Goal: Task Accomplishment & Management: Manage account settings

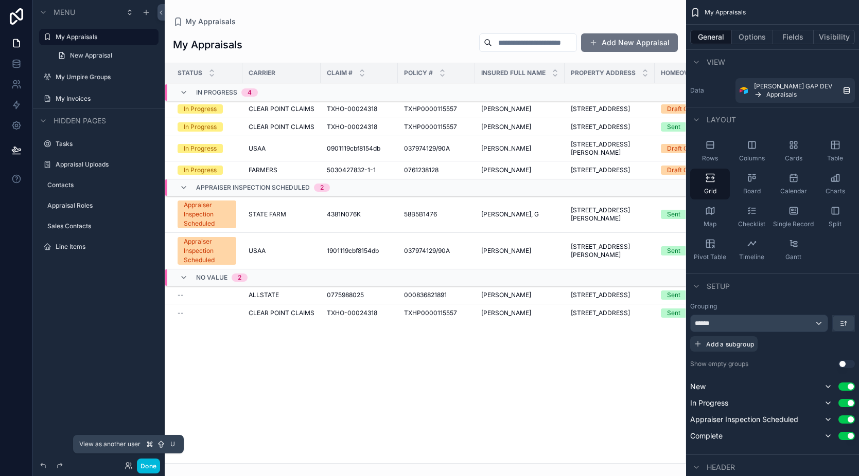
click at [129, 467] on icon at bounding box center [129, 466] width 8 height 8
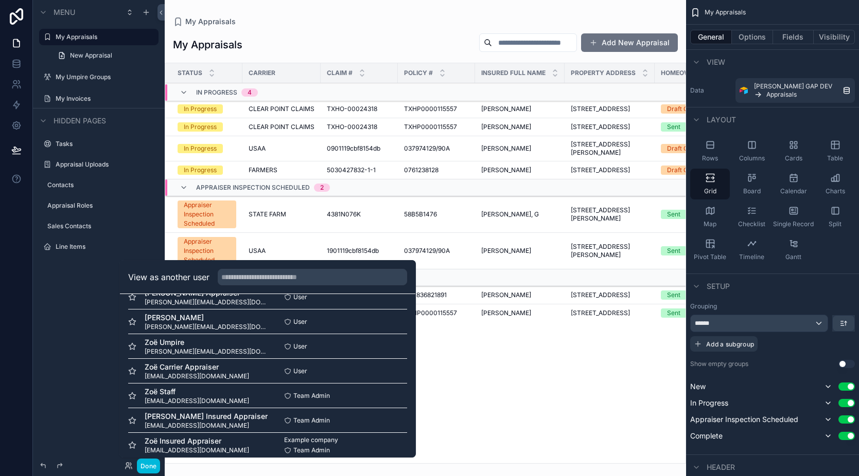
scroll to position [150, 0]
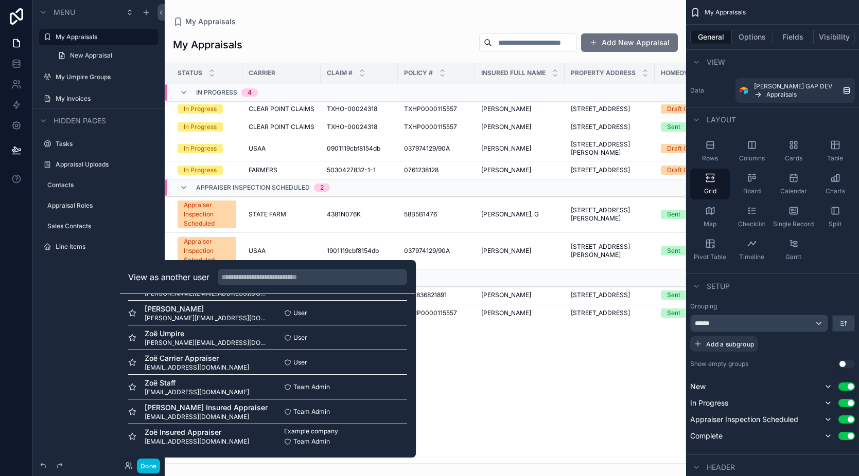
click at [0, 0] on button "Select" at bounding box center [0, 0] width 0 height 0
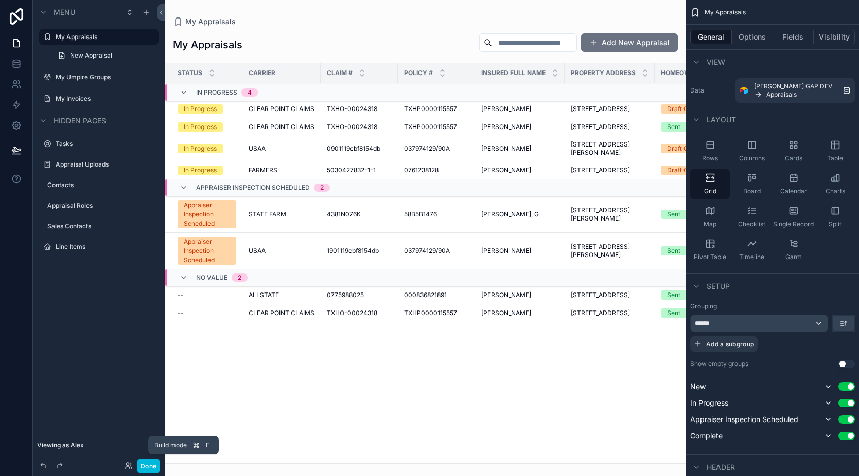
click at [155, 468] on button "Done" at bounding box center [148, 466] width 23 height 15
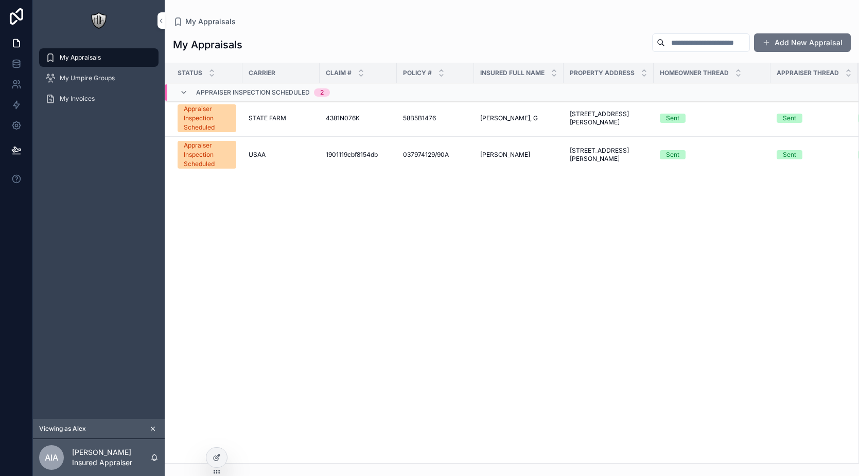
click at [447, 214] on div "Status Carrier Claim # Policy # Insured Full Name Property Address Homeowner Th…" at bounding box center [511, 263] width 693 height 400
click at [280, 247] on div "Status Carrier Claim # Policy # Insured Full Name Property Address Homeowner Th…" at bounding box center [511, 263] width 693 height 400
click at [767, 43] on span "scrollable content" at bounding box center [766, 43] width 8 height 8
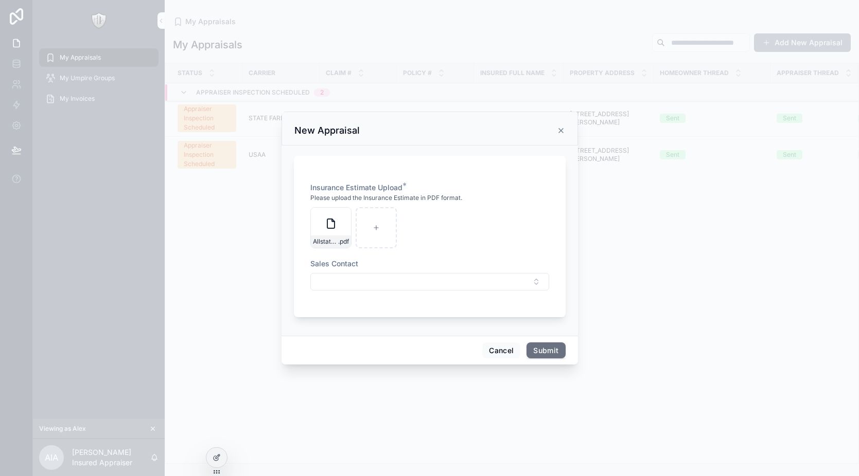
click at [376, 280] on button "Select Button" at bounding box center [429, 281] width 239 height 17
click at [392, 322] on span "Alex Sales • Flow Consulting" at bounding box center [422, 322] width 120 height 10
click at [548, 349] on button "Submit" at bounding box center [545, 352] width 39 height 16
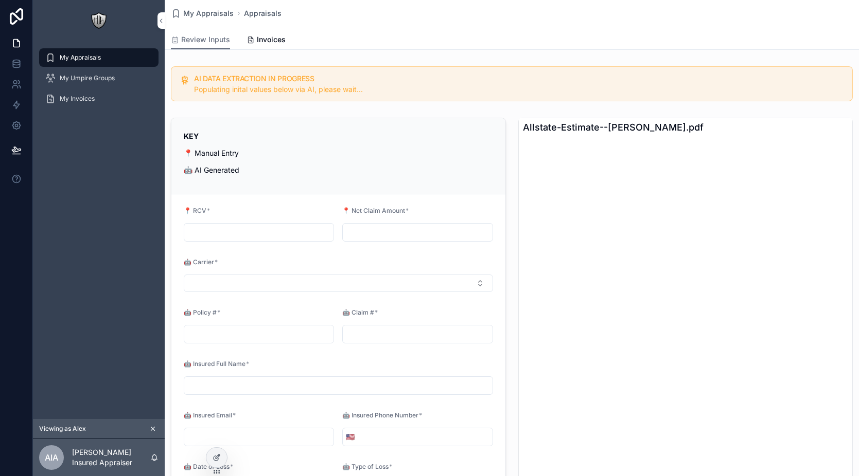
click at [267, 239] on input "scrollable content" at bounding box center [258, 232] width 149 height 14
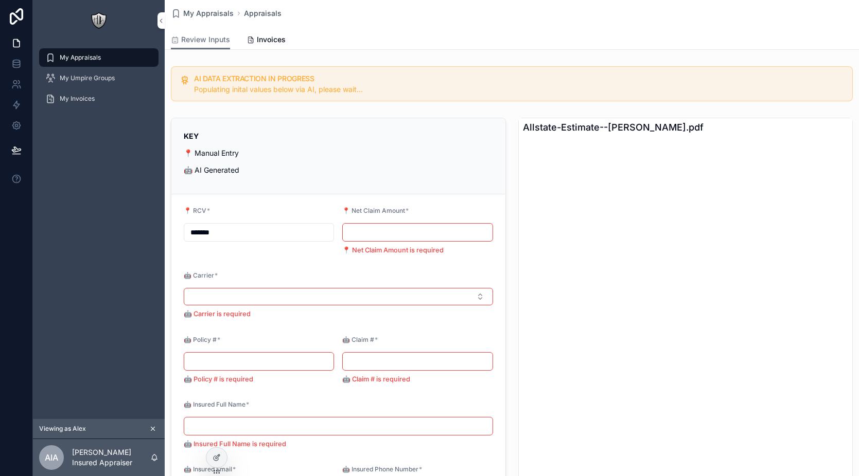
type input "*******"
click at [382, 233] on input "scrollable content" at bounding box center [417, 232] width 149 height 14
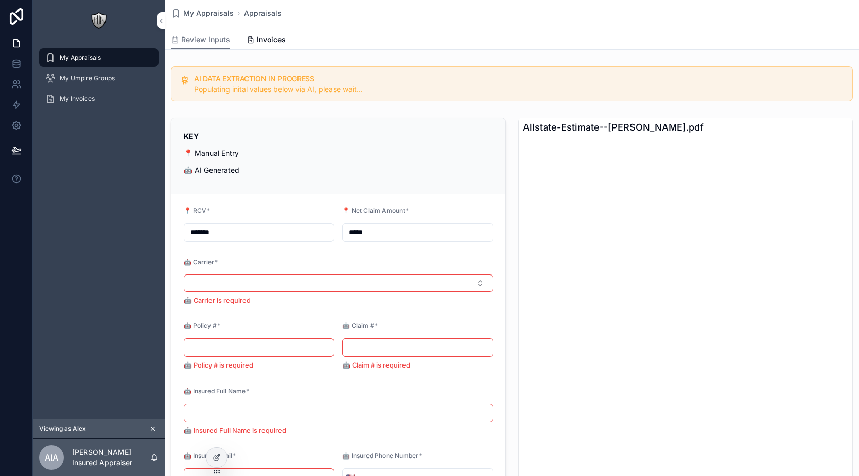
type input "*****"
click at [420, 136] on p "KEY" at bounding box center [338, 136] width 309 height 11
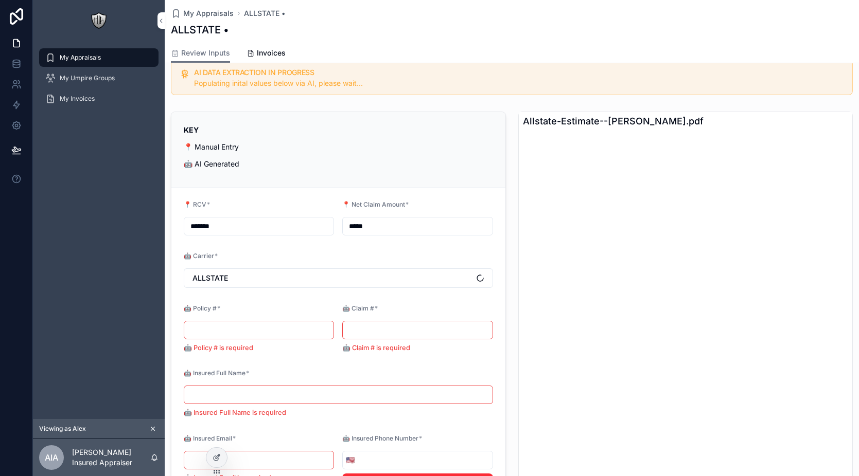
scroll to position [33, 0]
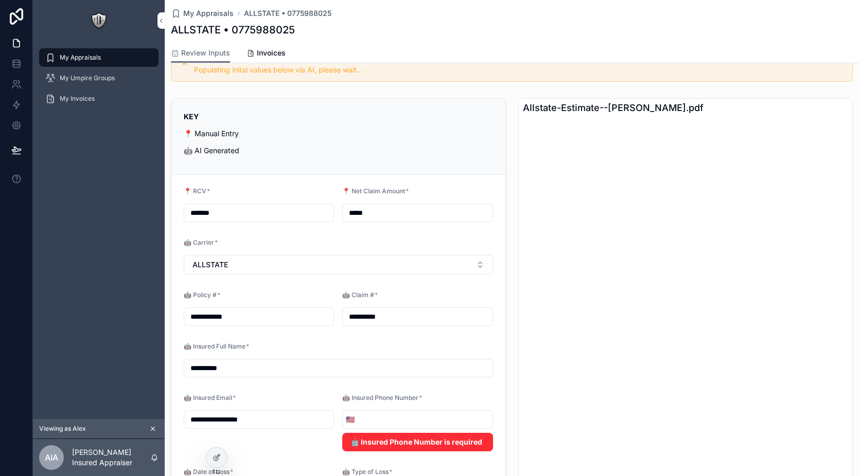
type input "**********"
type input "********"
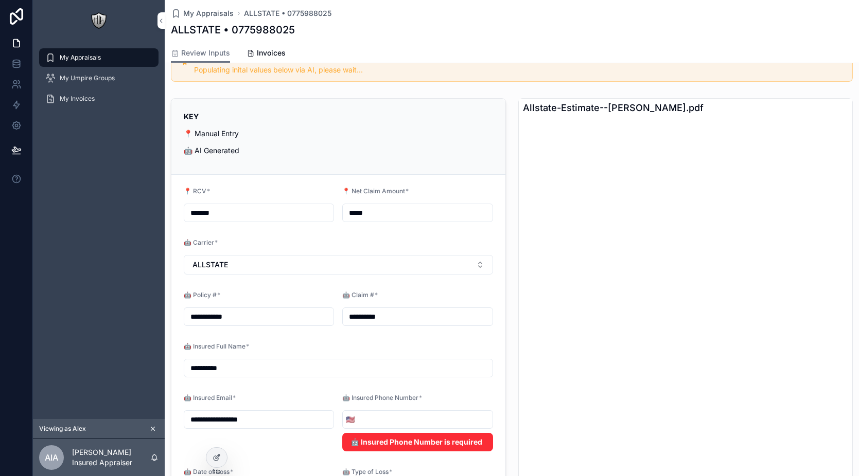
type input "**********"
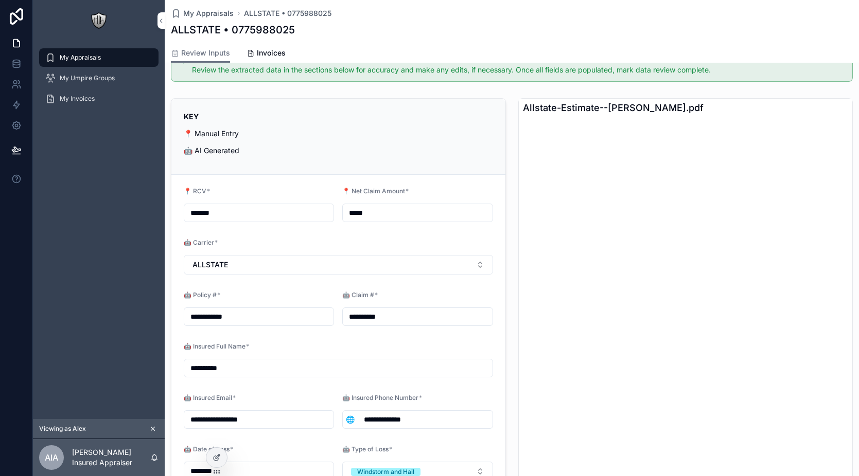
scroll to position [225, 0]
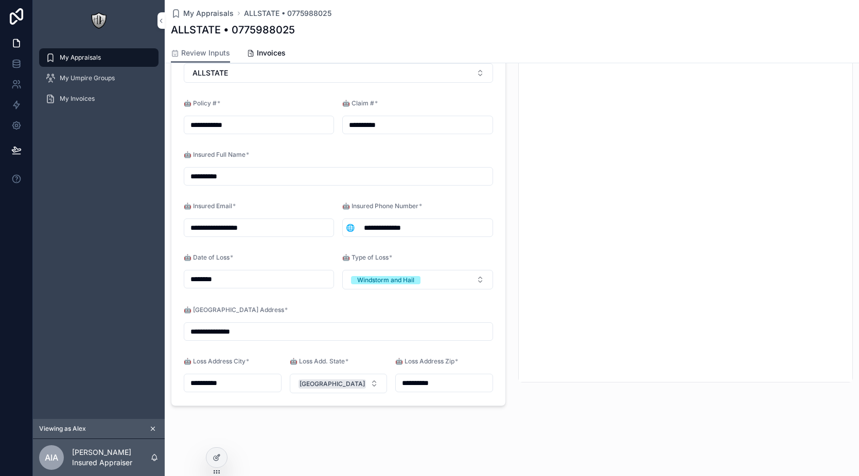
click at [231, 228] on input "**********" at bounding box center [258, 228] width 149 height 14
type input "**********"
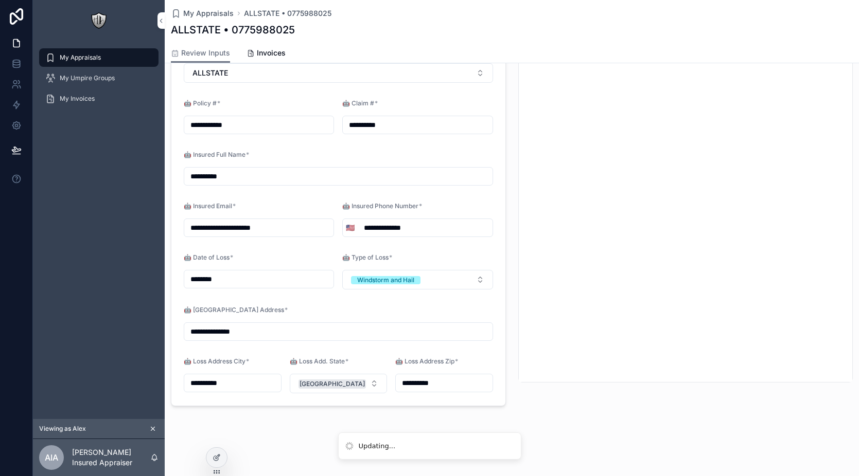
click at [332, 153] on div "🤖 Insured Full Name *" at bounding box center [338, 157] width 309 height 12
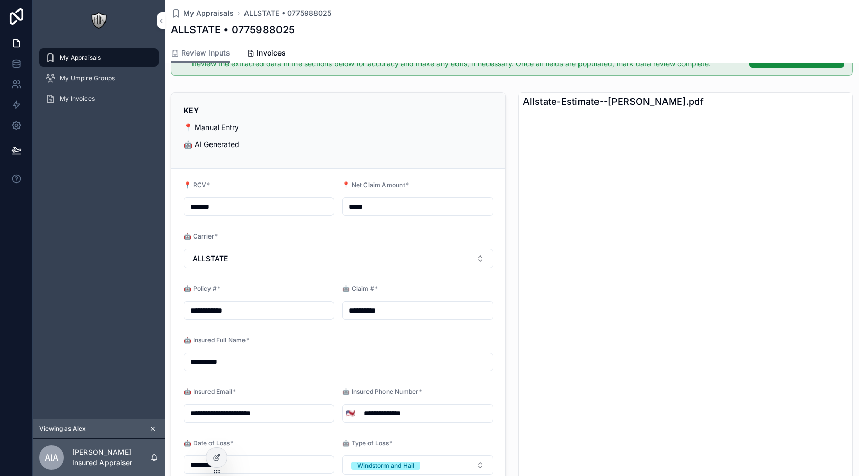
scroll to position [0, 0]
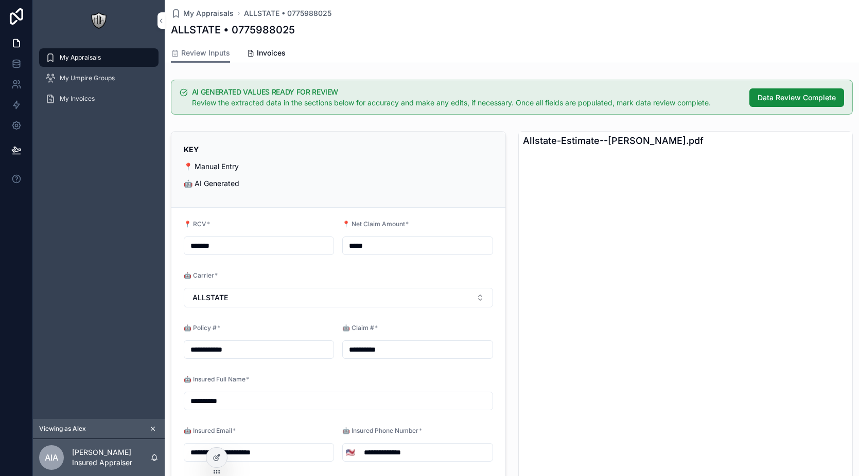
click at [767, 102] on span "Data Review Complete" at bounding box center [796, 98] width 78 height 10
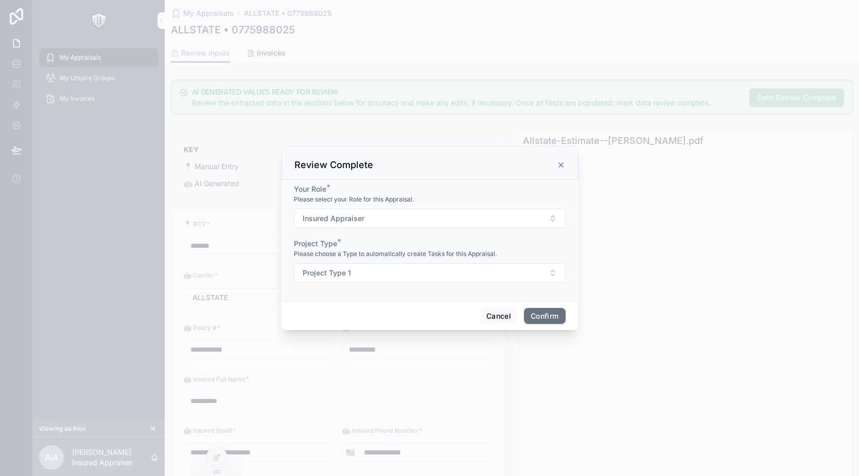
click at [529, 214] on button "Insured Appraiser" at bounding box center [430, 219] width 272 height 20
click at [499, 191] on div "Your Role *" at bounding box center [430, 189] width 272 height 10
click at [554, 314] on button "Confirm" at bounding box center [544, 316] width 41 height 16
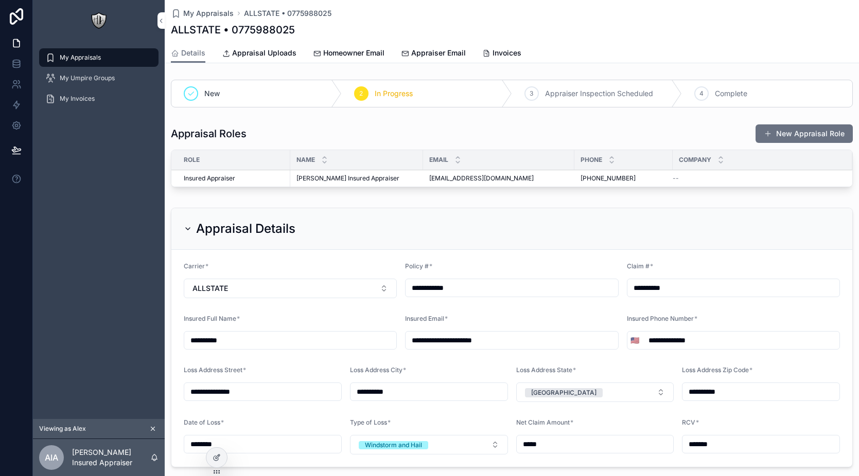
click at [102, 57] on div "My Appraisals" at bounding box center [98, 57] width 107 height 16
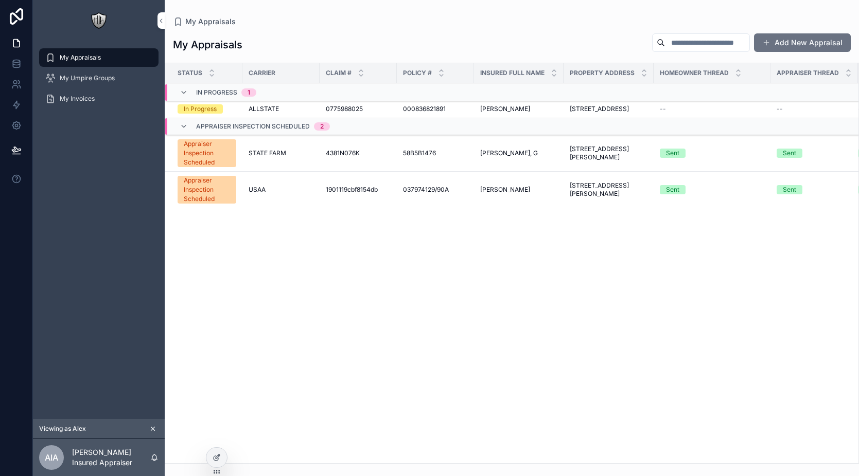
click at [774, 49] on button "Add New Appraisal" at bounding box center [802, 42] width 97 height 19
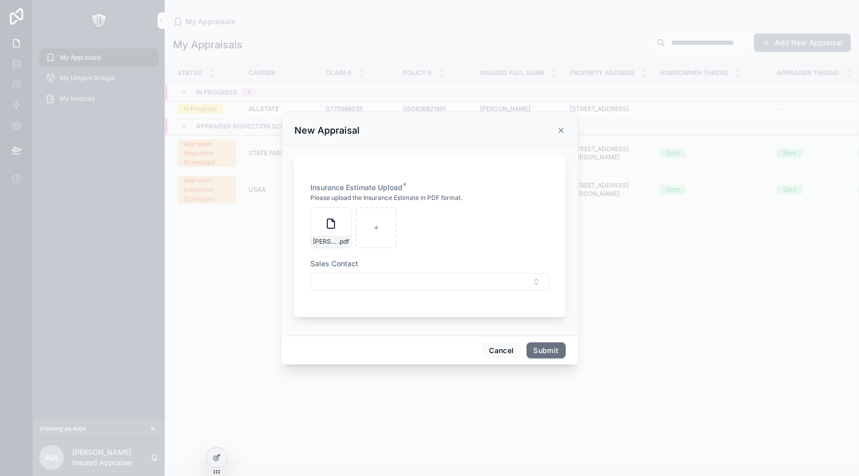
click at [379, 280] on button "Select Button" at bounding box center [429, 281] width 239 height 17
click at [394, 327] on span "[PERSON_NAME] • Flow Consulting" at bounding box center [422, 322] width 120 height 10
click at [555, 355] on button "Submit" at bounding box center [545, 352] width 39 height 16
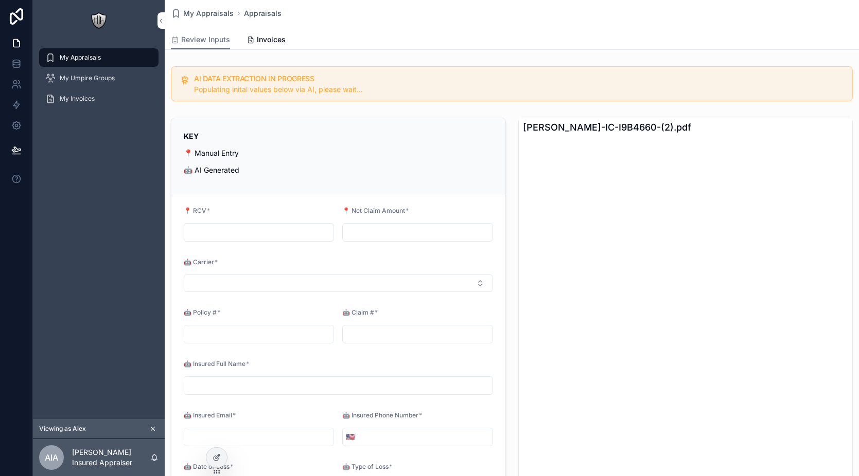
click at [233, 233] on input "scrollable content" at bounding box center [258, 232] width 149 height 14
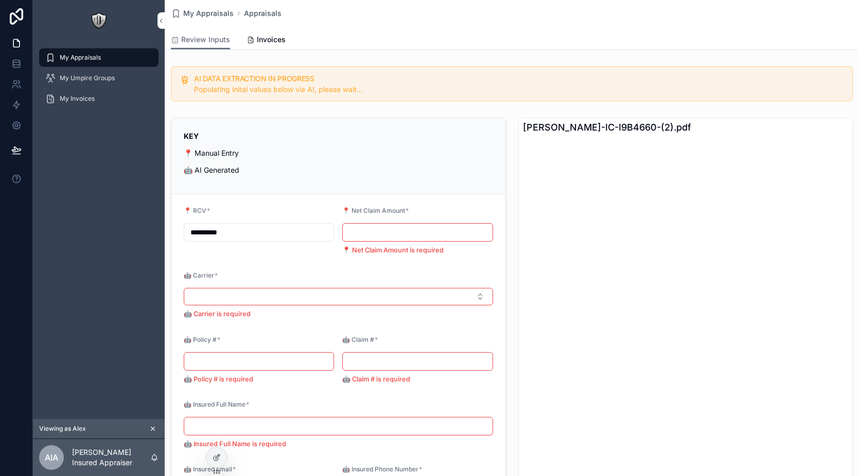
type input "**********"
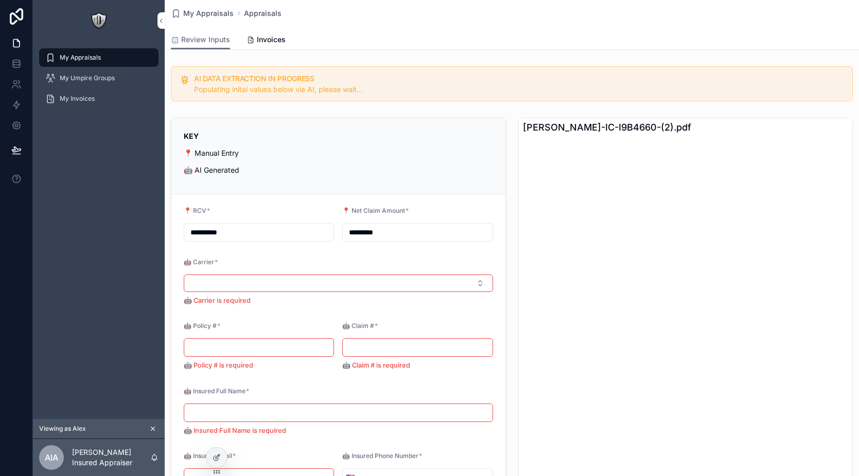
type input "*********"
click at [287, 134] on p "KEY" at bounding box center [338, 136] width 309 height 11
type input "**********"
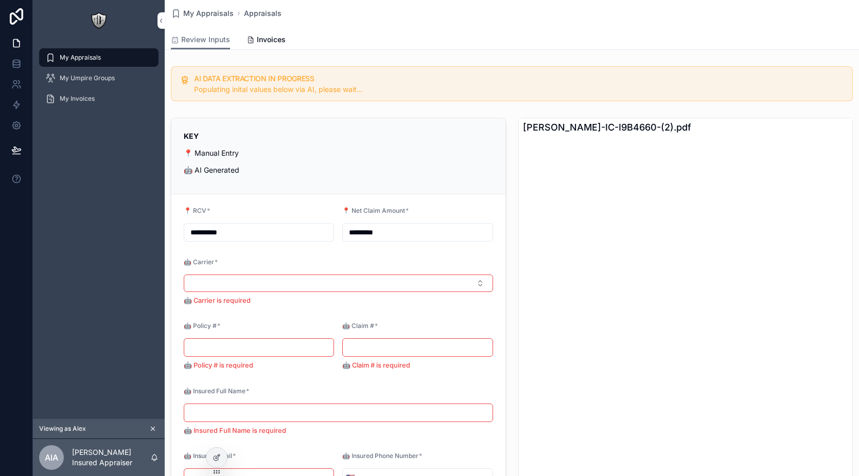
type input "**********"
type input "*********"
type input "**********"
type input "********"
type input "*****"
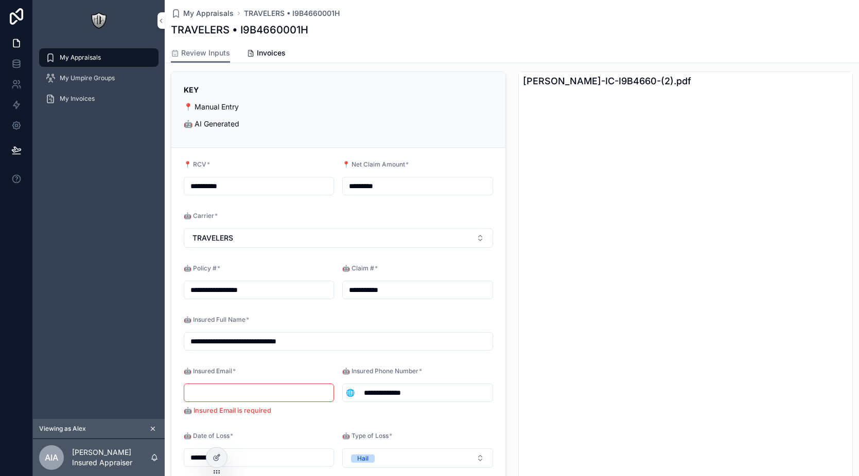
scroll to position [116, 0]
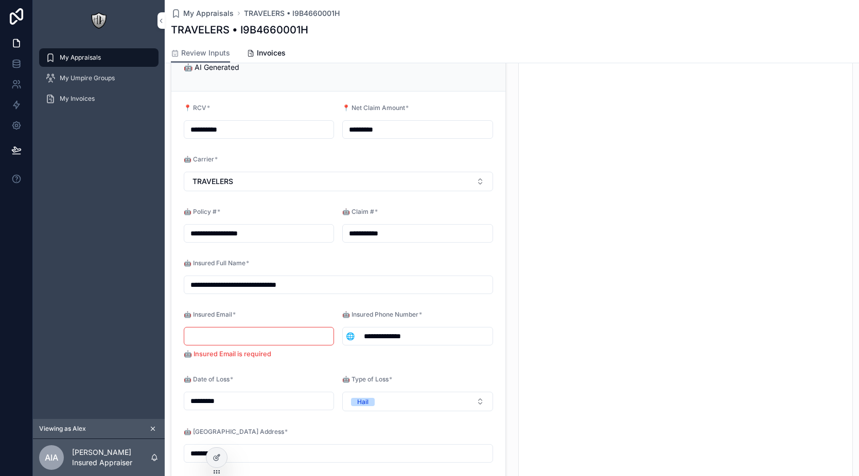
click at [226, 336] on input "scrollable content" at bounding box center [258, 336] width 149 height 14
type input "**********"
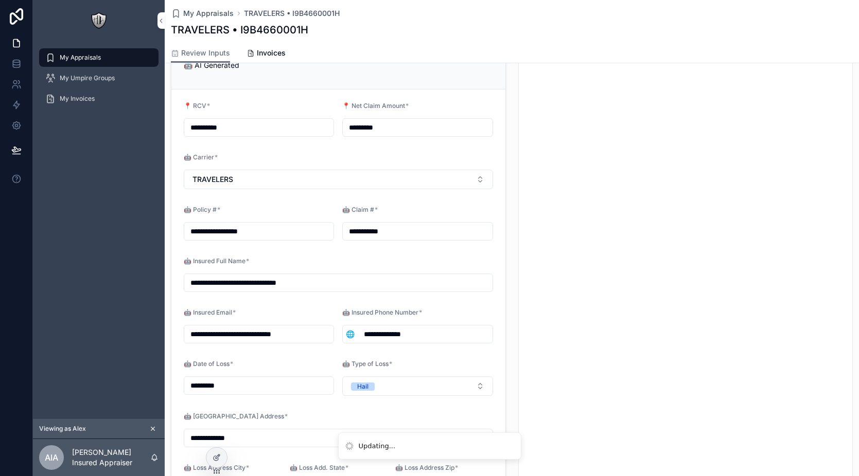
scroll to position [71, 0]
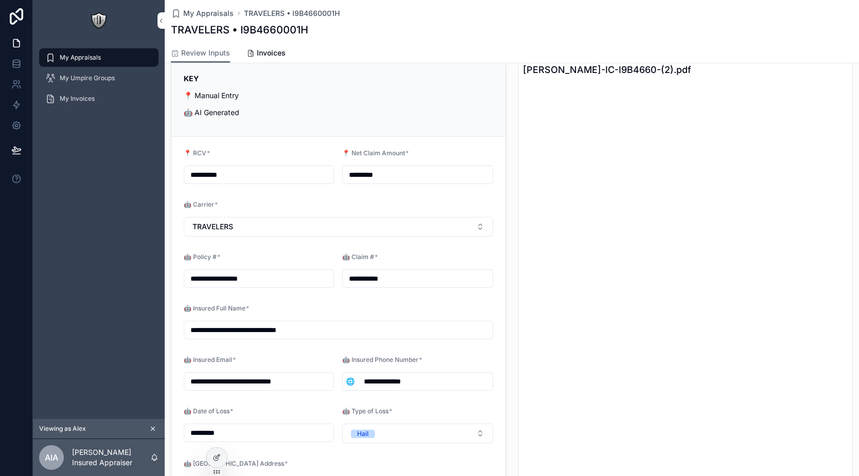
click at [388, 380] on input "**********" at bounding box center [425, 382] width 134 height 14
type input "**********"
click at [442, 94] on p "📍 Manual Entry" at bounding box center [338, 95] width 309 height 11
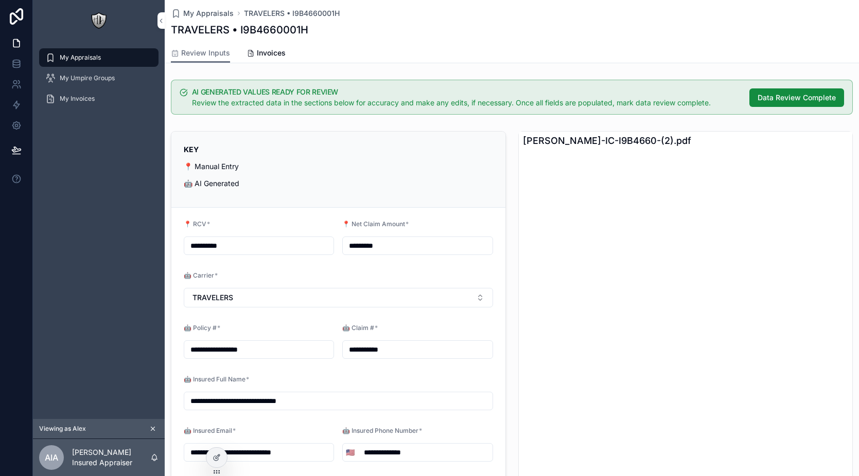
scroll to position [162, 0]
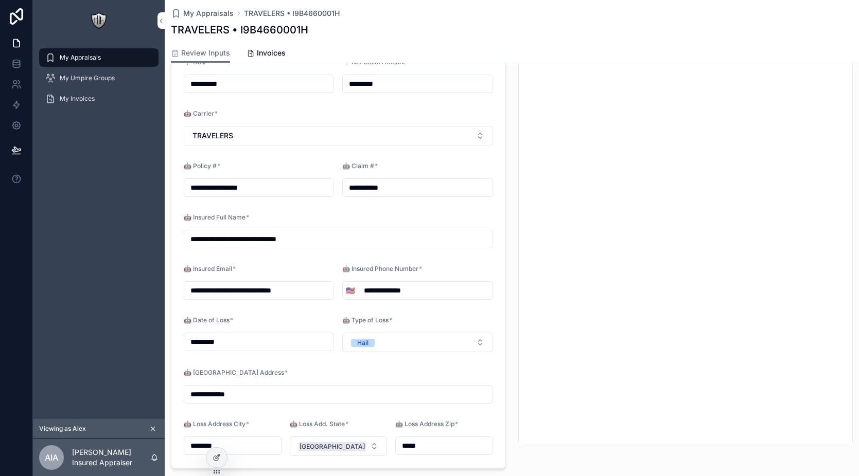
click at [234, 291] on input "**********" at bounding box center [258, 290] width 149 height 14
drag, startPoint x: 234, startPoint y: 291, endPoint x: 184, endPoint y: 293, distance: 50.5
click at [184, 293] on input "**********" at bounding box center [258, 290] width 149 height 14
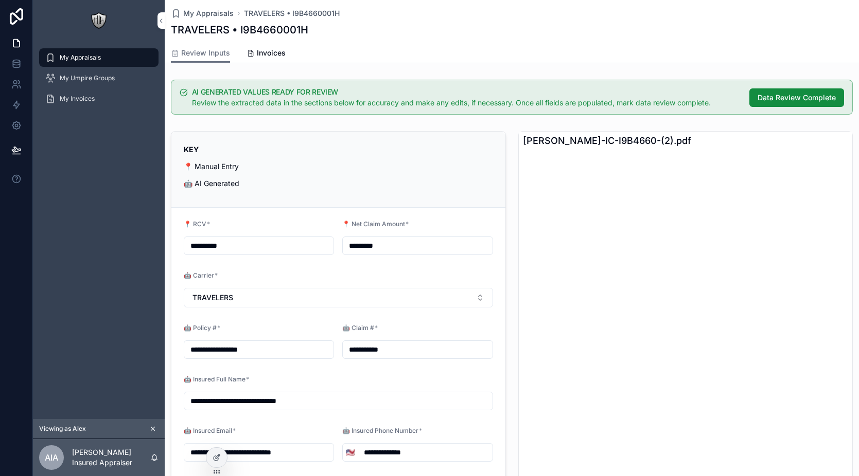
scroll to position [7, 0]
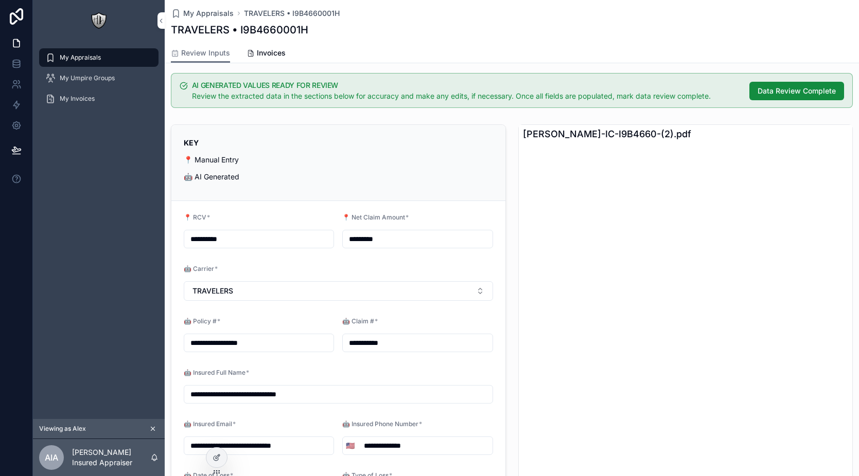
click at [768, 93] on span "Data Review Complete" at bounding box center [796, 91] width 78 height 10
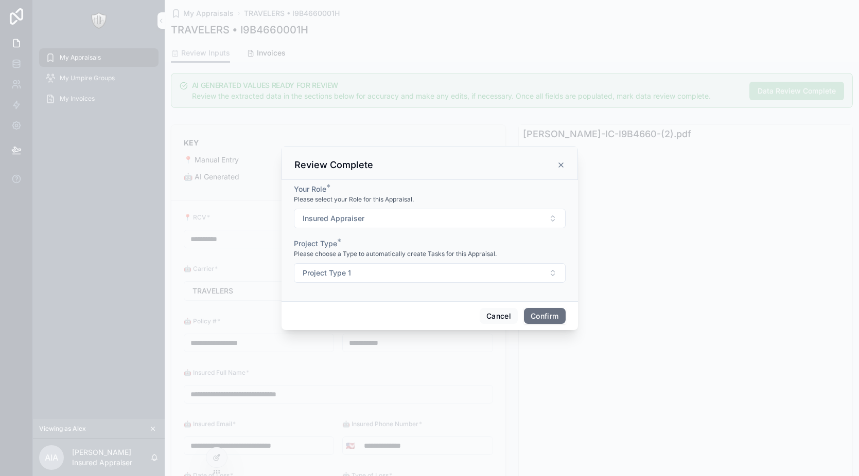
click at [554, 317] on button "Confirm" at bounding box center [544, 316] width 41 height 16
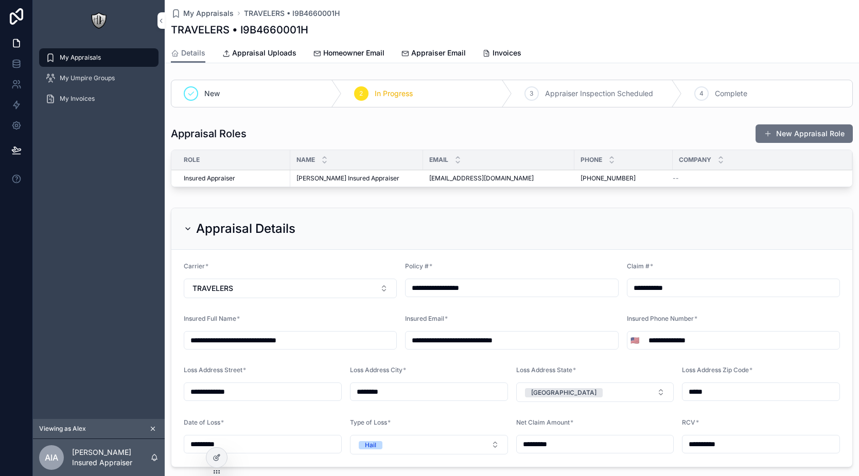
click at [690, 292] on input "**********" at bounding box center [733, 288] width 212 height 14
type input "**********"
click at [363, 194] on div "Appraisal Roles New Appraisal Role Role Name Email Phone Company Insured Apprai…" at bounding box center [512, 158] width 694 height 76
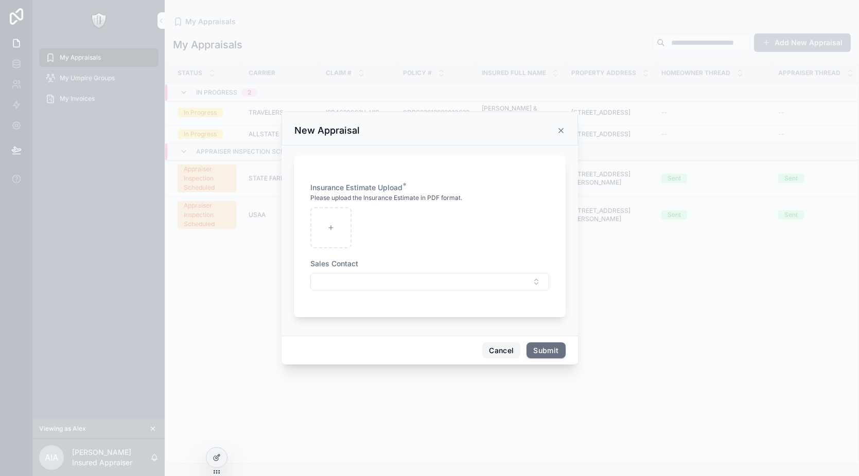
click at [501, 357] on button "Cancel" at bounding box center [501, 351] width 38 height 16
click at [491, 351] on button "Cancel" at bounding box center [501, 351] width 38 height 16
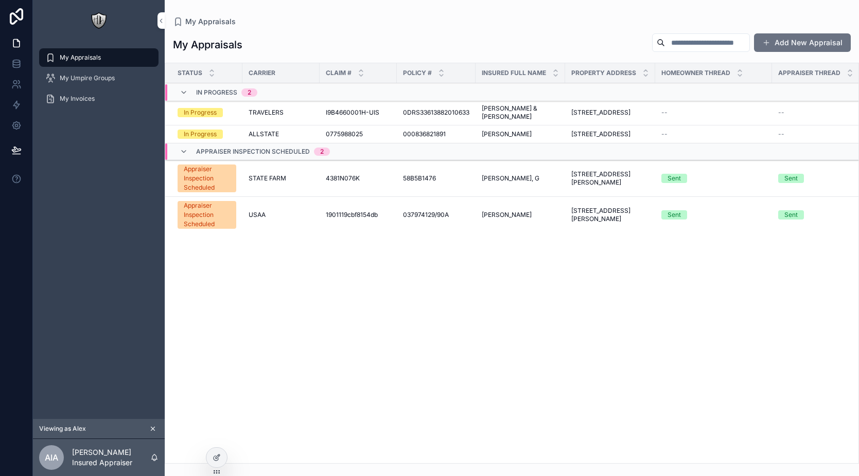
click at [287, 137] on div "ALLSTATE" at bounding box center [281, 134] width 65 height 8
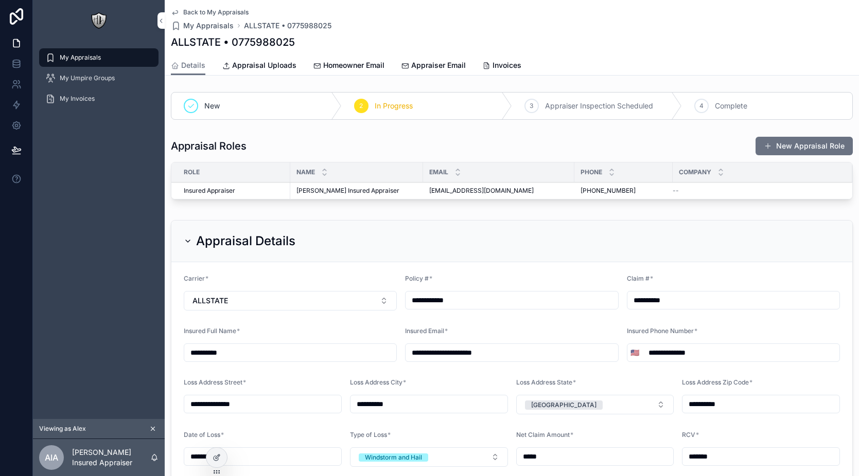
click at [688, 299] on input "**********" at bounding box center [733, 300] width 212 height 14
type input "**********"
click at [383, 209] on div "**********" at bounding box center [512, 446] width 694 height 716
click at [100, 56] on span "My Appraisals" at bounding box center [80, 58] width 41 height 8
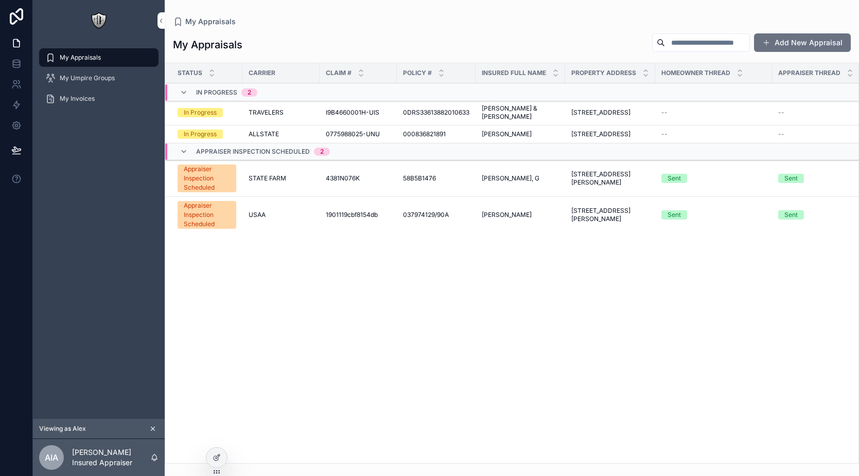
click at [337, 114] on span "I9B4660001H-UIS" at bounding box center [353, 113] width 54 height 8
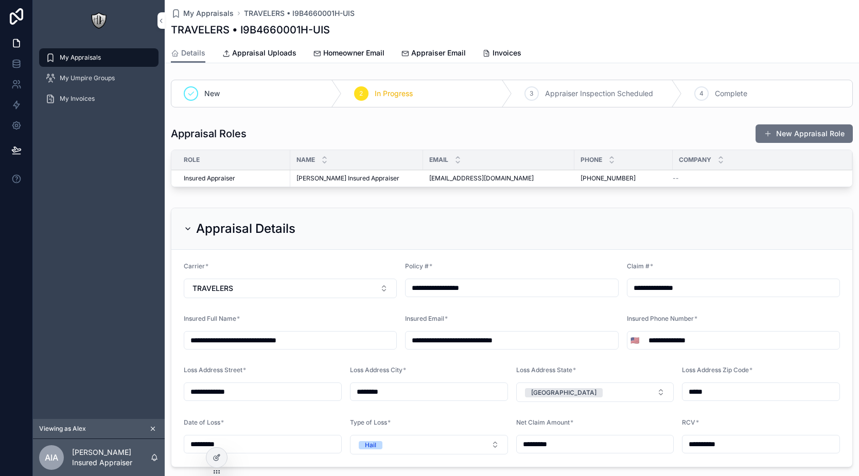
click at [699, 292] on input "**********" at bounding box center [733, 288] width 212 height 14
click at [93, 202] on div "My Appraisals My Umpire Groups My Invoices" at bounding box center [99, 230] width 132 height 378
drag, startPoint x: 695, startPoint y: 289, endPoint x: 679, endPoint y: 291, distance: 16.1
click at [679, 291] on input "**********" at bounding box center [733, 288] width 212 height 14
type input "**********"
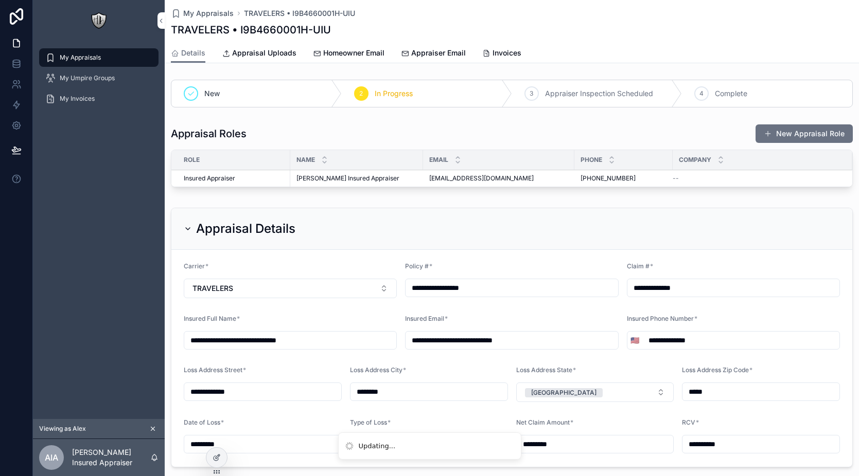
click at [246, 125] on div "Appraisal Roles New Appraisal Role" at bounding box center [512, 134] width 682 height 20
click at [103, 59] on div "My Appraisals" at bounding box center [98, 57] width 107 height 16
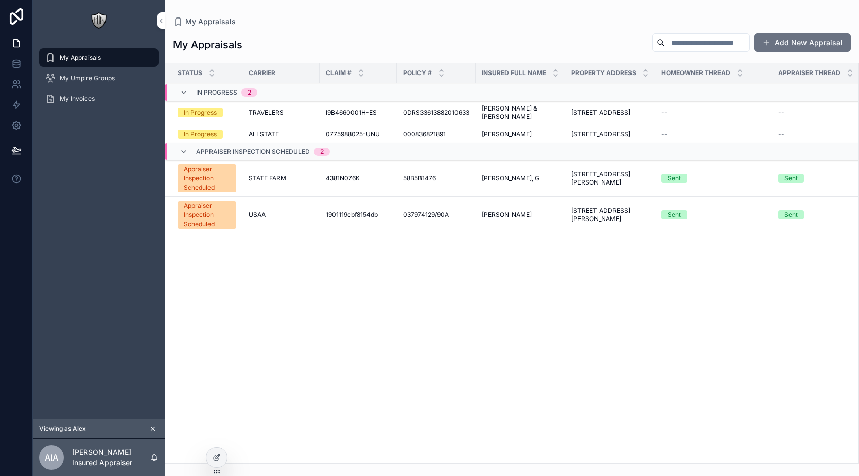
click at [364, 137] on span "0775988025-UNU" at bounding box center [353, 134] width 54 height 8
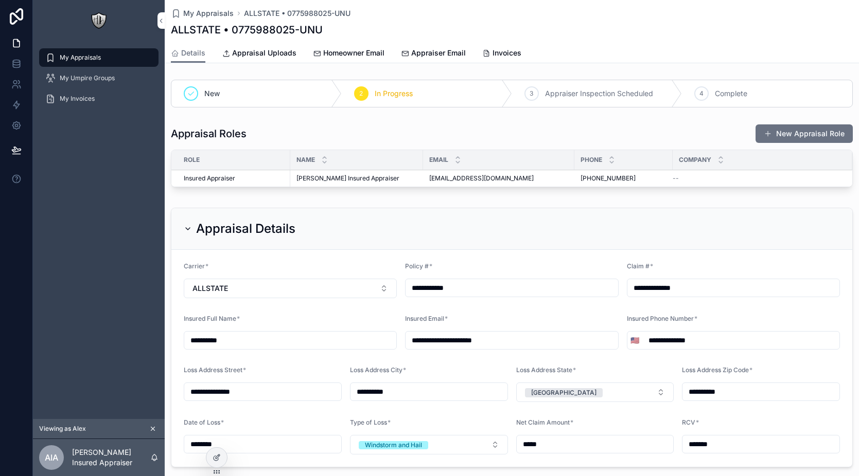
drag, startPoint x: 696, startPoint y: 283, endPoint x: 677, endPoint y: 289, distance: 19.4
click at [677, 289] on input "**********" at bounding box center [733, 288] width 212 height 14
type input "**********"
click at [488, 201] on div "**********" at bounding box center [512, 434] width 694 height 716
click at [97, 52] on div "My Appraisals" at bounding box center [98, 57] width 107 height 16
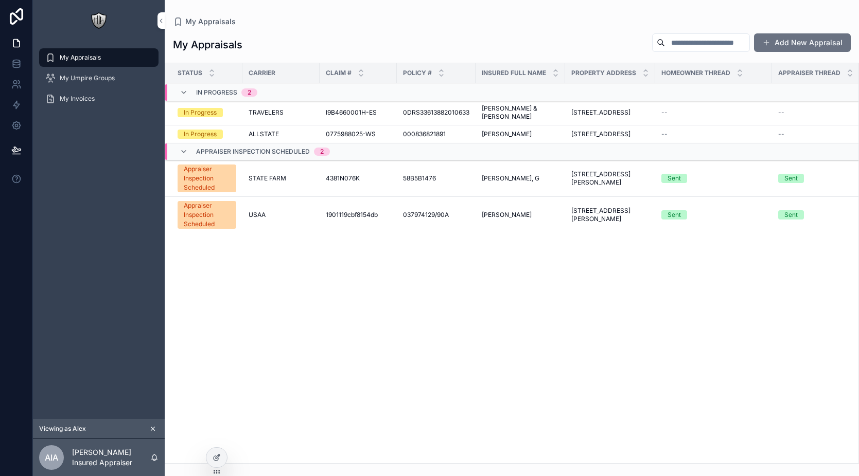
click at [378, 138] on div "0775988025-WS 0775988025-WS" at bounding box center [358, 134] width 65 height 8
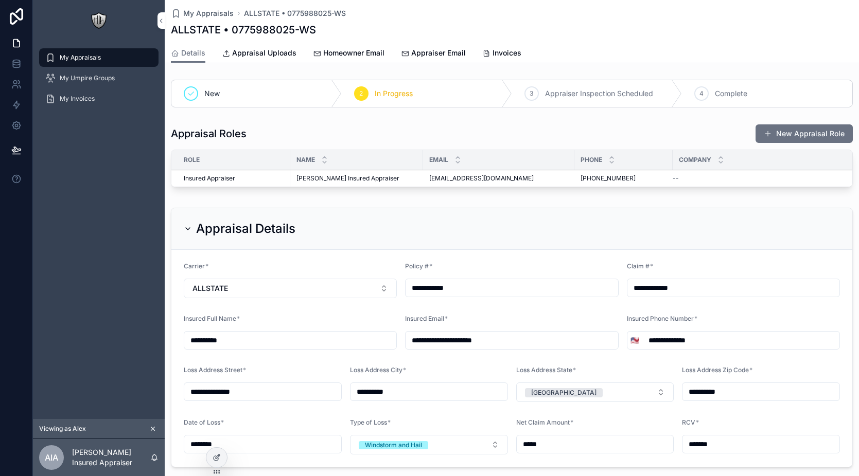
click at [73, 57] on span "My Appraisals" at bounding box center [80, 58] width 41 height 8
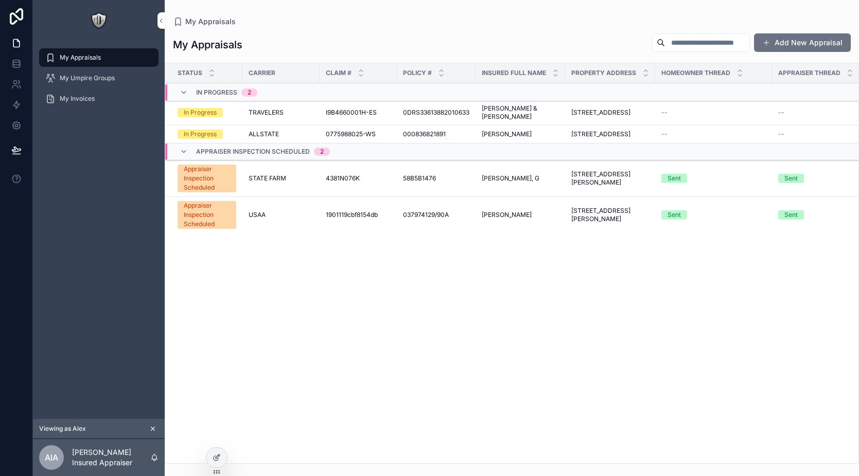
click at [379, 136] on div "0775988025-WS 0775988025-WS" at bounding box center [358, 134] width 65 height 8
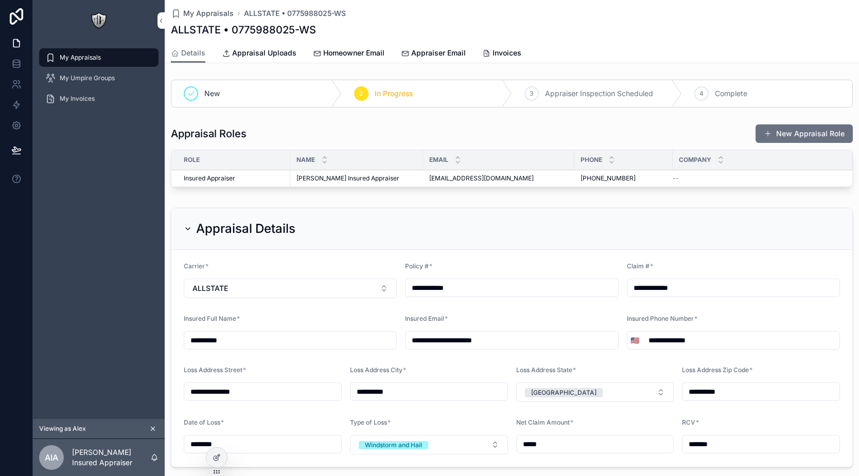
click at [787, 131] on button "New Appraisal Role" at bounding box center [803, 134] width 97 height 19
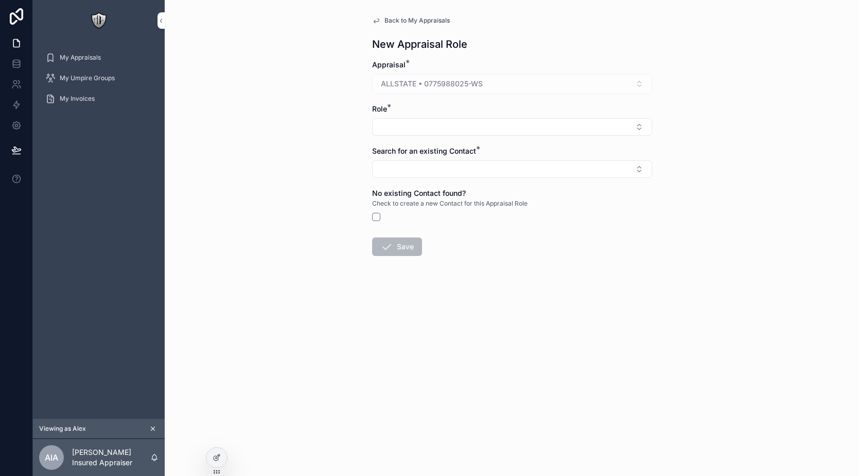
click at [470, 122] on button "Select Button" at bounding box center [512, 126] width 280 height 17
click at [493, 172] on span "Carrier Appraiser" at bounding box center [474, 168] width 58 height 10
click at [490, 172] on button "Select Button" at bounding box center [512, 171] width 280 height 17
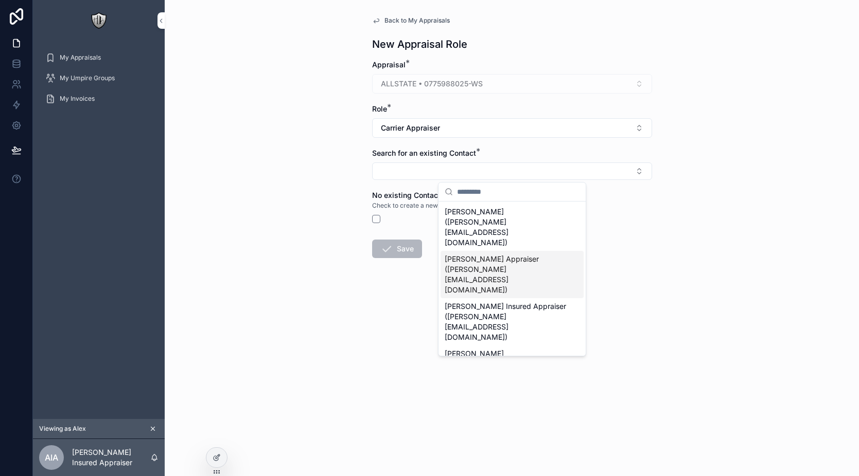
click at [511, 254] on span "Alex Carrier Appraiser (alex+ca@flowconsulting.llc)" at bounding box center [506, 274] width 122 height 41
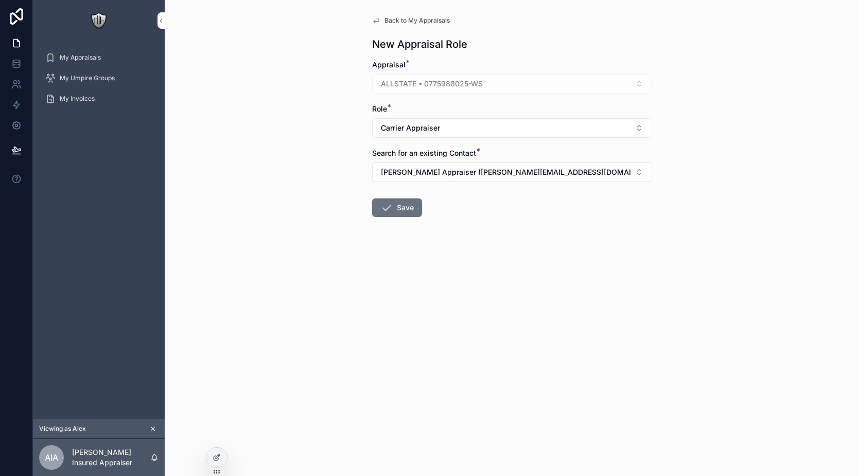
click at [410, 212] on button "Save" at bounding box center [397, 208] width 50 height 19
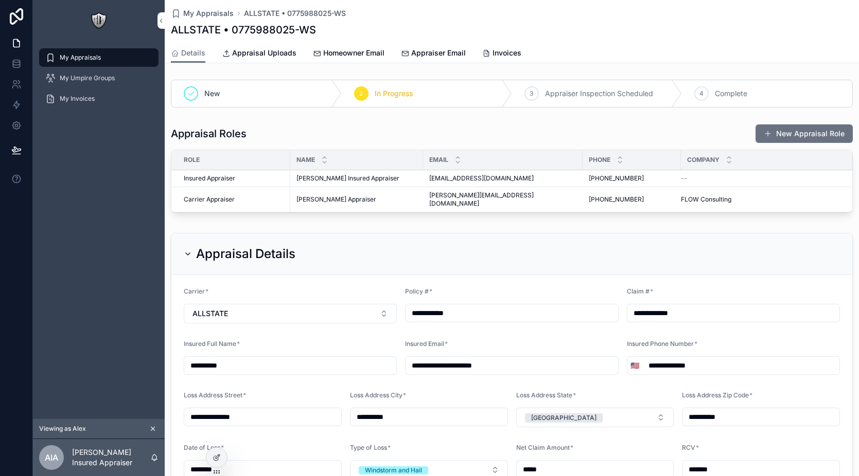
click at [815, 137] on button "New Appraisal Role" at bounding box center [803, 134] width 97 height 19
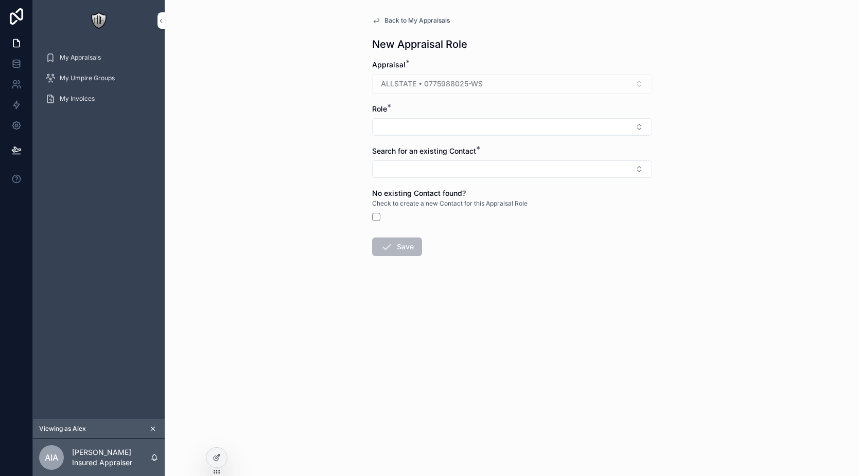
click at [452, 126] on button "Select Button" at bounding box center [512, 126] width 280 height 17
click at [459, 213] on div "scrollable content" at bounding box center [512, 217] width 280 height 8
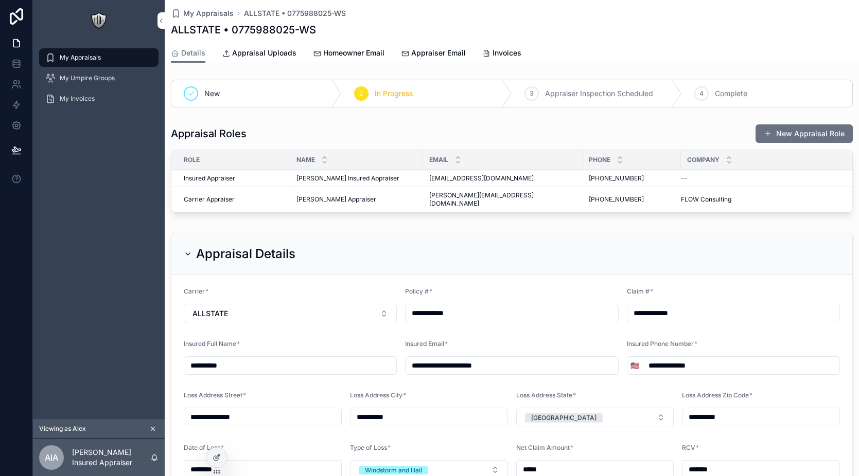
click at [419, 57] on span "Appraiser Email" at bounding box center [438, 53] width 55 height 10
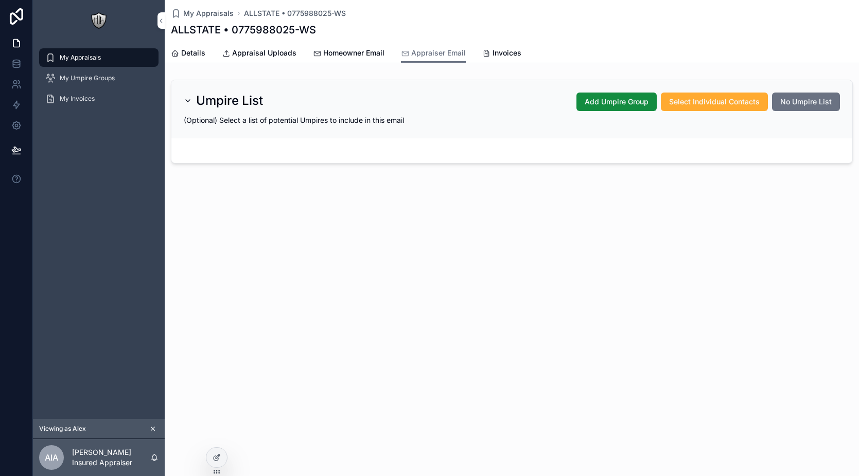
click at [627, 109] on button "Add Umpire Group" at bounding box center [616, 102] width 80 height 19
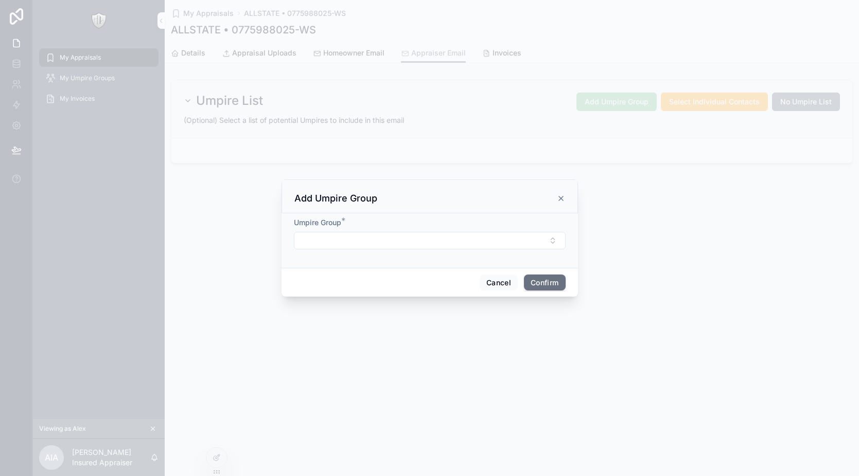
click at [332, 237] on button "Select Button" at bounding box center [430, 240] width 272 height 17
click at [420, 287] on div "Alex's Water Group" at bounding box center [429, 281] width 143 height 16
click at [544, 284] on button "Confirm" at bounding box center [544, 284] width 41 height 16
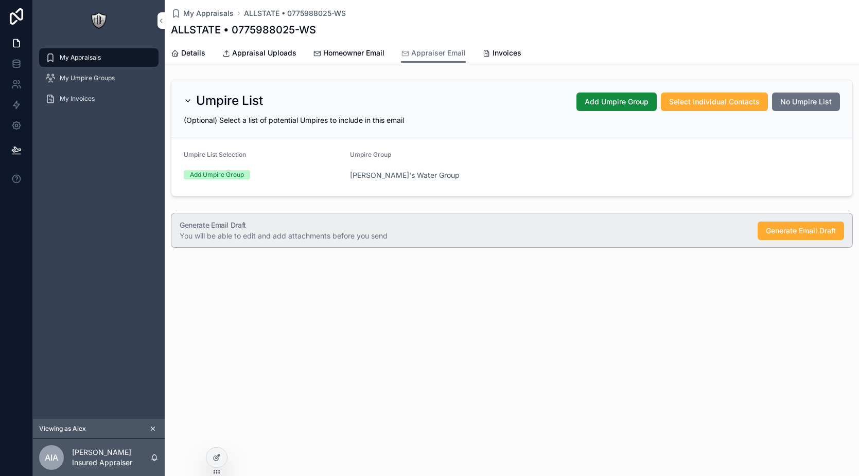
click at [786, 234] on span "Generate Email Draft" at bounding box center [801, 231] width 70 height 10
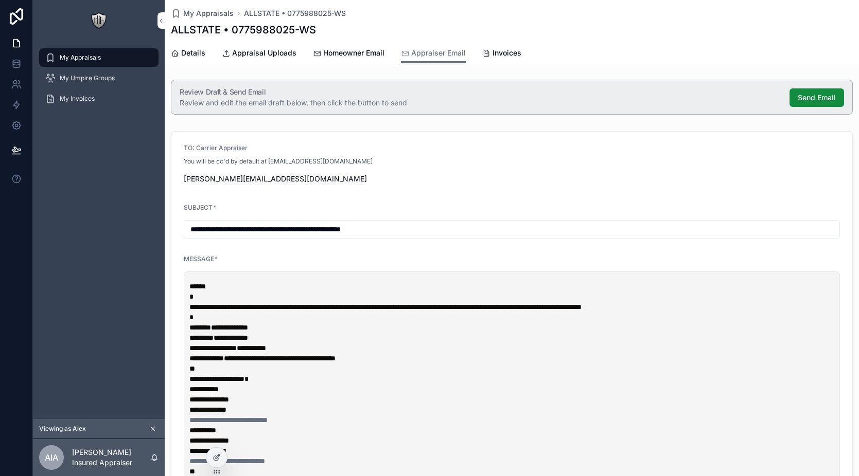
click at [801, 96] on span "Send Email" at bounding box center [816, 98] width 38 height 10
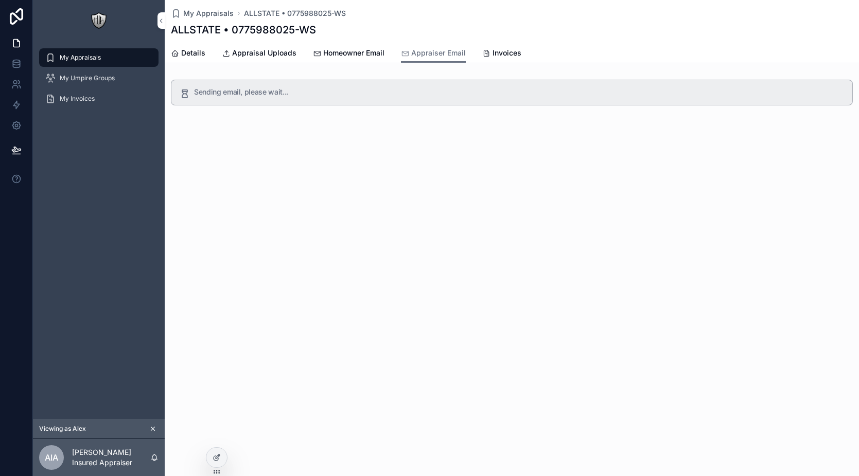
click at [345, 55] on span "Homeowner Email" at bounding box center [353, 53] width 61 height 10
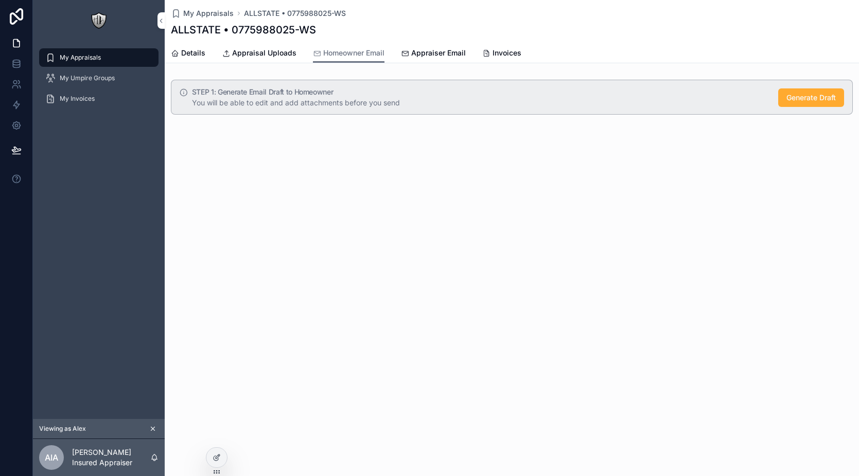
click at [799, 98] on span "Generate Draft" at bounding box center [810, 98] width 49 height 10
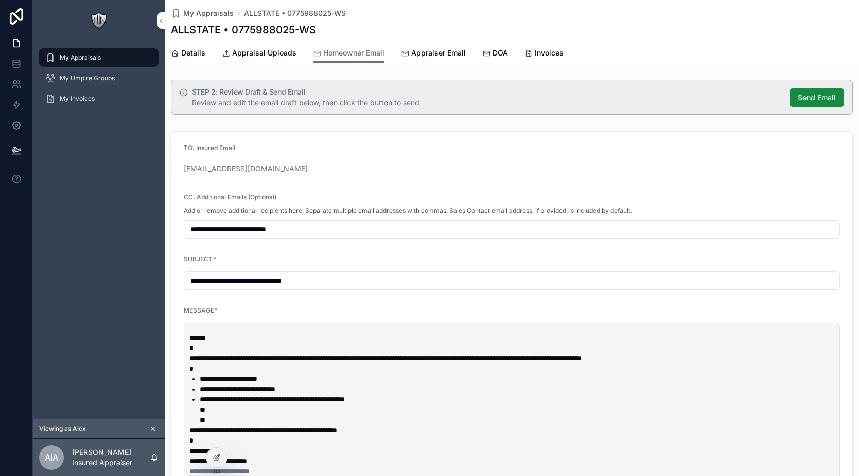
click at [811, 101] on span "Send Email" at bounding box center [816, 98] width 38 height 10
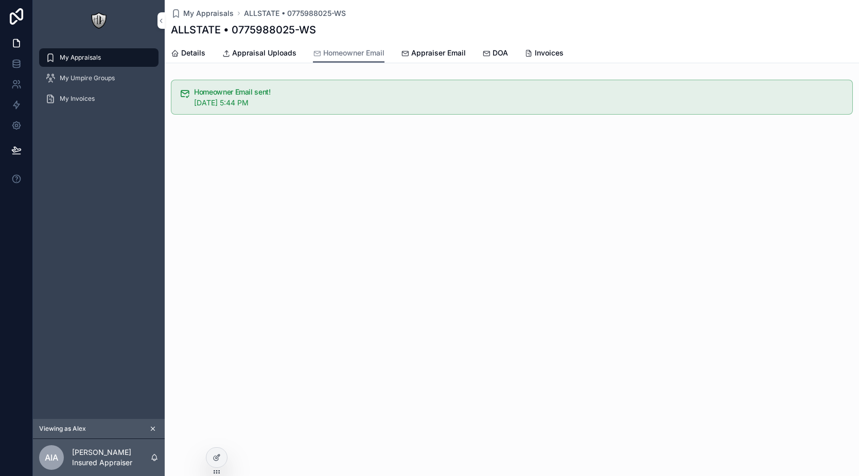
click at [493, 55] on span "DOA" at bounding box center [499, 53] width 15 height 10
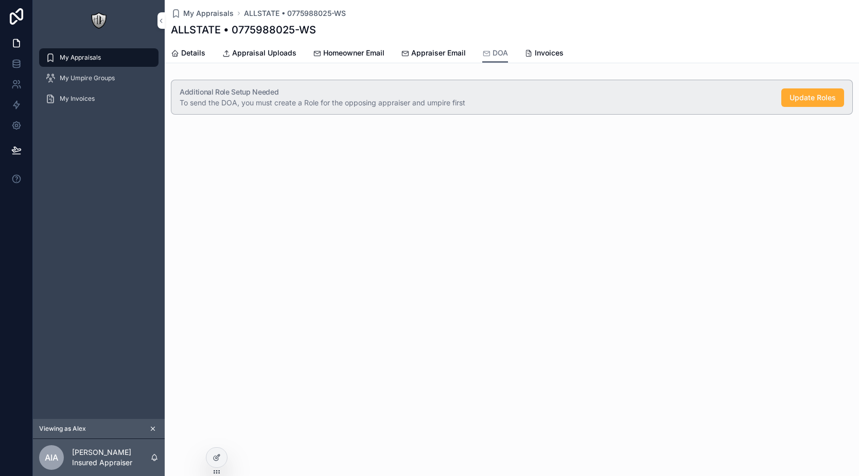
click at [817, 97] on span "Update Roles" at bounding box center [812, 98] width 46 height 10
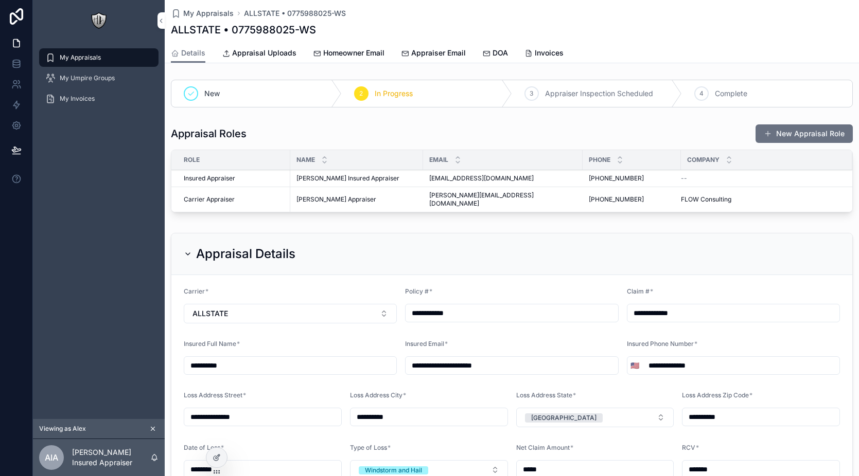
click at [818, 133] on button "New Appraisal Role" at bounding box center [803, 134] width 97 height 19
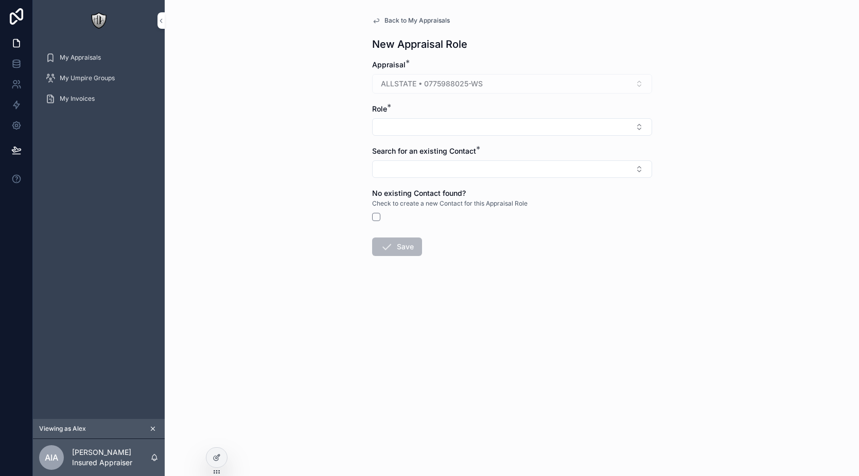
click at [488, 129] on button "Select Button" at bounding box center [512, 126] width 280 height 17
click at [491, 181] on div "Umpire" at bounding box center [511, 184] width 143 height 16
click at [443, 164] on button "Select Button" at bounding box center [512, 171] width 280 height 17
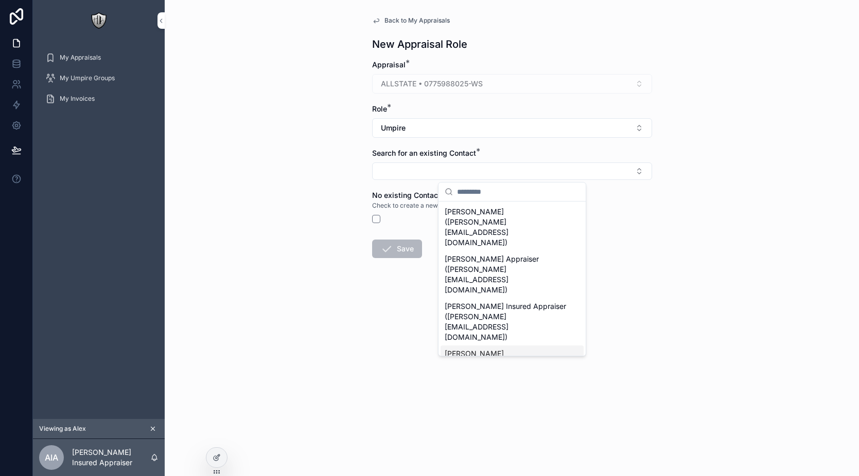
click at [509, 349] on span "Alex Umpire (alex+umpire@flowconsulting.llc)" at bounding box center [506, 369] width 122 height 41
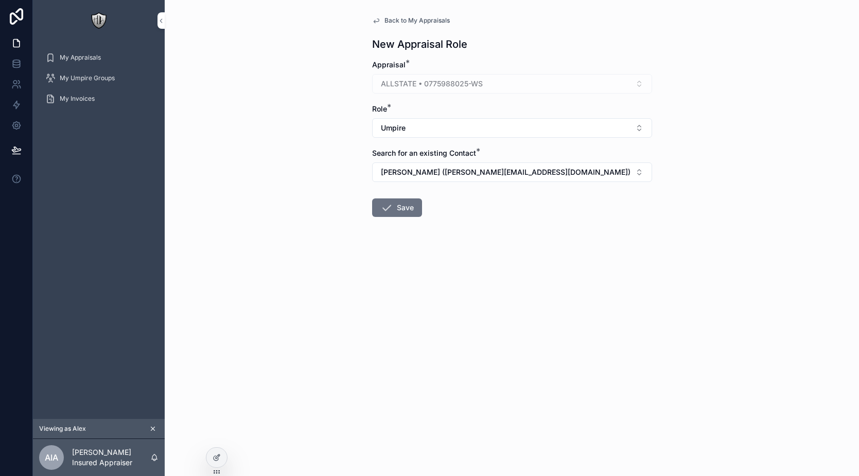
click at [396, 202] on button "Save" at bounding box center [397, 208] width 50 height 19
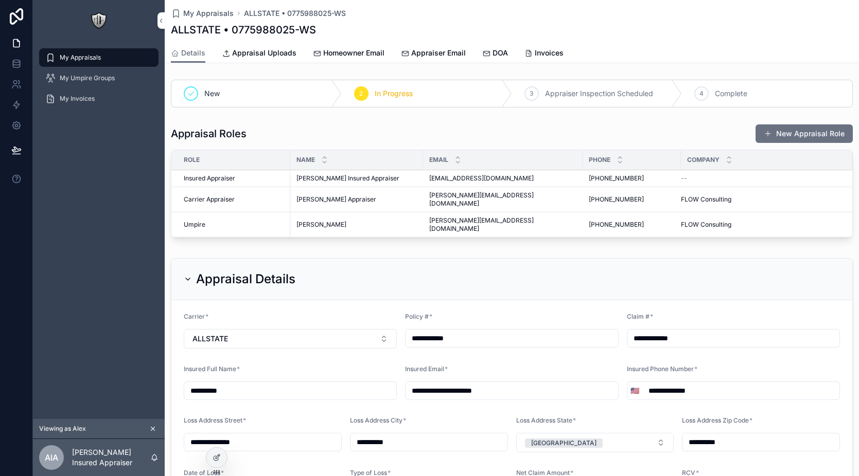
click at [375, 55] on span "Homeowner Email" at bounding box center [353, 53] width 61 height 10
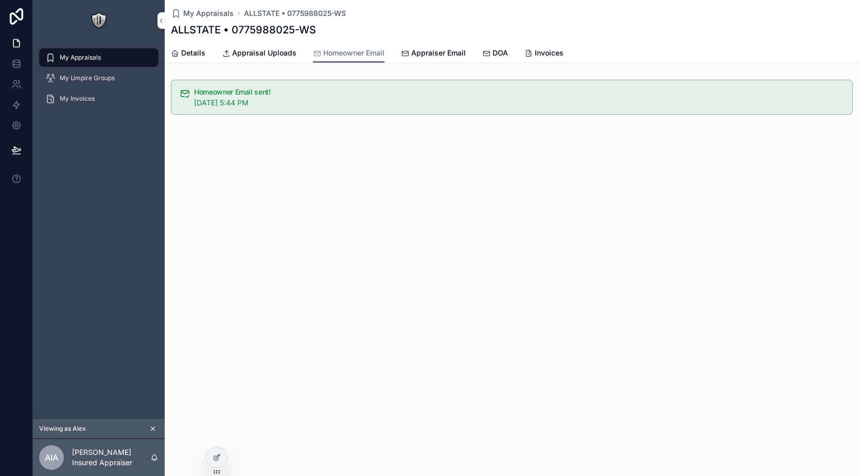
click at [426, 55] on span "Appraiser Email" at bounding box center [438, 53] width 55 height 10
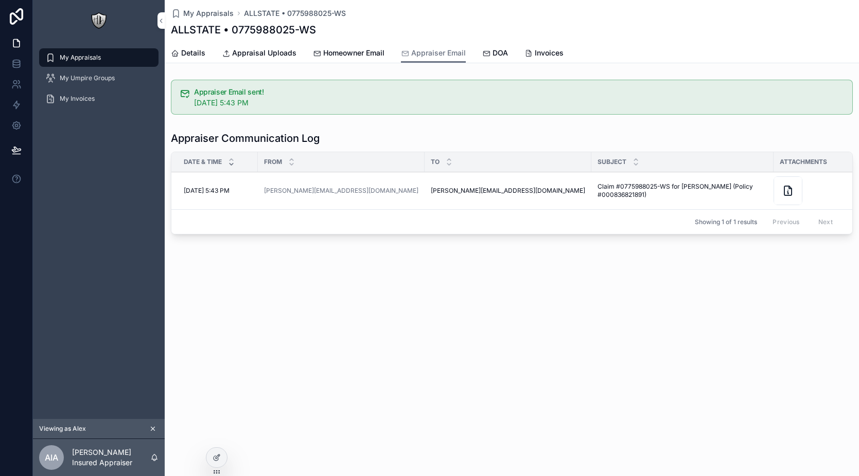
click at [484, 56] on icon "scrollable content" at bounding box center [486, 53] width 8 height 8
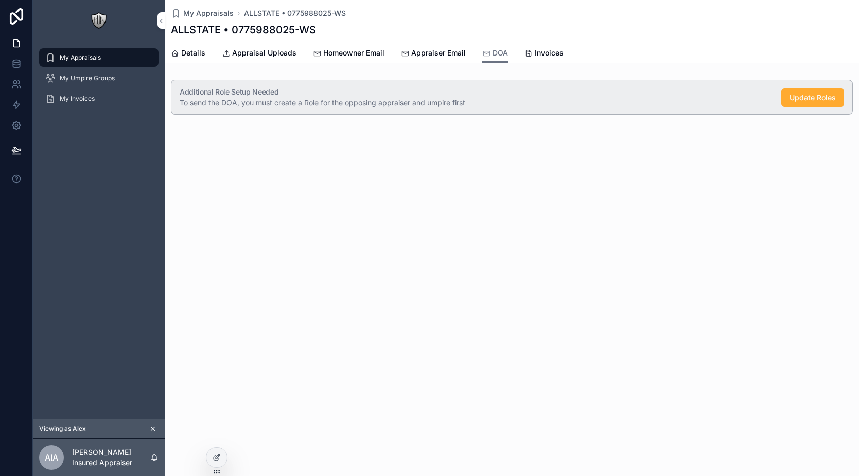
click at [537, 56] on span "Invoices" at bounding box center [549, 53] width 29 height 10
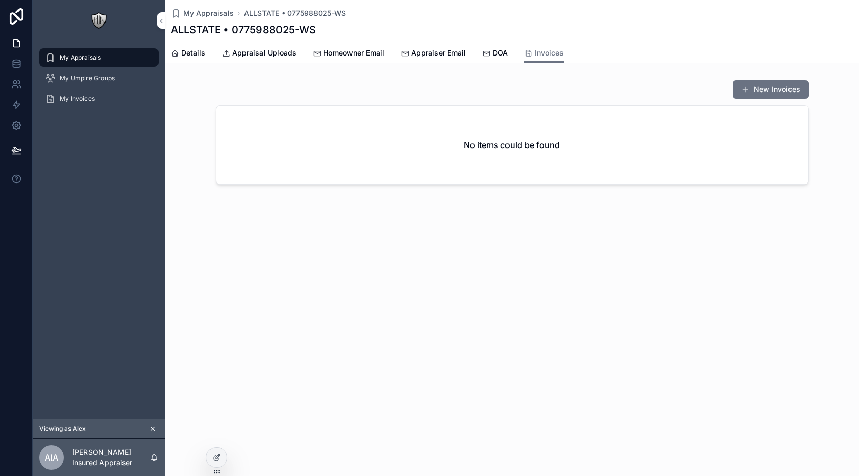
click at [373, 51] on span "Homeowner Email" at bounding box center [353, 53] width 61 height 10
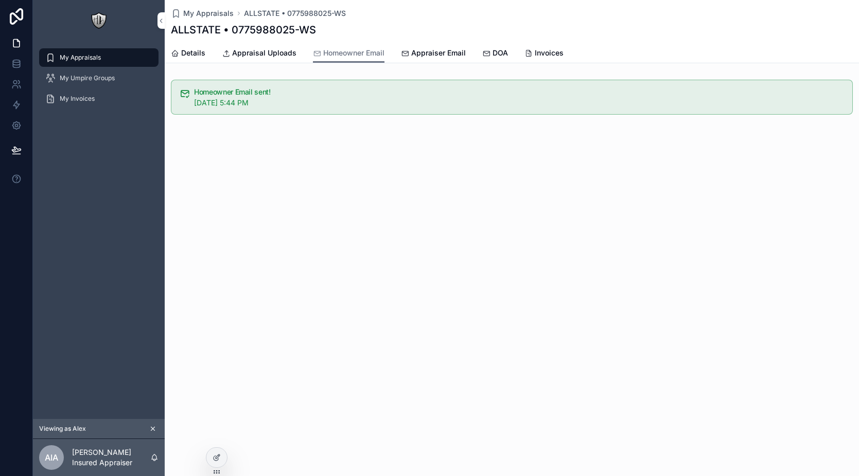
click at [424, 52] on span "Appraiser Email" at bounding box center [438, 53] width 55 height 10
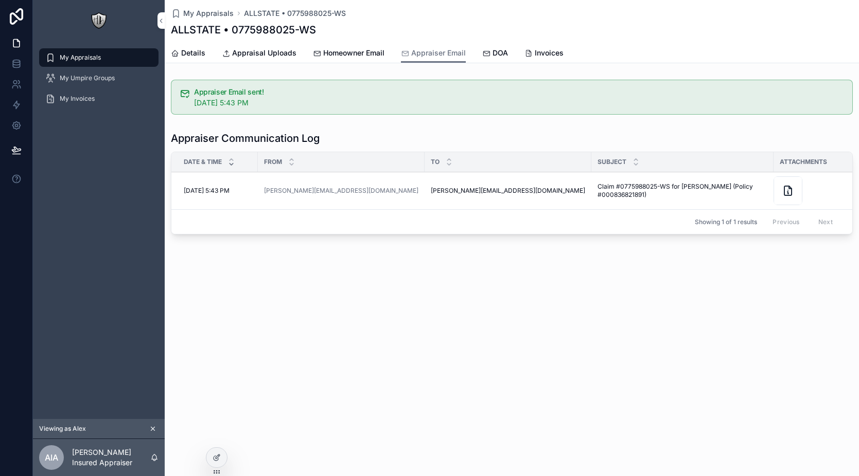
click at [367, 51] on span "Homeowner Email" at bounding box center [353, 53] width 61 height 10
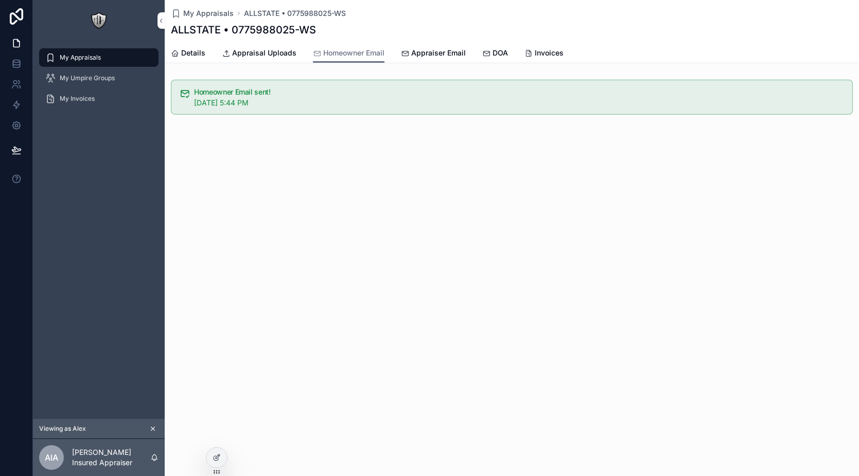
click at [265, 51] on span "Appraisal Uploads" at bounding box center [264, 53] width 64 height 10
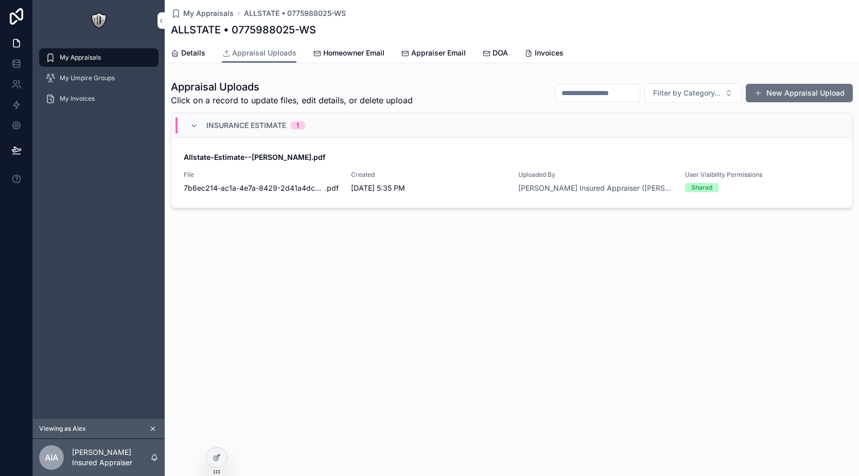
click at [365, 57] on span "Homeowner Email" at bounding box center [353, 53] width 61 height 10
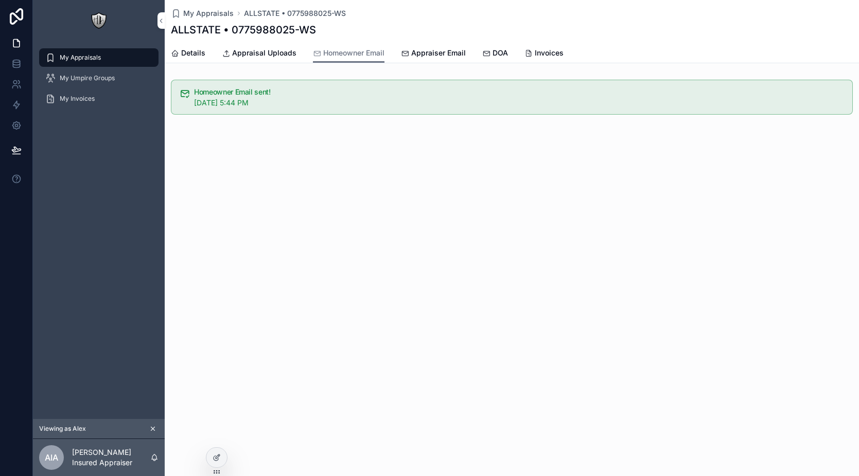
click at [429, 56] on span "Appraiser Email" at bounding box center [438, 53] width 55 height 10
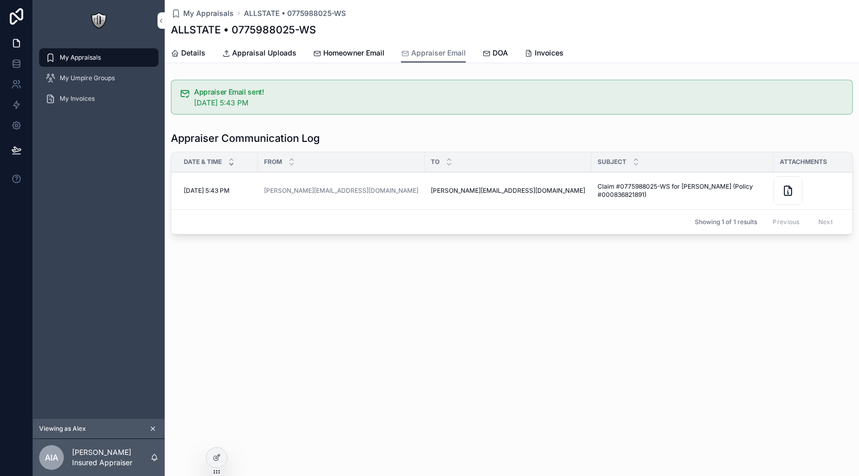
click at [493, 58] on span "DOA" at bounding box center [499, 53] width 15 height 10
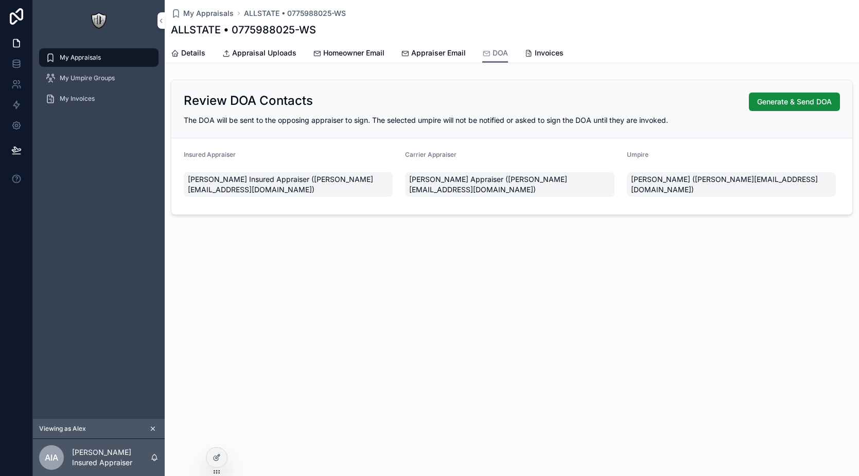
click at [761, 108] on button "Generate & Send DOA" at bounding box center [794, 102] width 91 height 19
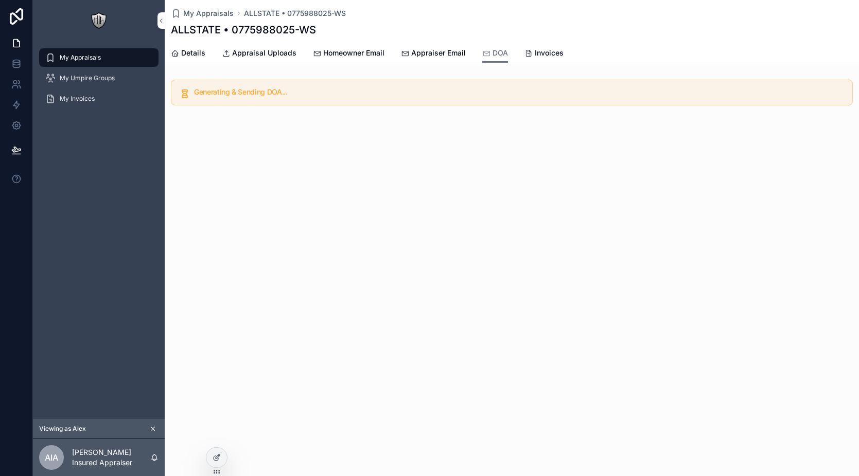
click at [78, 57] on span "My Appraisals" at bounding box center [80, 58] width 41 height 8
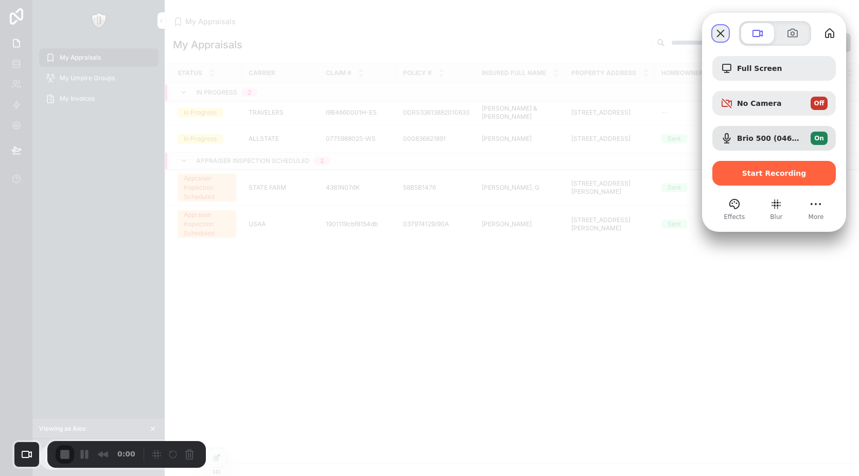
click at [721, 32] on button "Close" at bounding box center [720, 33] width 16 height 16
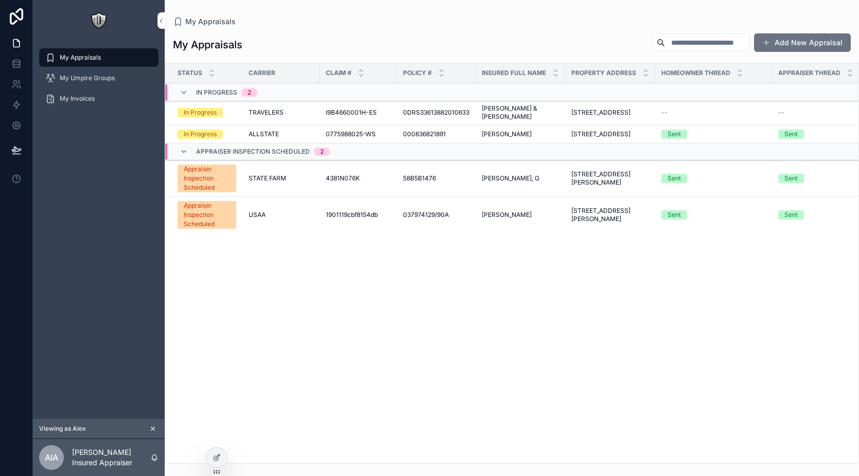
click at [348, 138] on span "0775988025-WS" at bounding box center [351, 134] width 50 height 8
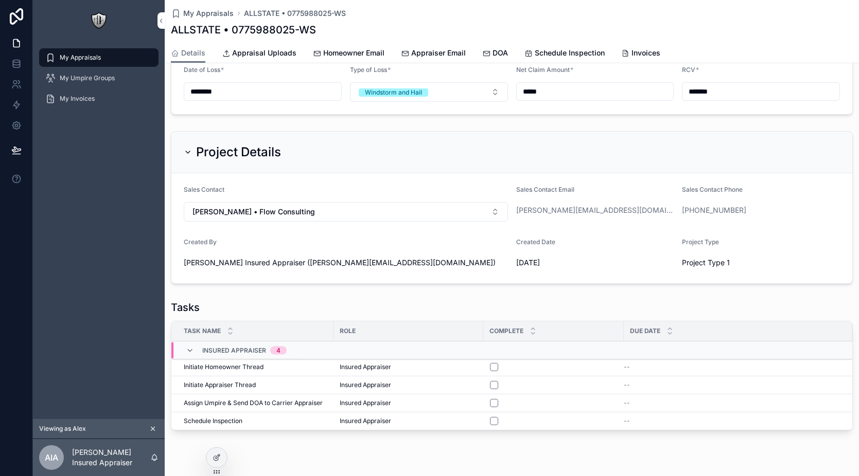
scroll to position [415, 0]
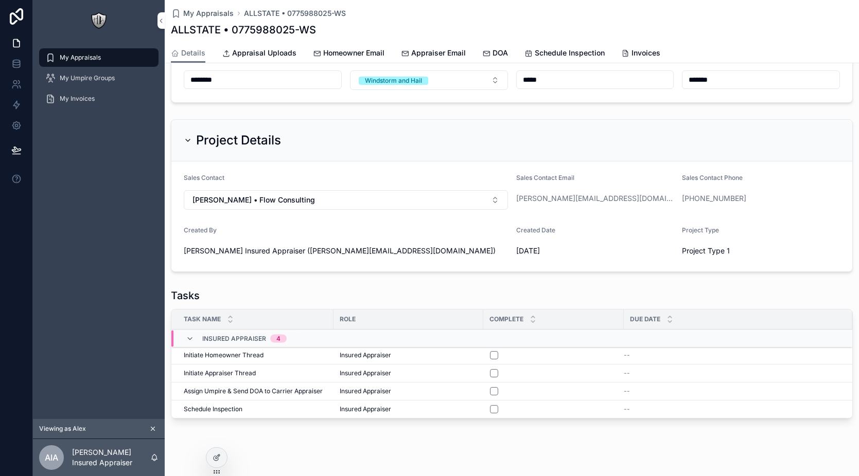
click at [489, 58] on link "DOA" at bounding box center [495, 54] width 26 height 21
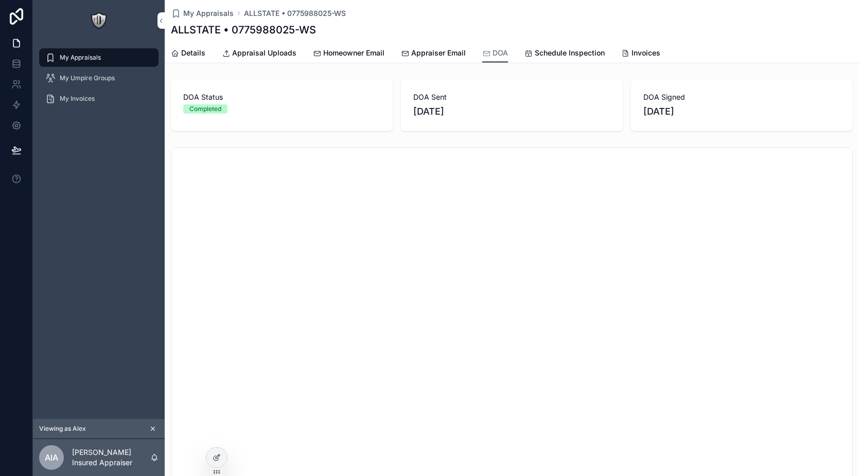
click at [529, 57] on icon "scrollable content" at bounding box center [528, 53] width 8 height 8
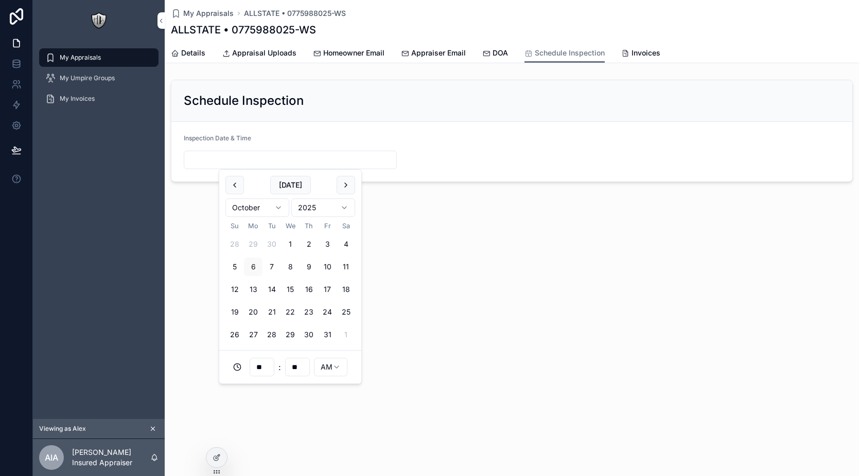
click at [325, 155] on input "scrollable content" at bounding box center [290, 160] width 212 height 14
click at [287, 271] on button "8" at bounding box center [290, 267] width 19 height 19
type input "**********"
click at [487, 70] on div "**********" at bounding box center [512, 127] width 694 height 254
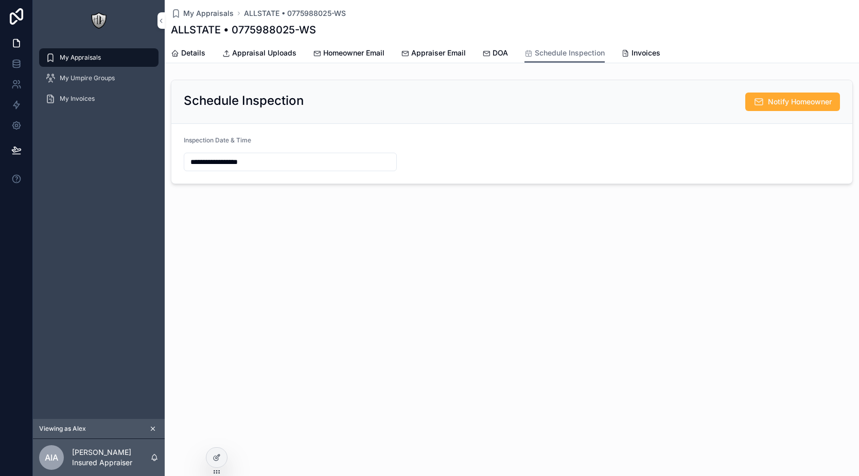
click at [369, 56] on span "Homeowner Email" at bounding box center [353, 53] width 61 height 10
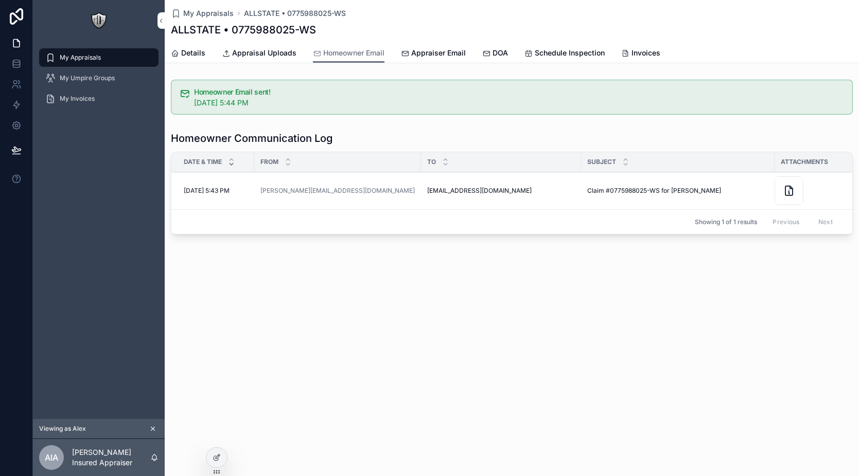
click at [417, 55] on span "Appraiser Email" at bounding box center [438, 53] width 55 height 10
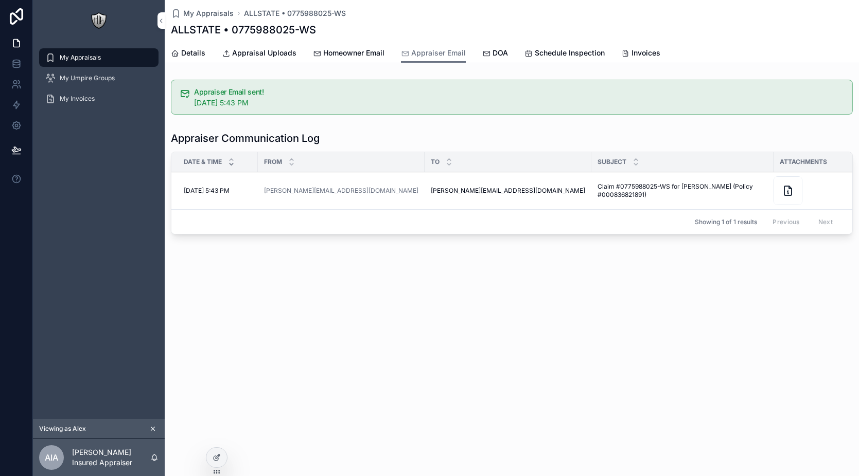
click at [484, 58] on div "DOA" at bounding box center [495, 53] width 26 height 10
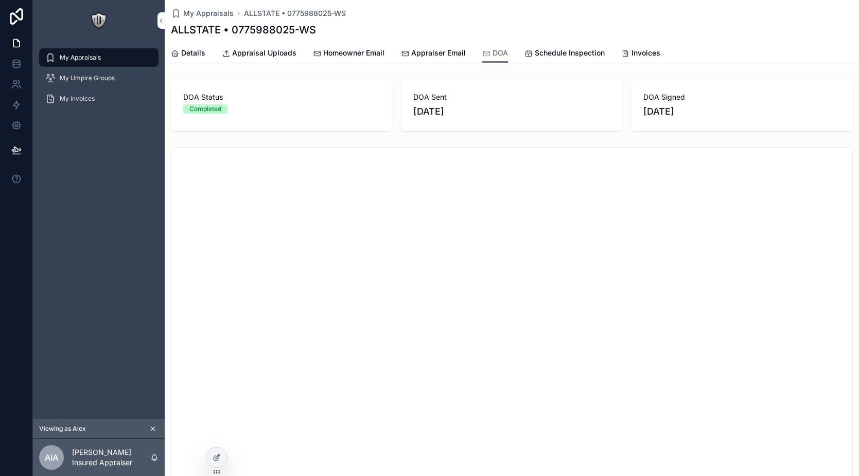
click at [557, 59] on link "Schedule Inspection" at bounding box center [564, 54] width 80 height 21
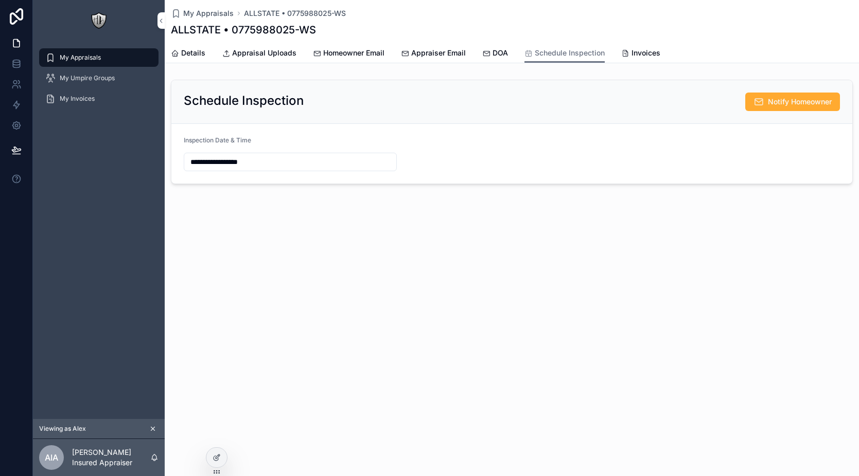
click at [199, 55] on span "Details" at bounding box center [193, 53] width 24 height 10
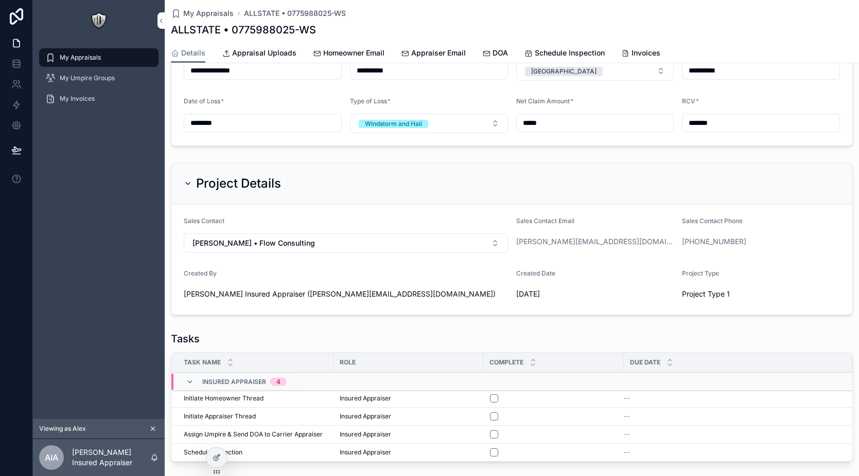
scroll to position [415, 0]
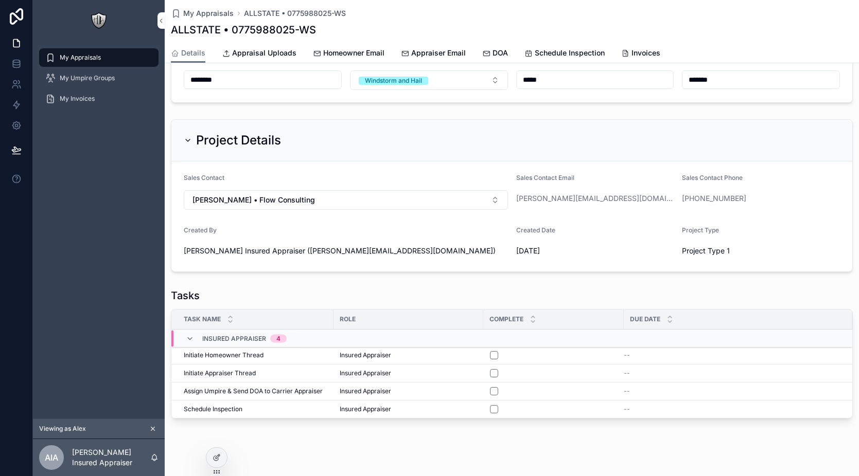
click at [489, 55] on div "DOA" at bounding box center [495, 53] width 26 height 10
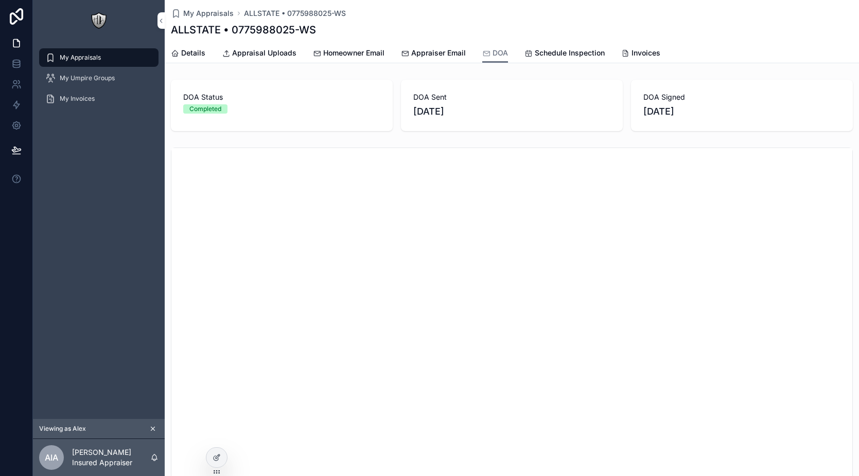
click at [556, 56] on span "Schedule Inspection" at bounding box center [570, 53] width 70 height 10
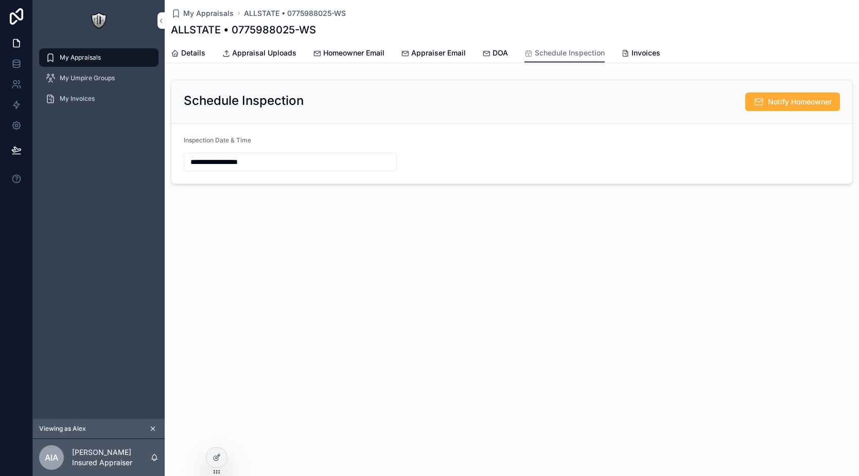
click at [637, 59] on link "Invoices" at bounding box center [640, 54] width 39 height 21
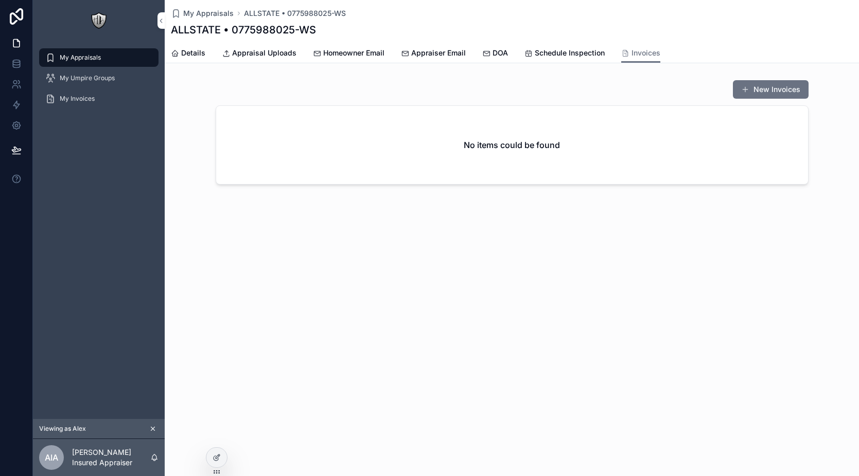
click at [580, 56] on span "Schedule Inspection" at bounding box center [570, 53] width 70 height 10
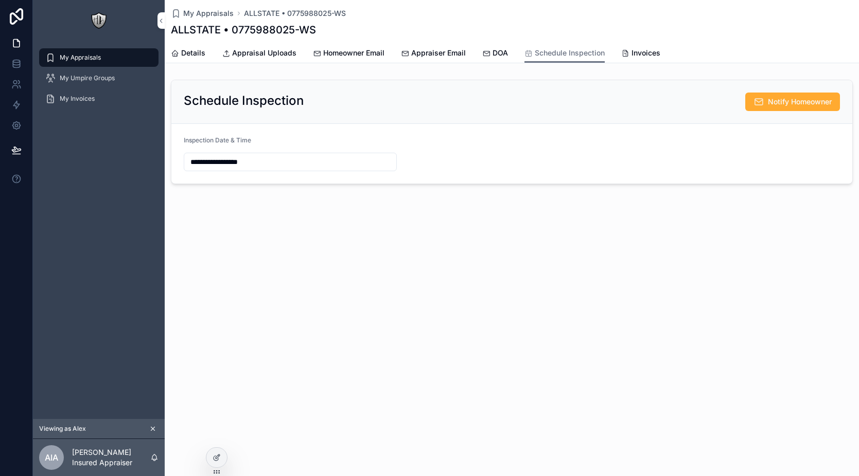
click at [657, 57] on span "Invoices" at bounding box center [645, 53] width 29 height 10
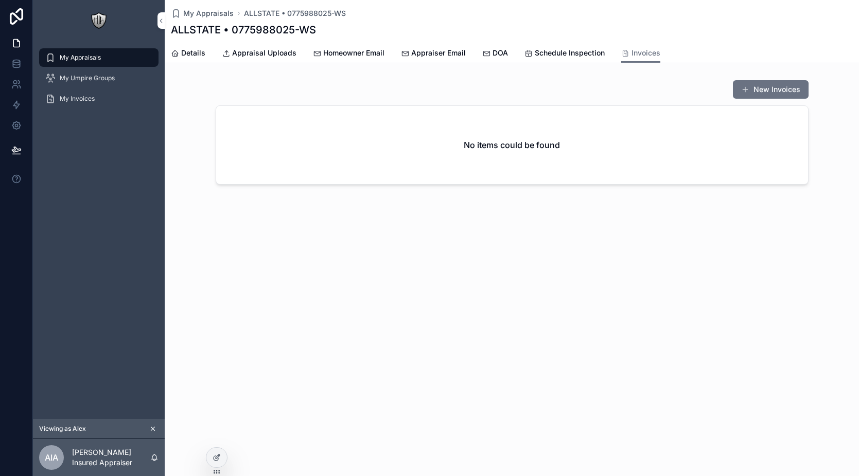
click at [569, 56] on span "Schedule Inspection" at bounding box center [570, 53] width 70 height 10
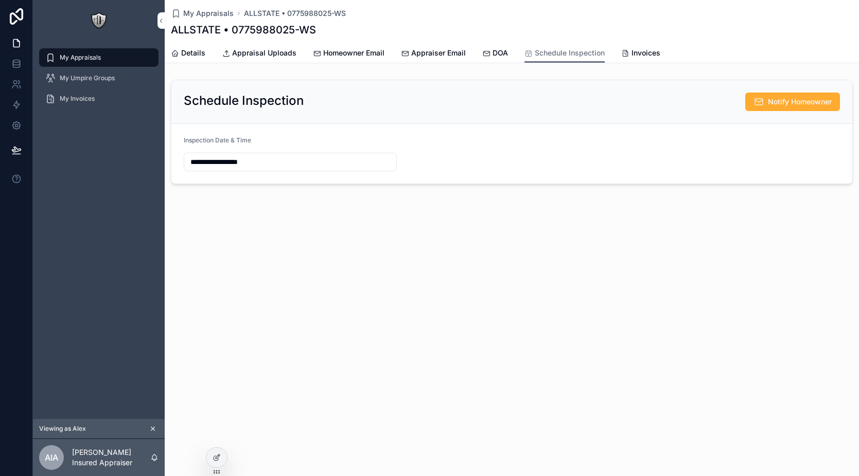
click at [485, 51] on icon "scrollable content" at bounding box center [486, 53] width 8 height 8
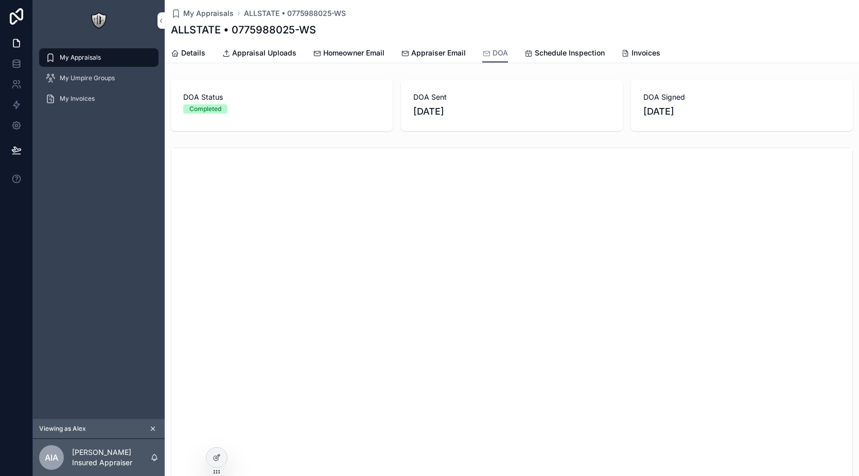
click at [431, 52] on span "Appraiser Email" at bounding box center [438, 53] width 55 height 10
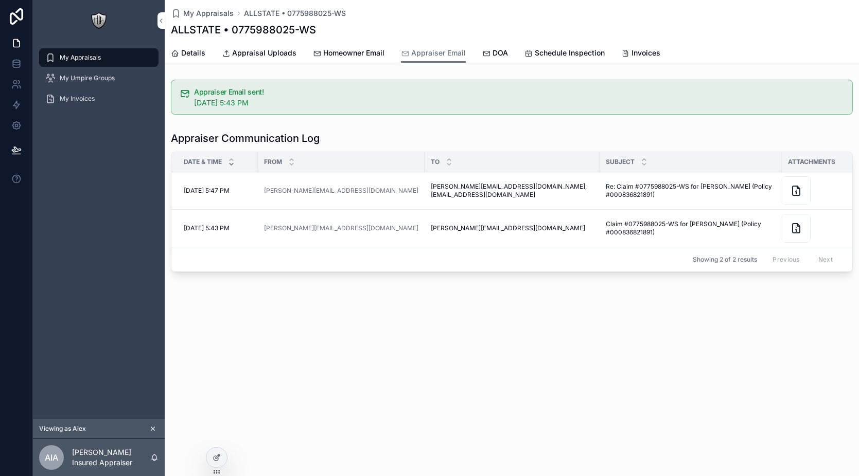
click at [369, 52] on span "Homeowner Email" at bounding box center [353, 53] width 61 height 10
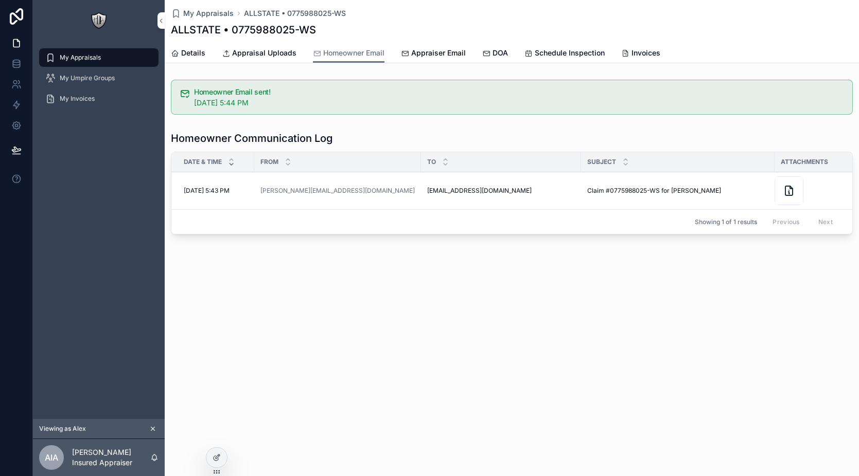
click at [448, 58] on link "Appraiser Email" at bounding box center [433, 54] width 65 height 21
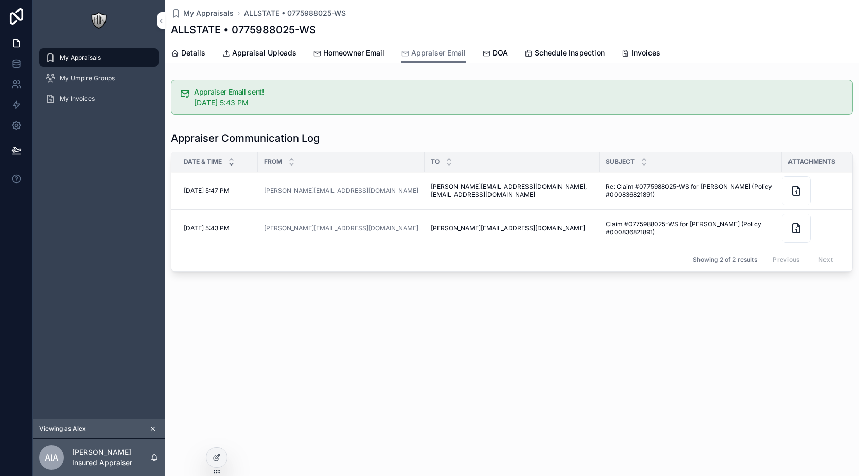
click at [349, 56] on span "Homeowner Email" at bounding box center [353, 53] width 61 height 10
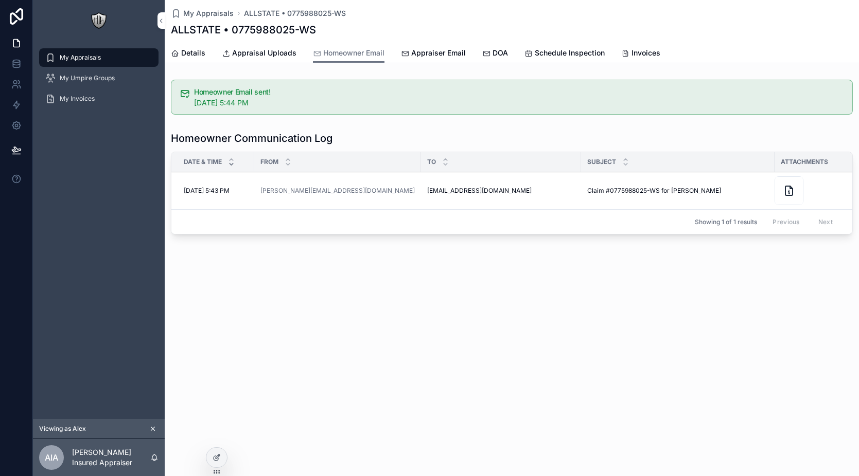
click at [424, 61] on link "Appraiser Email" at bounding box center [433, 54] width 65 height 21
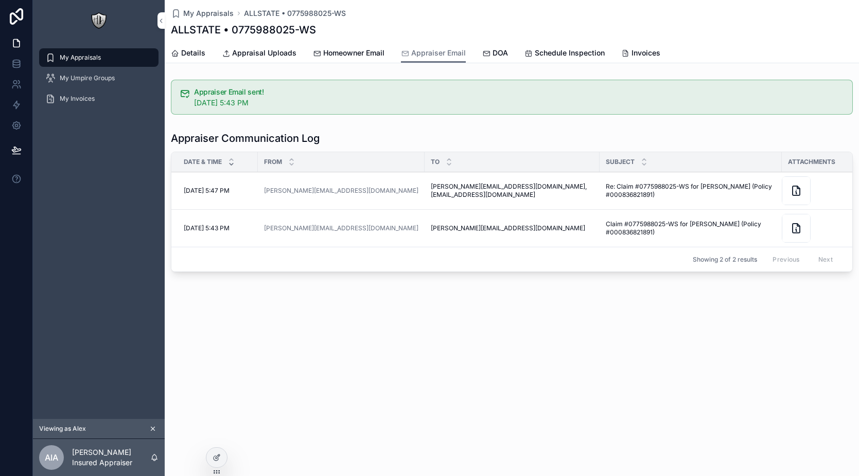
click at [556, 233] on td "alex+ca@flowconsulting.llc alex+ca@flowconsulting.llc" at bounding box center [511, 229] width 175 height 38
click at [0, 0] on span "View Details" at bounding box center [0, 0] width 0 height 0
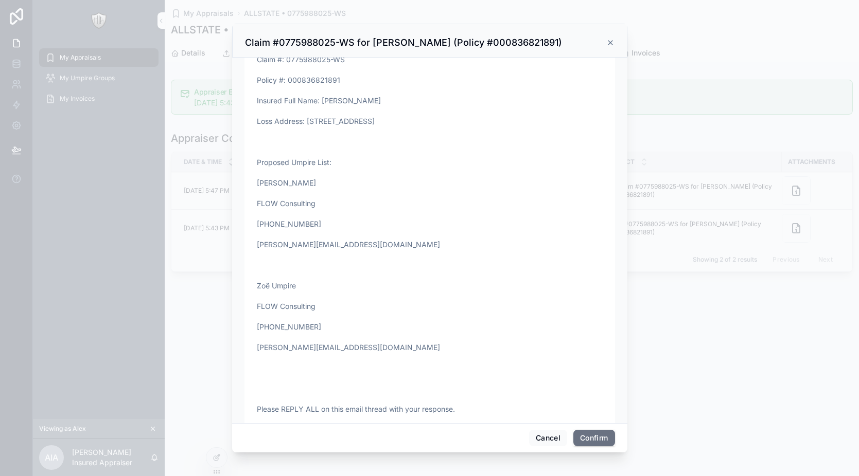
scroll to position [457, 0]
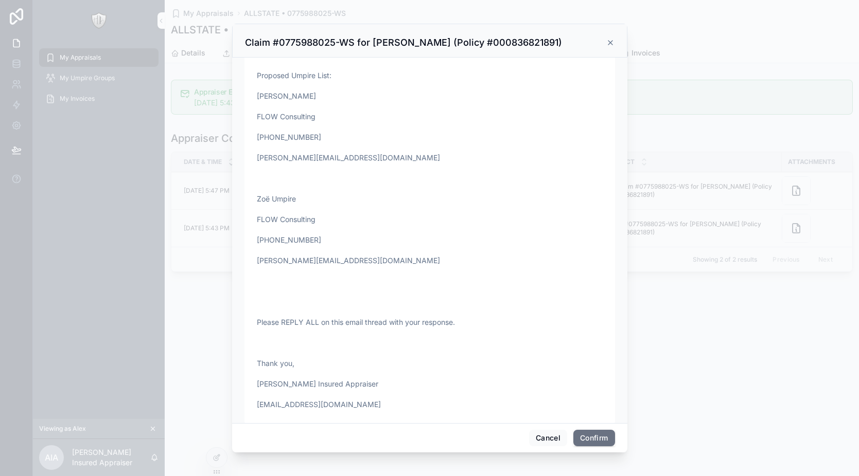
click at [610, 42] on icon at bounding box center [610, 43] width 8 height 8
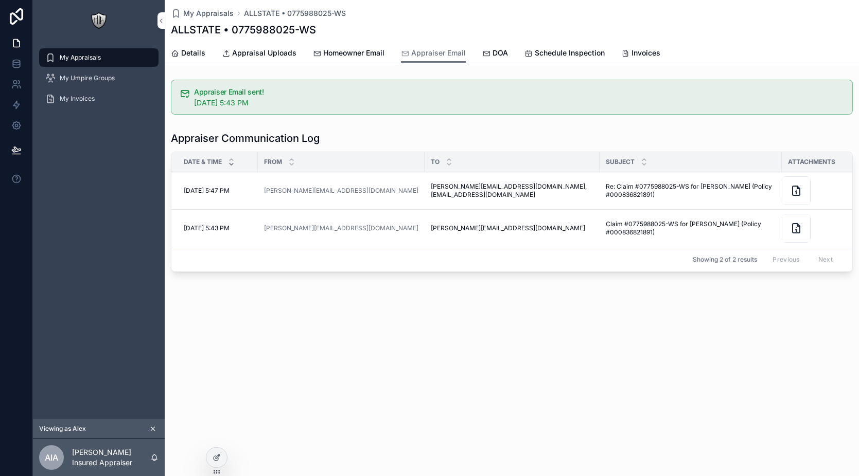
click at [351, 57] on span "Homeowner Email" at bounding box center [353, 53] width 61 height 10
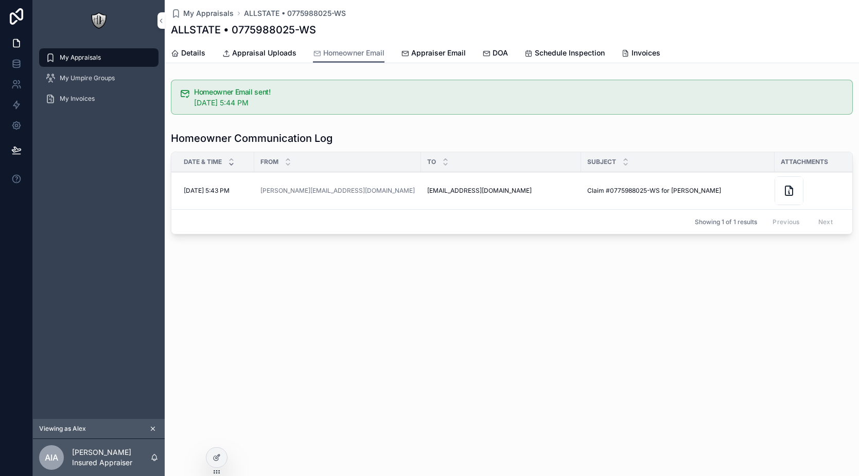
click at [282, 48] on span "Appraisal Uploads" at bounding box center [264, 53] width 64 height 10
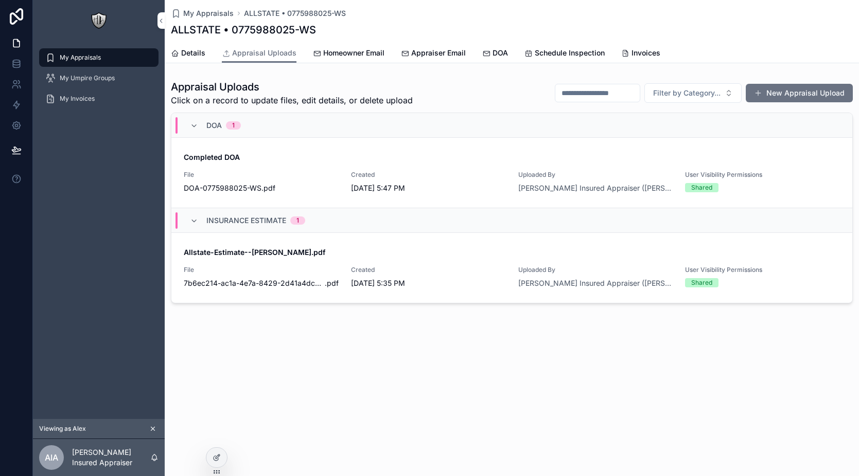
click at [365, 49] on span "Homeowner Email" at bounding box center [353, 53] width 61 height 10
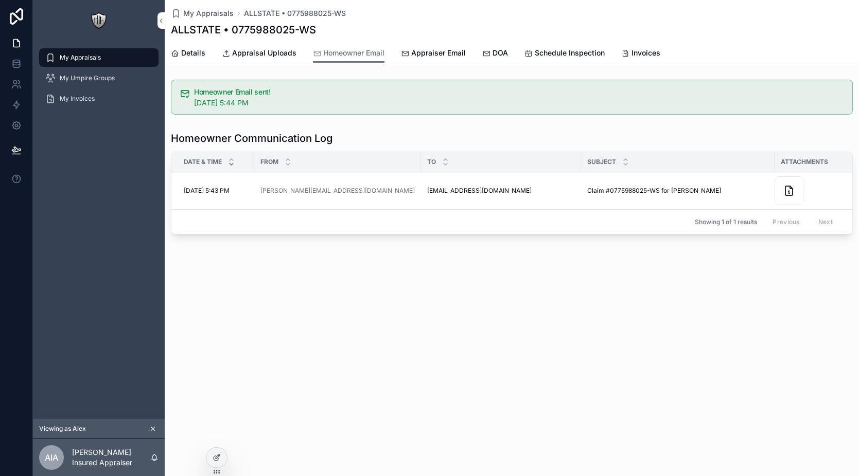
click at [437, 55] on span "Appraiser Email" at bounding box center [438, 53] width 55 height 10
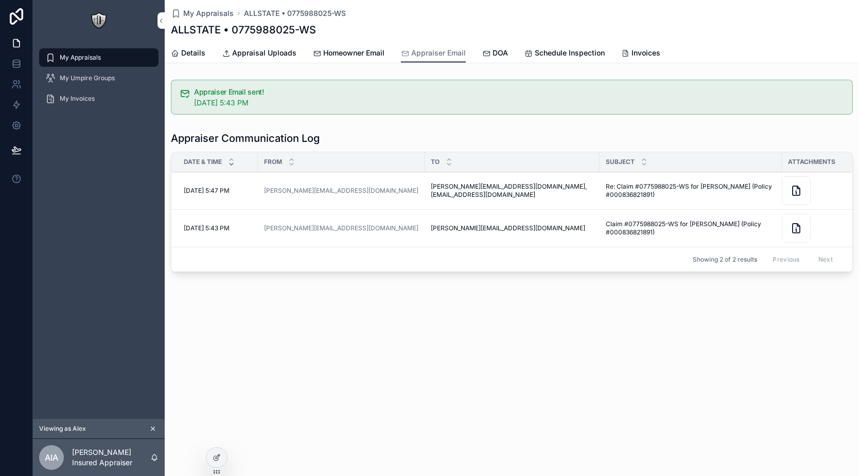
click at [368, 50] on span "Homeowner Email" at bounding box center [353, 53] width 61 height 10
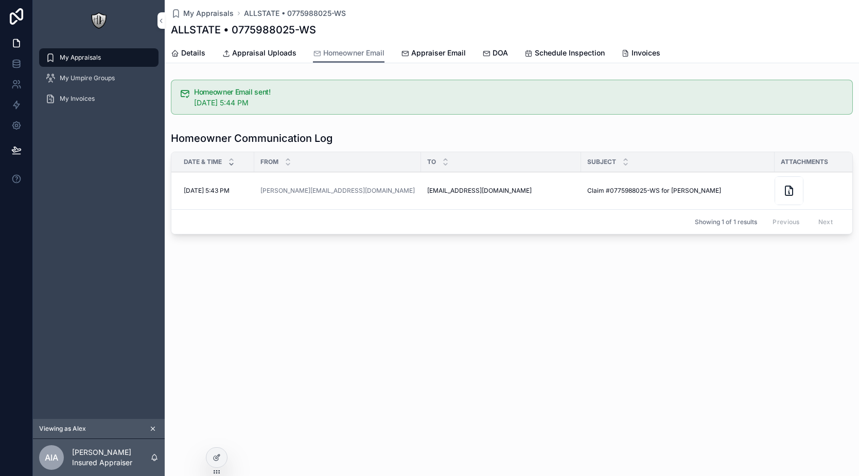
click at [618, 50] on div "Details Appraisal Uploads Homeowner Email Appraiser Email DOA Schedule Inspecti…" at bounding box center [512, 53] width 682 height 20
click at [635, 55] on span "Invoices" at bounding box center [645, 53] width 29 height 10
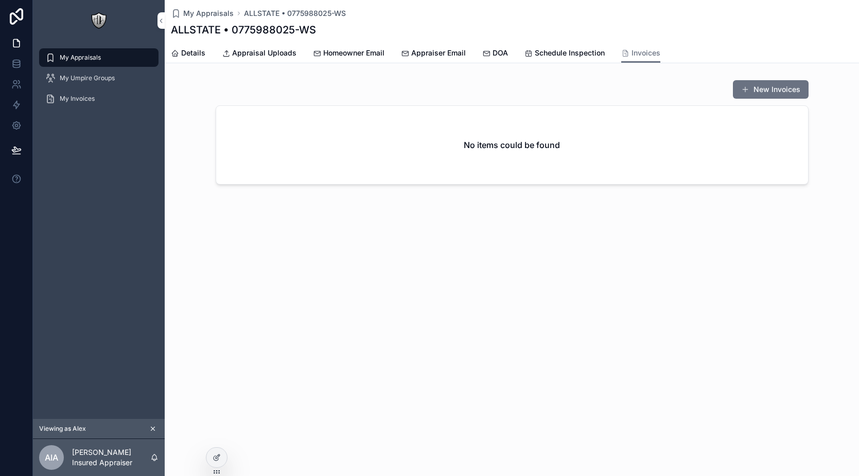
click at [550, 45] on link "Schedule Inspection" at bounding box center [564, 54] width 80 height 21
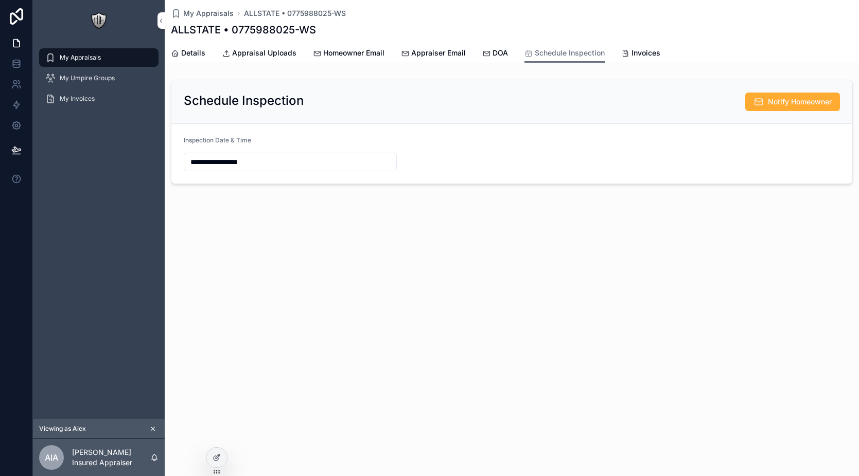
click at [492, 54] on span "DOA" at bounding box center [499, 53] width 15 height 10
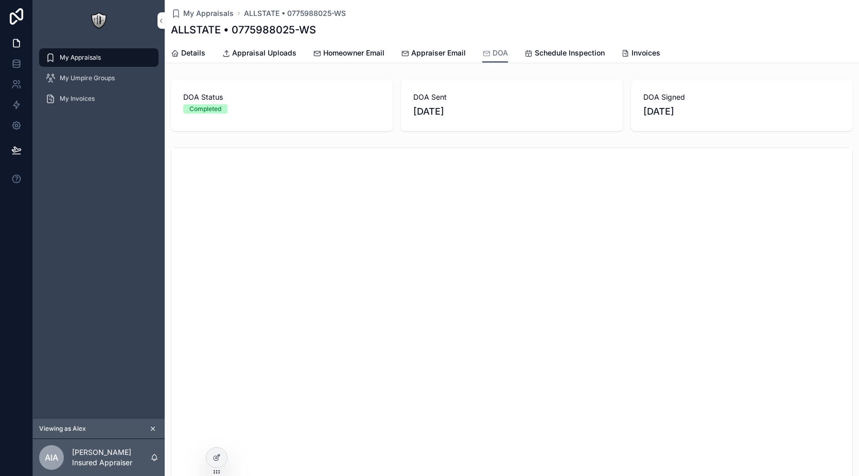
click at [448, 55] on span "Appraiser Email" at bounding box center [438, 53] width 55 height 10
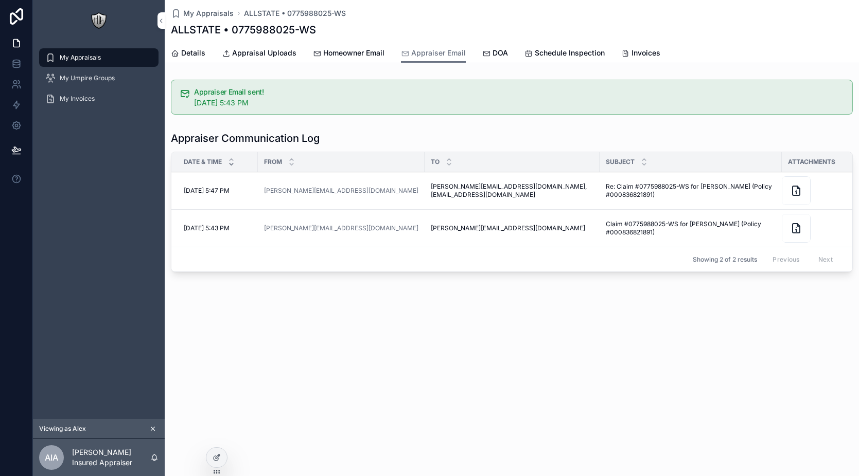
click at [346, 46] on link "Homeowner Email" at bounding box center [349, 54] width 72 height 21
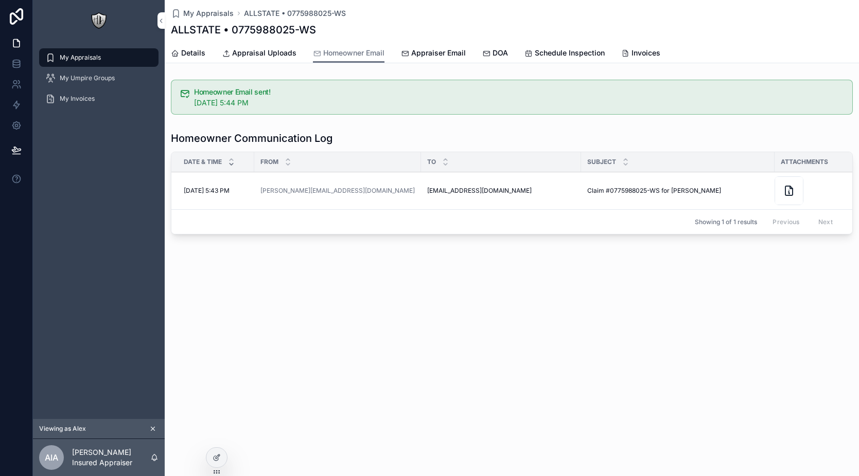
click at [409, 45] on link "Appraiser Email" at bounding box center [433, 54] width 65 height 21
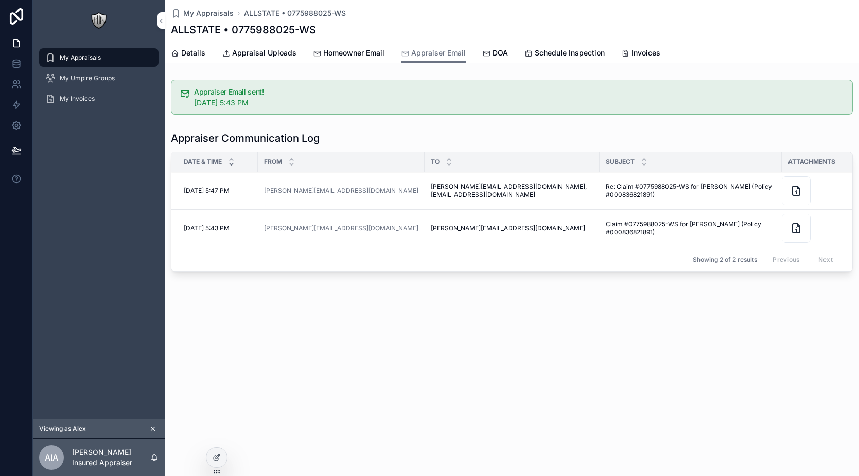
click at [436, 336] on div "My Appraisals ALLSTATE • 0775988025-WS ALLSTATE • 0775988025-WS Appraiser Email…" at bounding box center [512, 173] width 694 height 346
click at [338, 54] on span "Homeowner Email" at bounding box center [353, 53] width 61 height 10
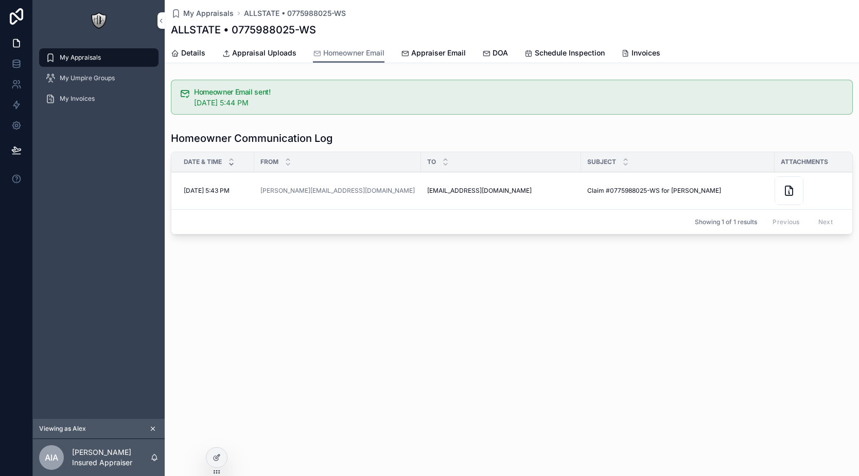
click at [242, 53] on span "Appraisal Uploads" at bounding box center [264, 53] width 64 height 10
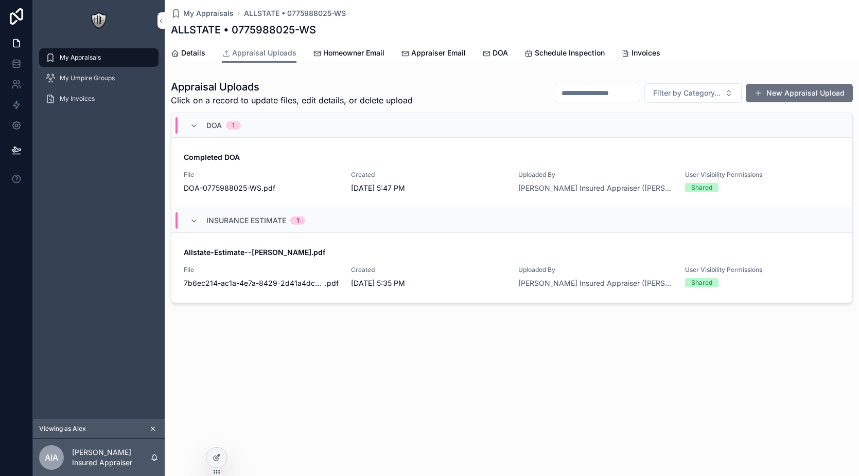
click at [364, 52] on span "Homeowner Email" at bounding box center [353, 53] width 61 height 10
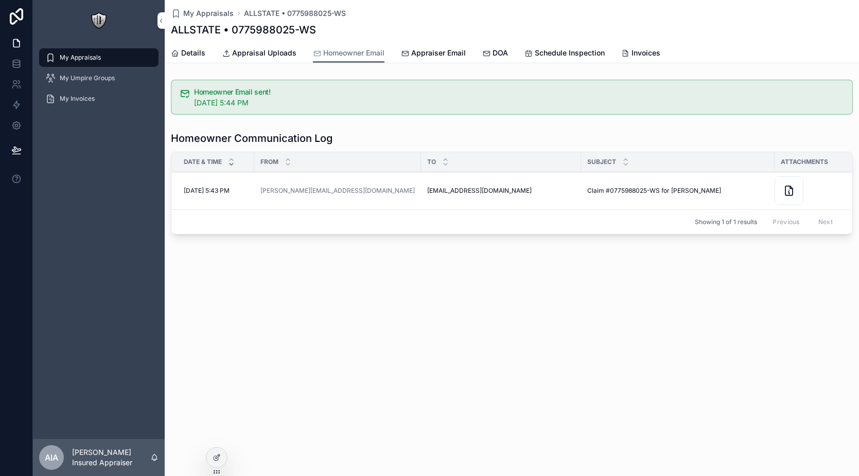
click at [412, 56] on span "Appraiser Email" at bounding box center [438, 53] width 55 height 10
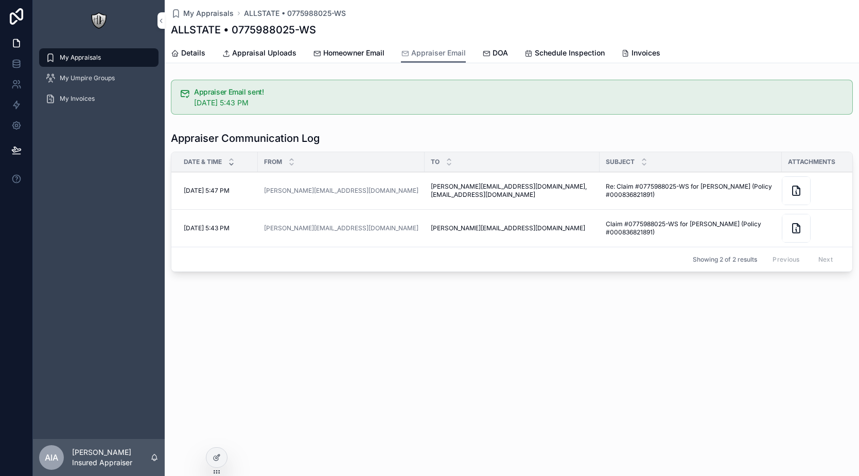
click at [358, 51] on span "Homeowner Email" at bounding box center [353, 53] width 61 height 10
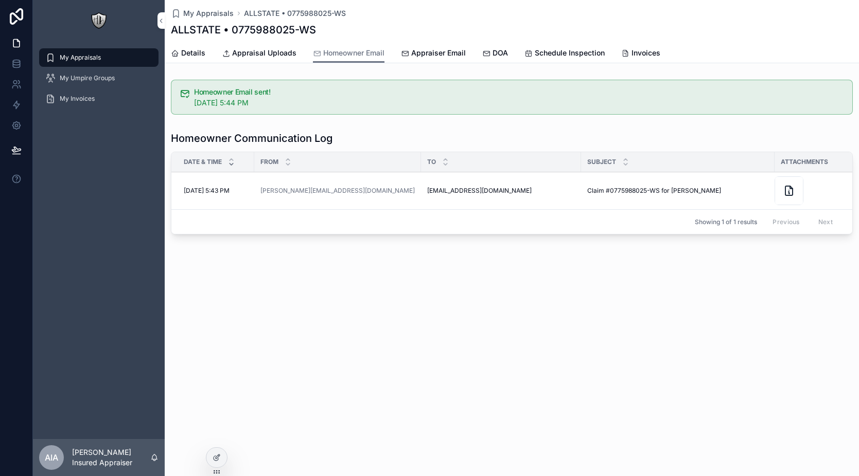
click at [423, 54] on span "Appraiser Email" at bounding box center [438, 53] width 55 height 10
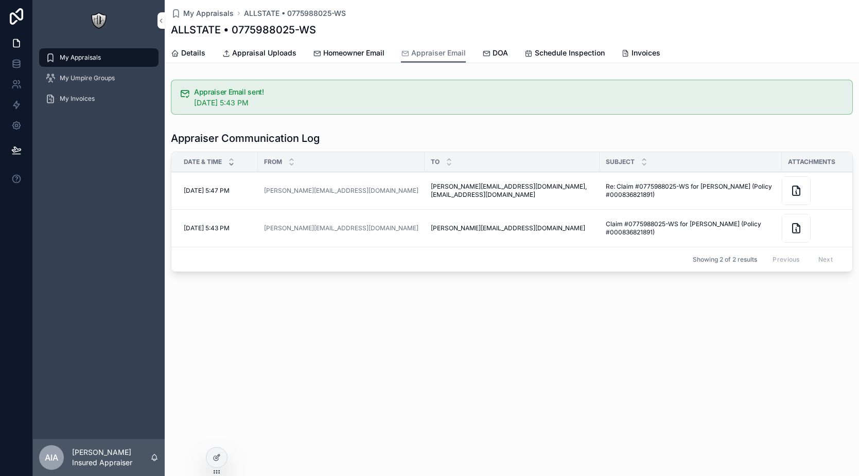
click at [539, 58] on span "Schedule Inspection" at bounding box center [570, 53] width 70 height 10
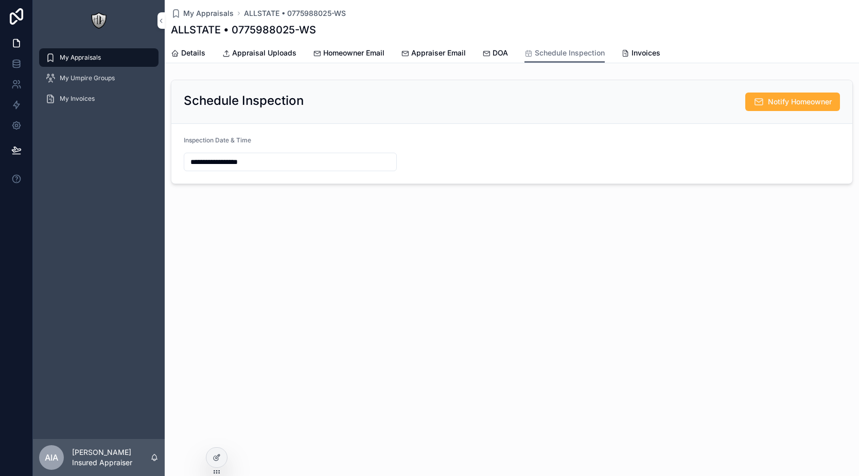
click at [628, 58] on link "Invoices" at bounding box center [640, 54] width 39 height 21
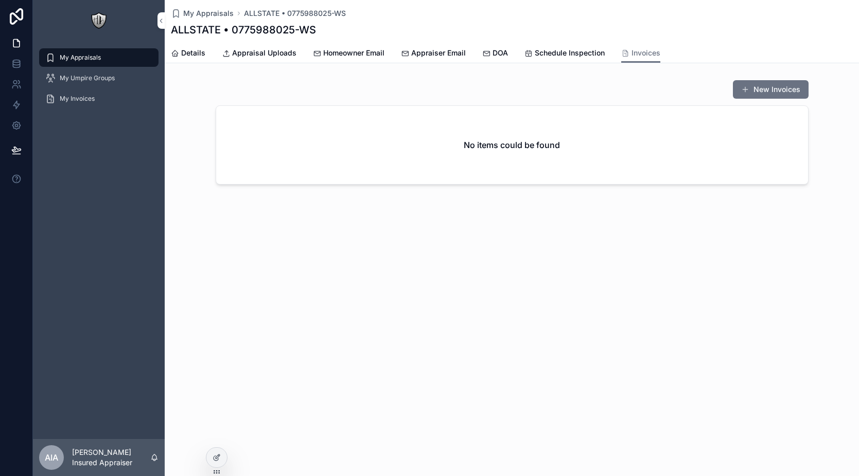
click at [344, 52] on span "Homeowner Email" at bounding box center [353, 53] width 61 height 10
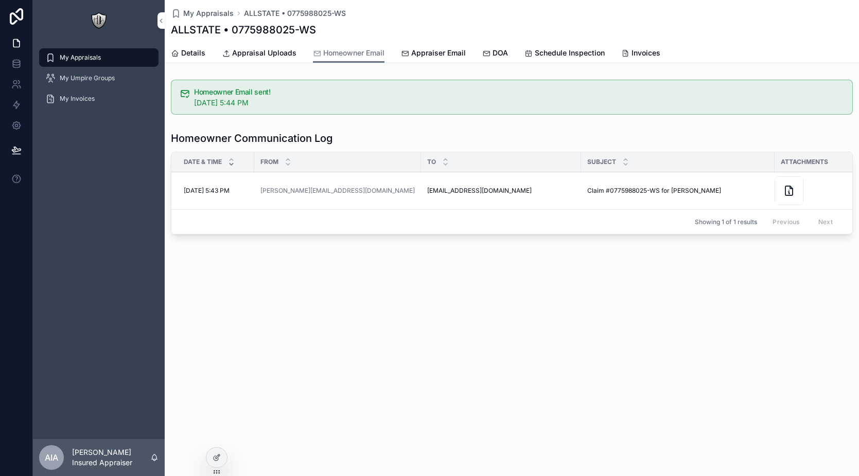
click at [413, 57] on span "Appraiser Email" at bounding box center [438, 53] width 55 height 10
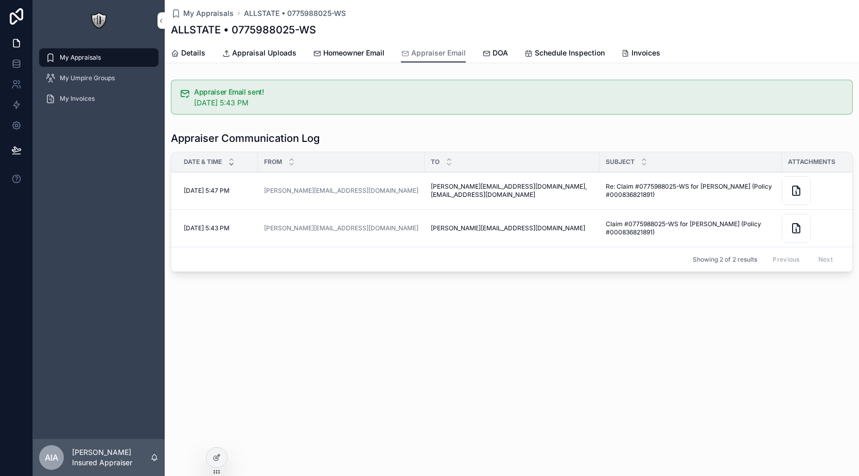
click at [356, 56] on span "Homeowner Email" at bounding box center [353, 53] width 61 height 10
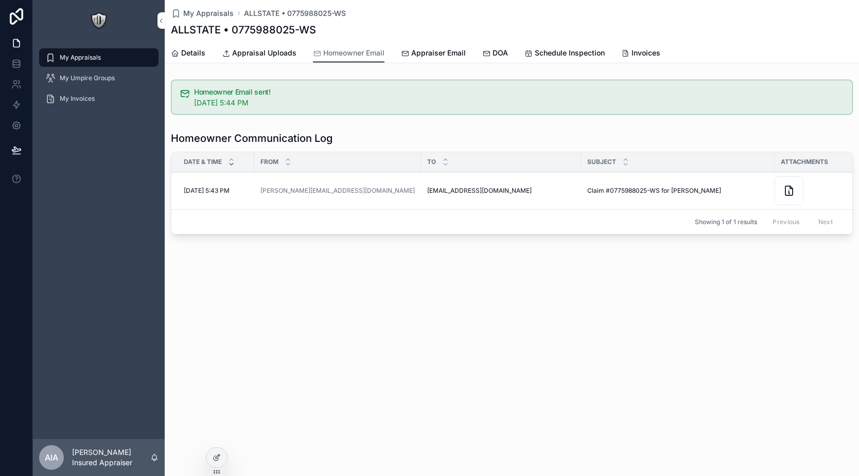
click at [402, 54] on icon "scrollable content" at bounding box center [405, 53] width 8 height 8
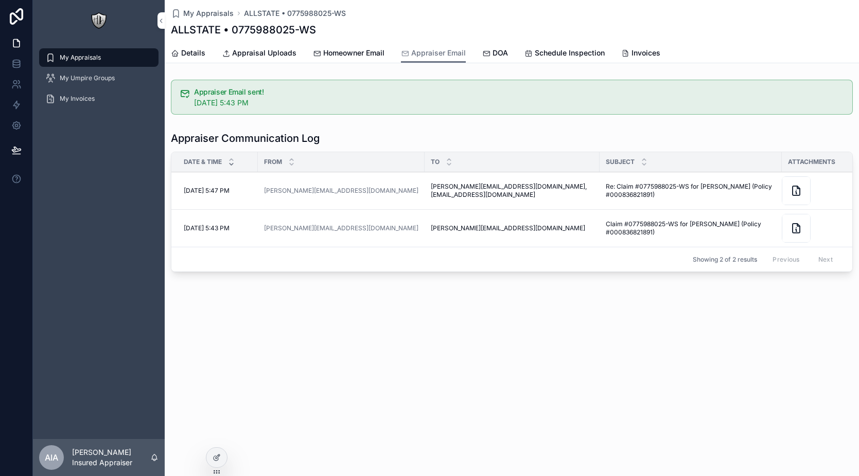
click at [348, 52] on span "Homeowner Email" at bounding box center [353, 53] width 61 height 10
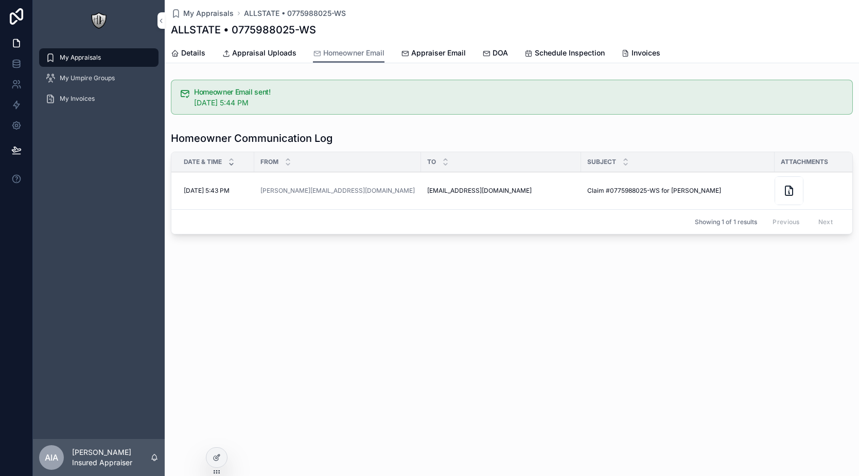
click at [327, 48] on span "Homeowner Email" at bounding box center [353, 53] width 61 height 10
click at [251, 61] on link "Appraisal Uploads" at bounding box center [259, 54] width 75 height 21
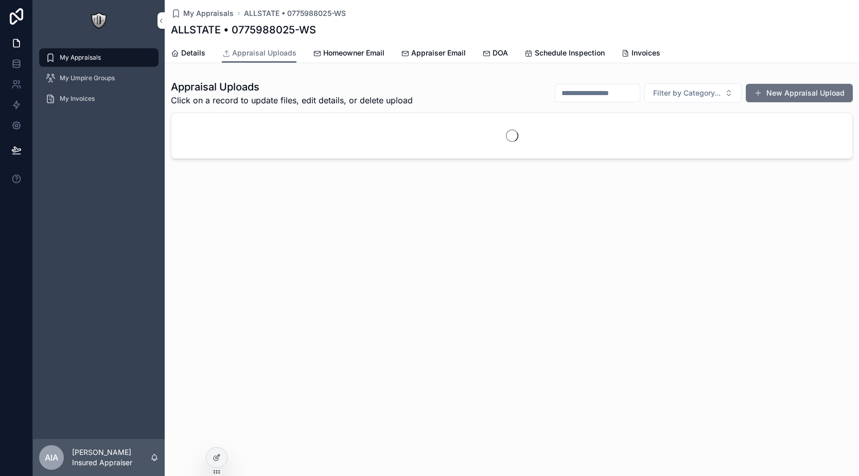
click at [334, 55] on span "Homeowner Email" at bounding box center [353, 53] width 61 height 10
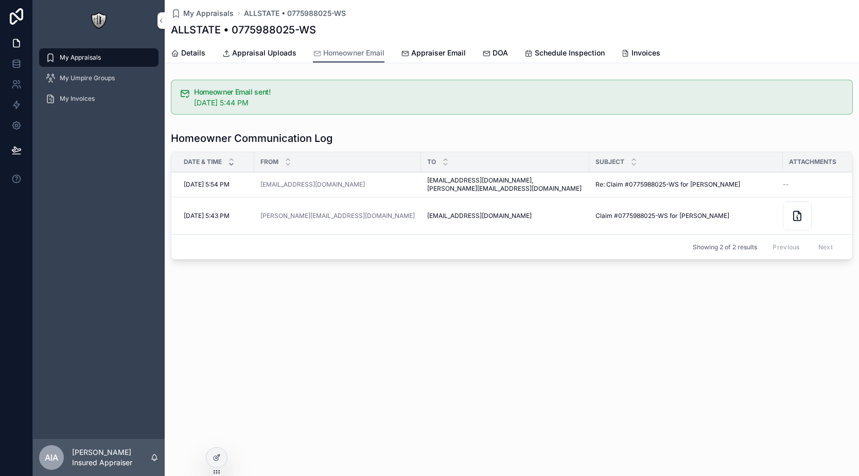
click at [0, 0] on span "View Details" at bounding box center [0, 0] width 0 height 0
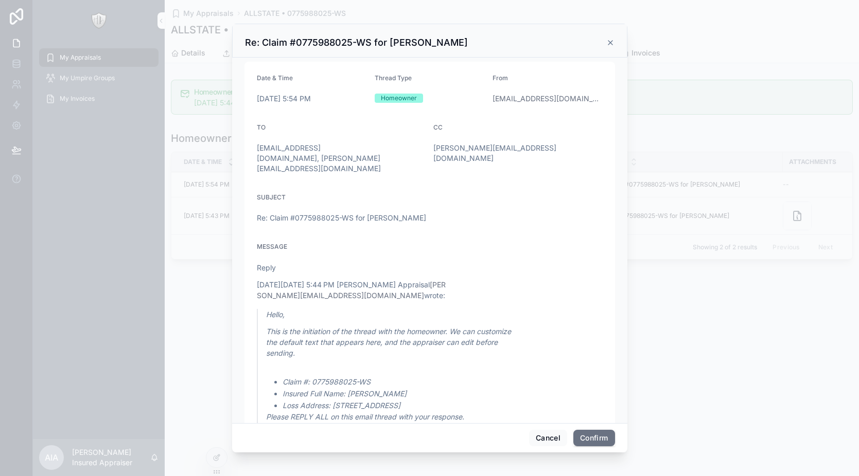
scroll to position [135, 0]
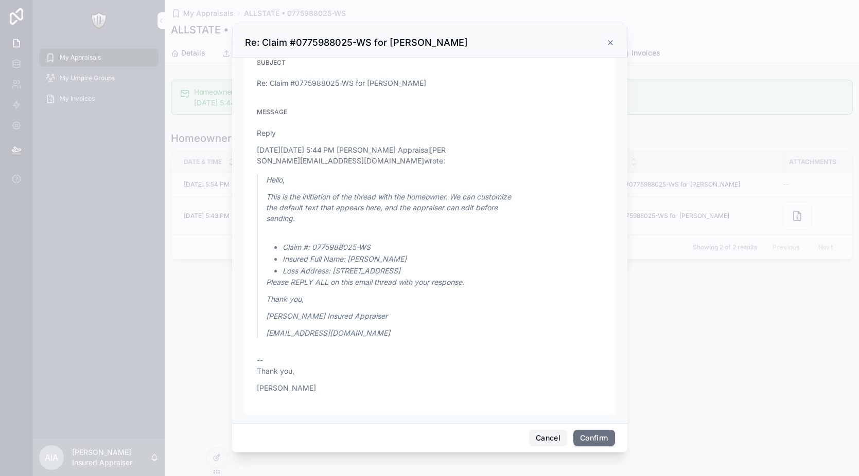
click at [542, 432] on button "Cancel" at bounding box center [548, 438] width 38 height 16
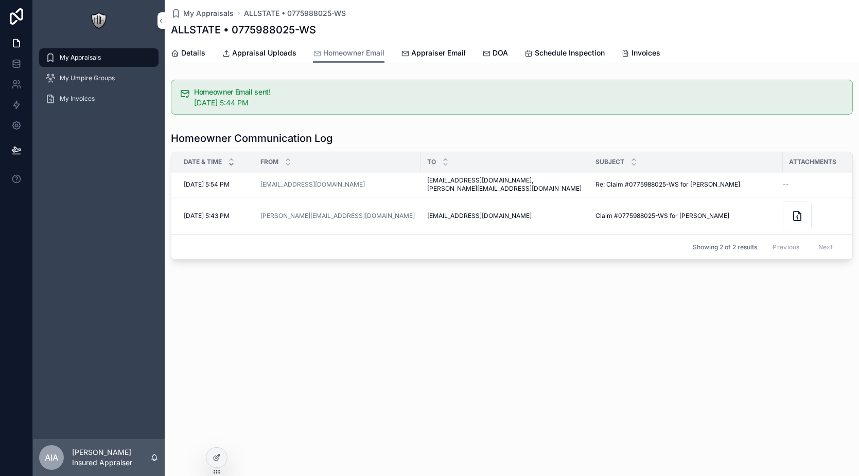
click at [0, 0] on span "View Details" at bounding box center [0, 0] width 0 height 0
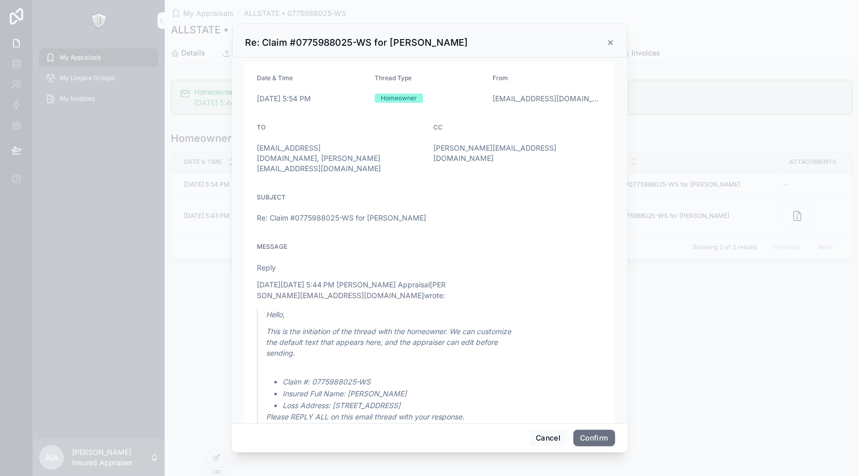
click at [591, 435] on button "Confirm" at bounding box center [593, 438] width 41 height 16
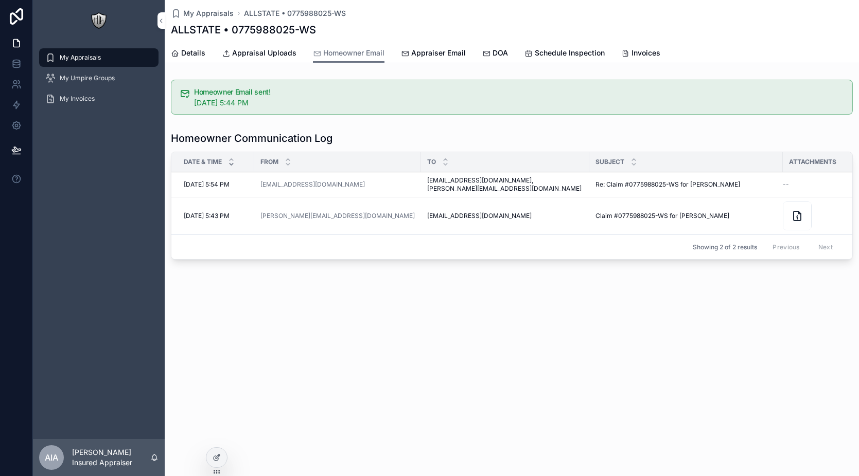
click at [570, 54] on span "Schedule Inspection" at bounding box center [570, 53] width 70 height 10
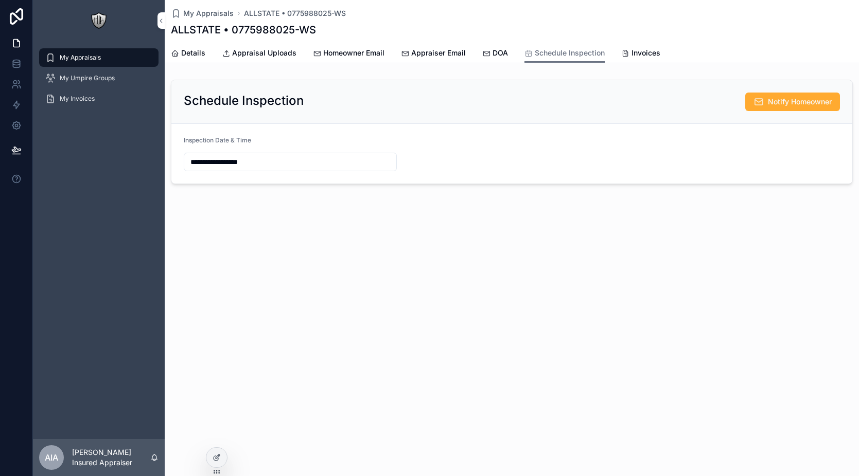
click at [329, 162] on input "**********" at bounding box center [290, 162] width 212 height 14
click at [326, 269] on button "10" at bounding box center [327, 269] width 19 height 19
type input "**********"
type input "**"
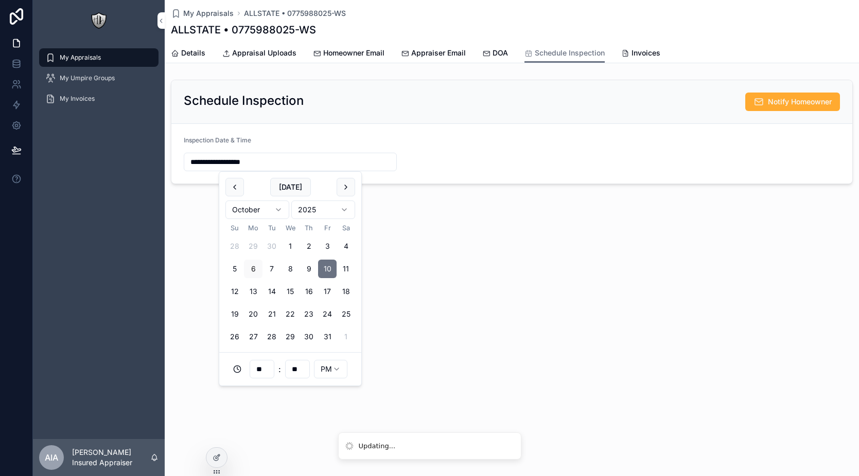
click at [769, 97] on span "Notify Homeowner" at bounding box center [800, 102] width 64 height 10
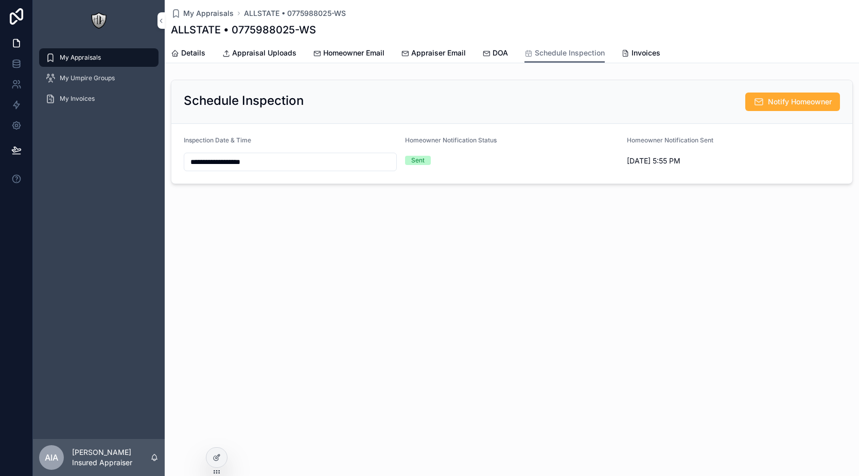
click at [198, 48] on span "Details" at bounding box center [193, 53] width 24 height 10
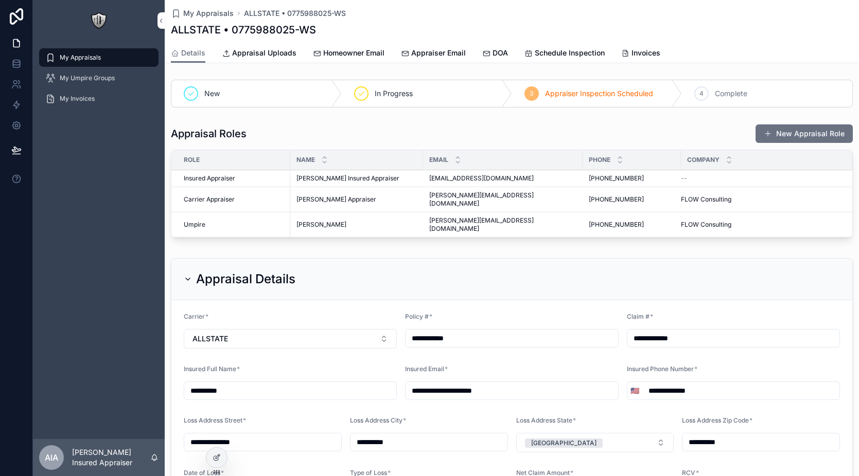
click at [556, 48] on span "Schedule Inspection" at bounding box center [570, 53] width 70 height 10
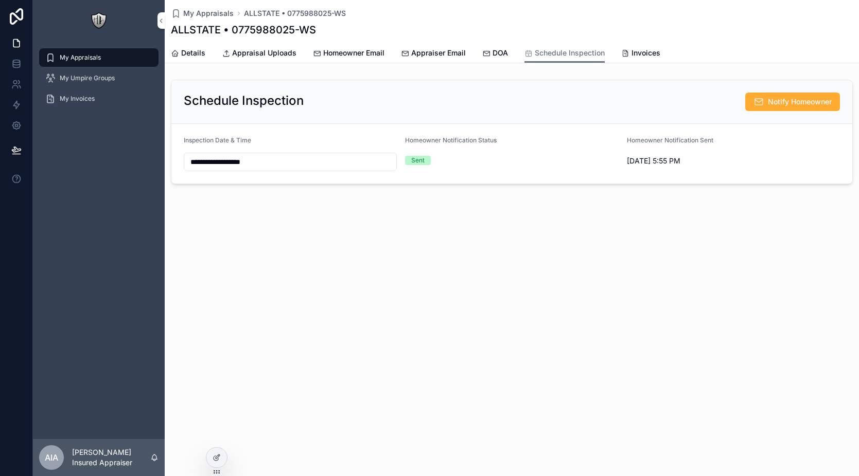
click at [482, 52] on icon "scrollable content" at bounding box center [486, 53] width 8 height 8
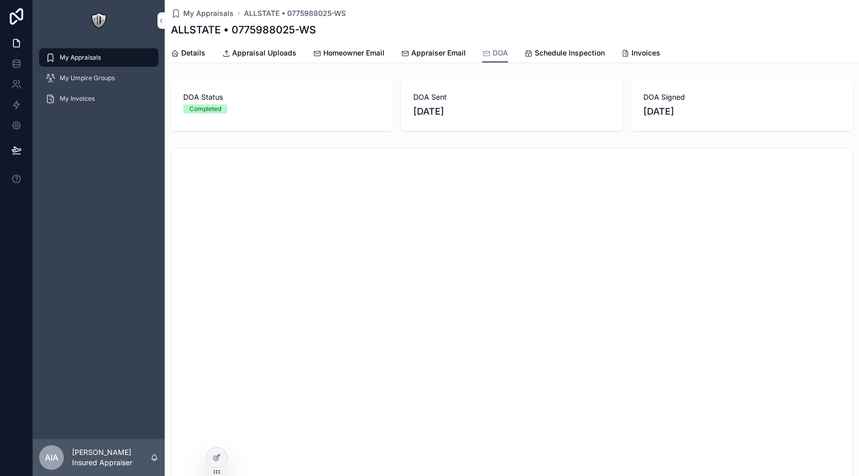
click at [439, 54] on span "Appraiser Email" at bounding box center [438, 53] width 55 height 10
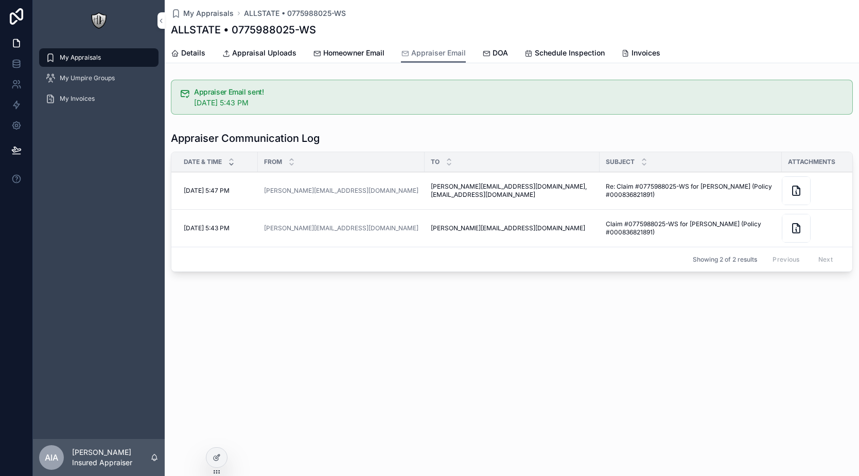
click at [378, 52] on span "Homeowner Email" at bounding box center [353, 53] width 61 height 10
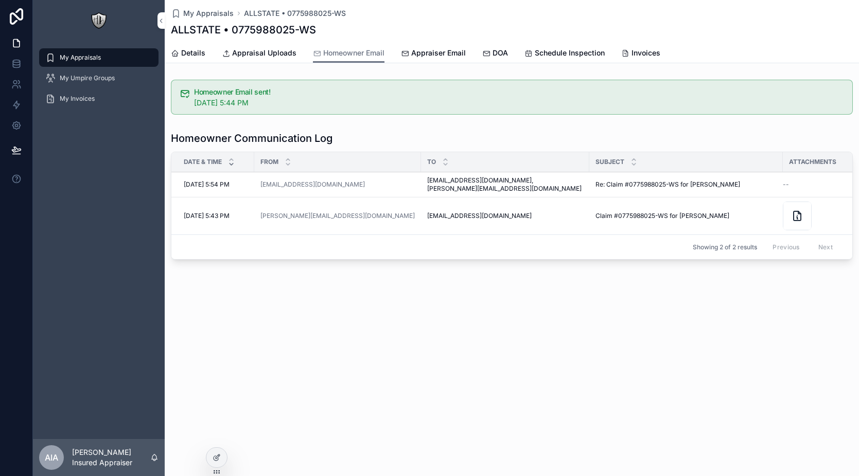
click at [440, 60] on link "Appraiser Email" at bounding box center [433, 54] width 65 height 21
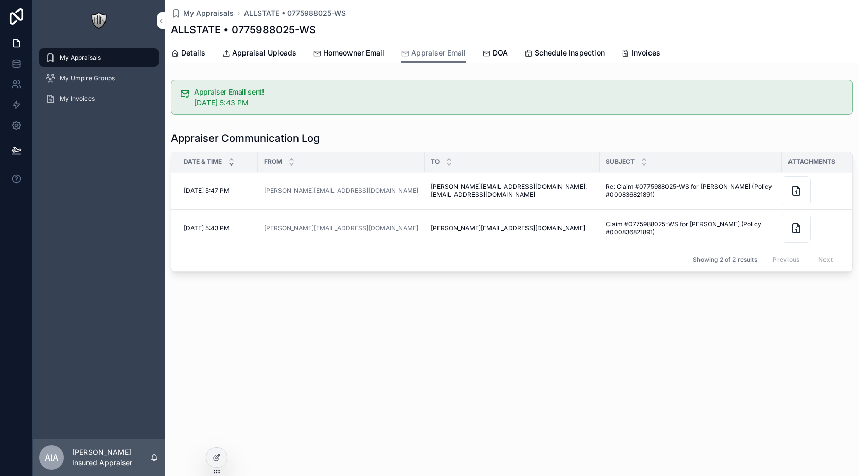
click at [514, 60] on div "Details Appraisal Uploads Homeowner Email Appraiser Email DOA Schedule Inspecti…" at bounding box center [512, 53] width 682 height 20
click at [504, 56] on span "DOA" at bounding box center [499, 53] width 15 height 10
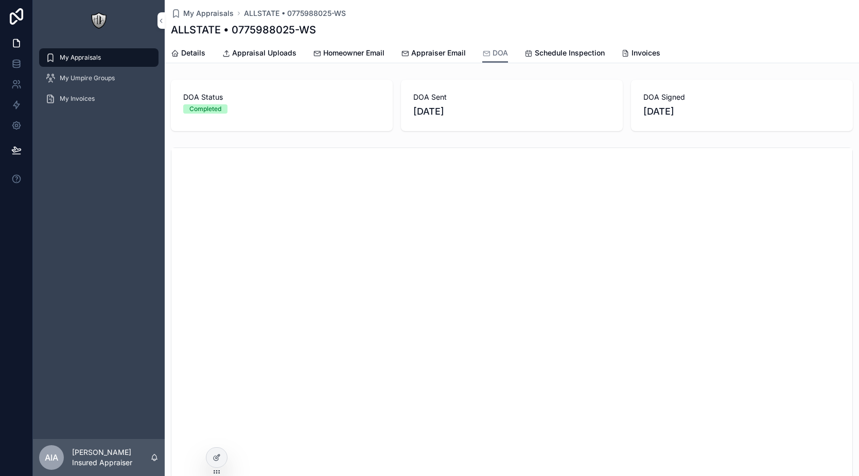
click at [538, 53] on span "Schedule Inspection" at bounding box center [570, 53] width 70 height 10
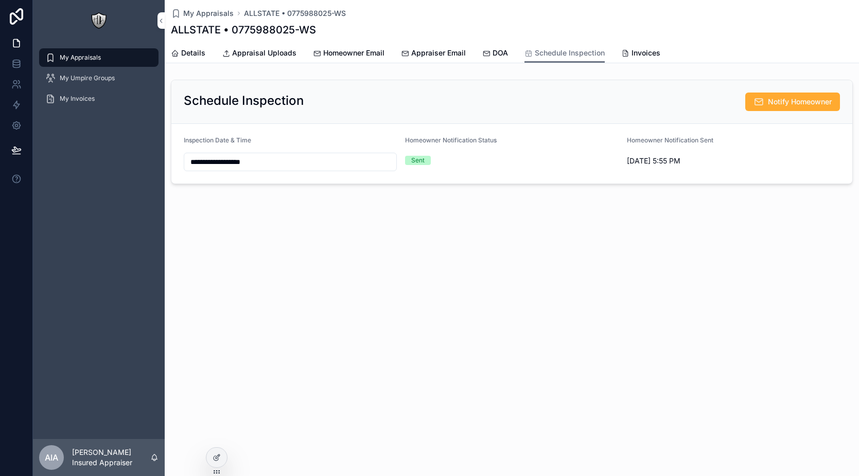
click at [655, 55] on span "Invoices" at bounding box center [645, 53] width 29 height 10
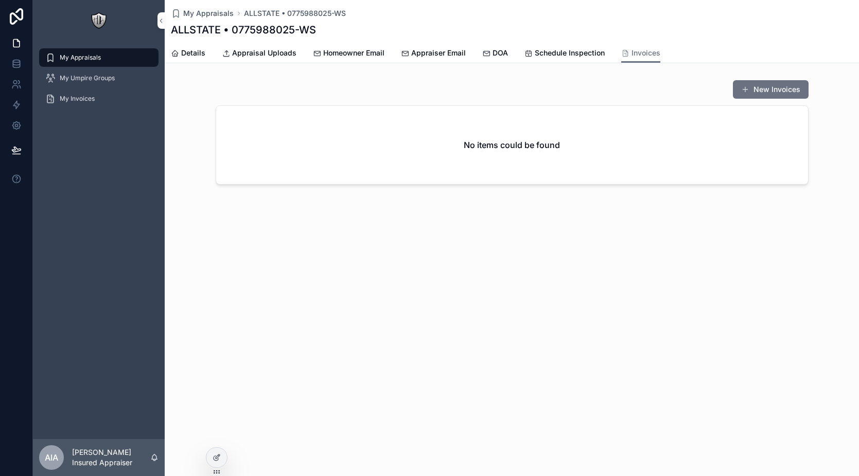
click at [568, 57] on span "Schedule Inspection" at bounding box center [570, 53] width 70 height 10
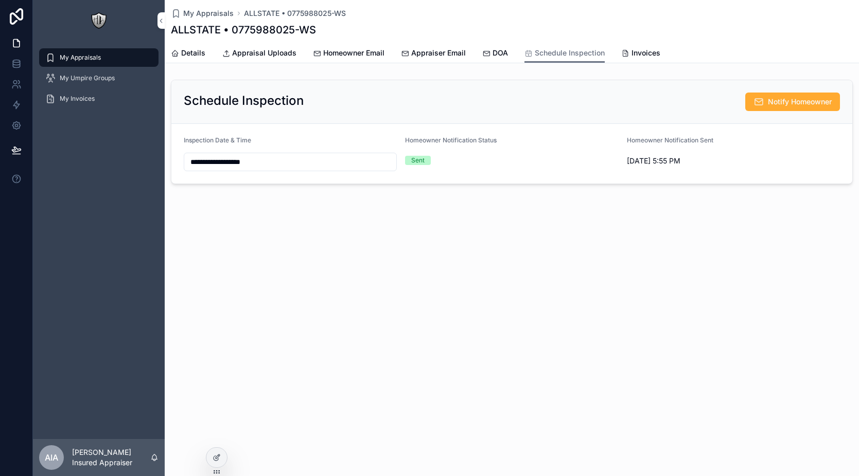
click at [482, 53] on icon "scrollable content" at bounding box center [486, 53] width 8 height 8
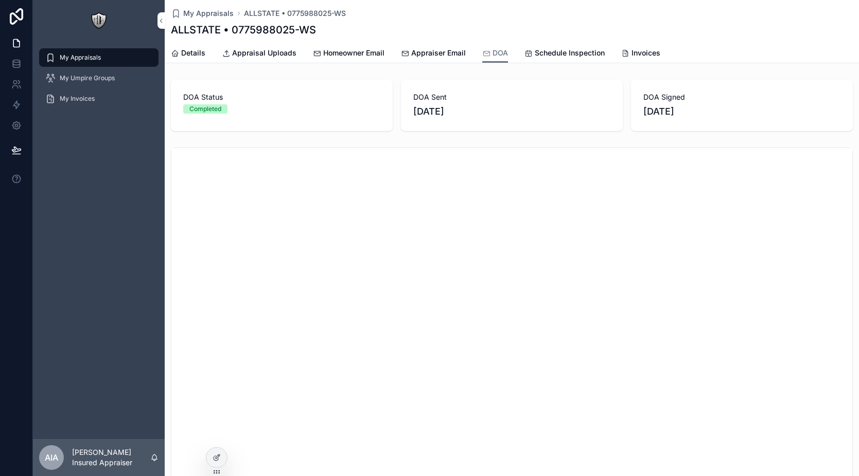
click at [433, 51] on span "Appraiser Email" at bounding box center [438, 53] width 55 height 10
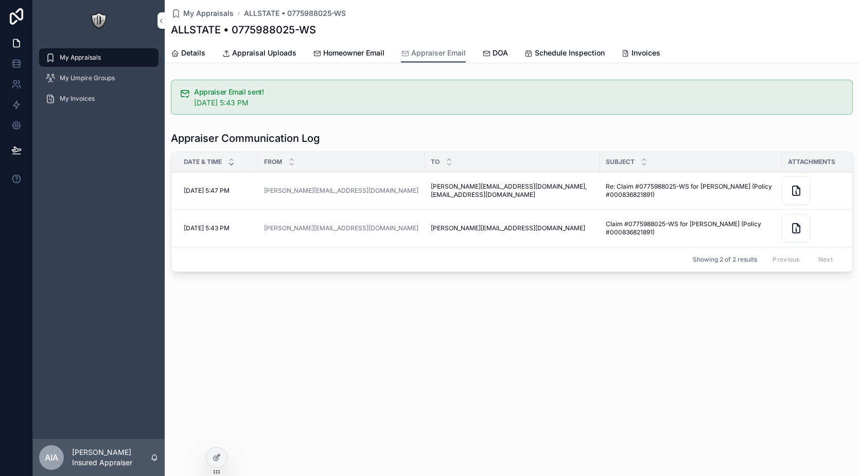
click at [215, 456] on icon at bounding box center [216, 458] width 5 height 5
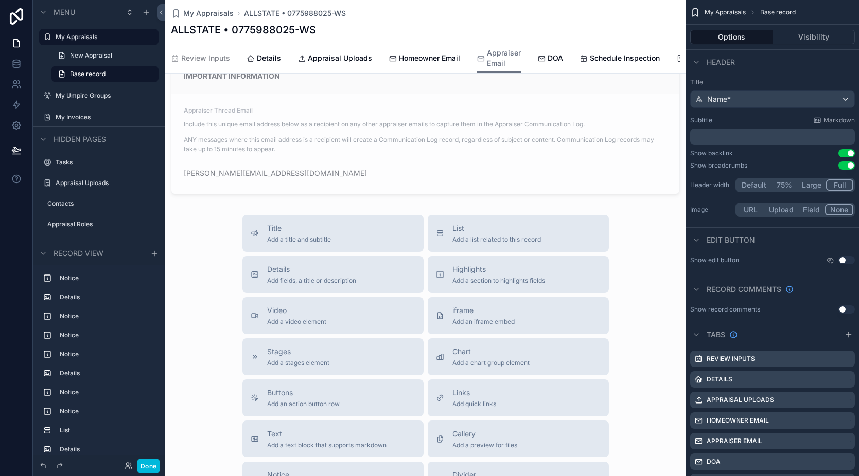
scroll to position [955, 0]
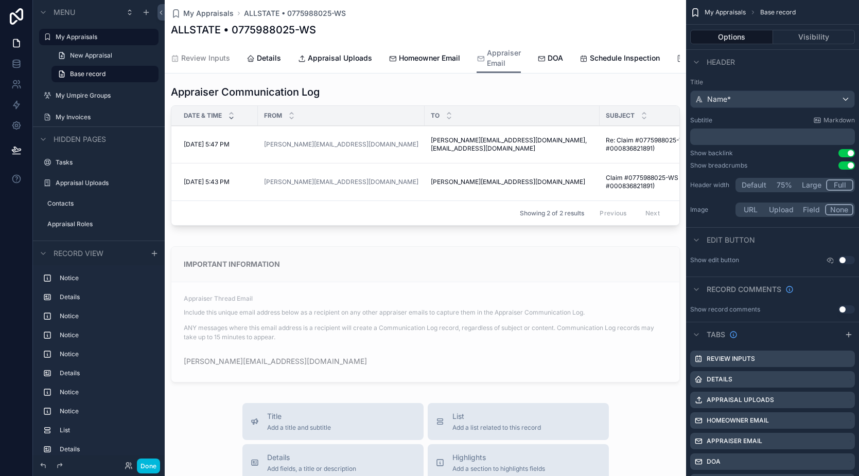
click at [542, 57] on icon "scrollable content" at bounding box center [541, 59] width 8 height 8
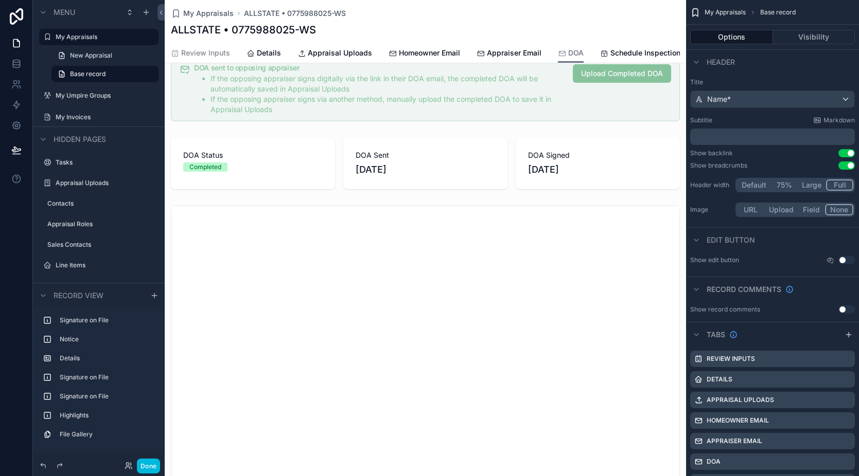
scroll to position [0, 61]
click at [577, 54] on span "Schedule Inspection" at bounding box center [589, 53] width 70 height 10
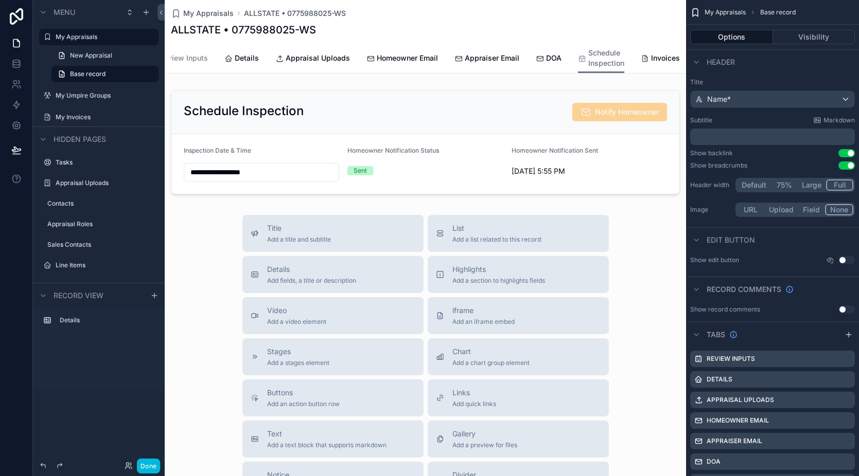
click at [377, 59] on span "Homeowner Email" at bounding box center [407, 58] width 61 height 10
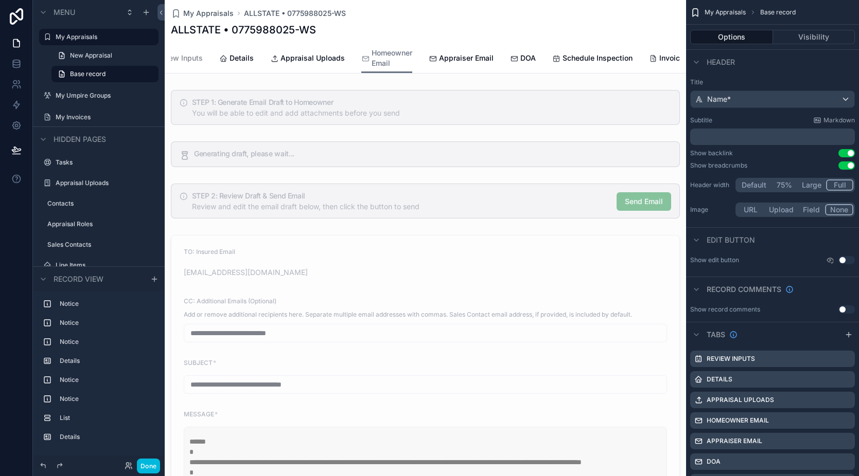
click at [335, 63] on span "Appraisal Uploads" at bounding box center [312, 58] width 64 height 10
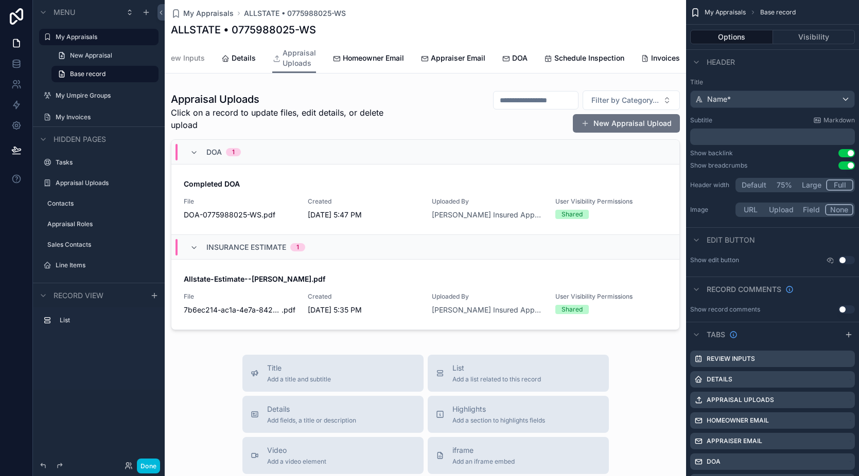
click at [243, 56] on span "Details" at bounding box center [244, 58] width 24 height 10
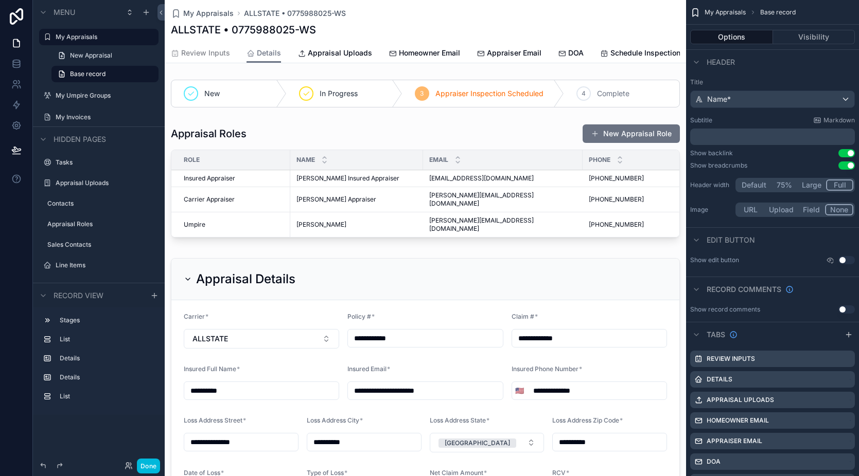
click at [347, 49] on span "Appraisal Uploads" at bounding box center [340, 53] width 64 height 10
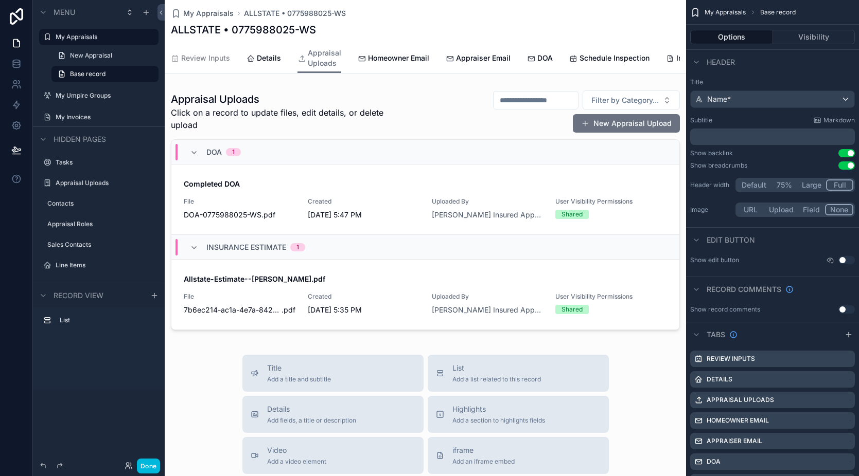
click at [396, 62] on span "Homeowner Email" at bounding box center [398, 58] width 61 height 10
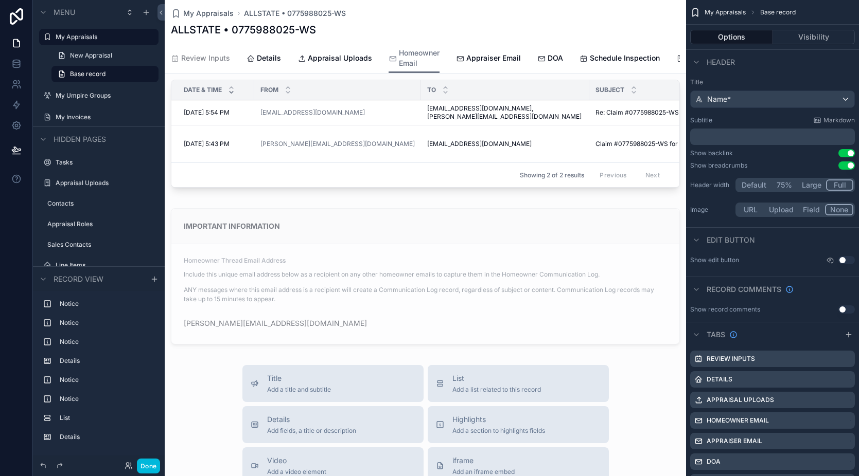
scroll to position [752, 0]
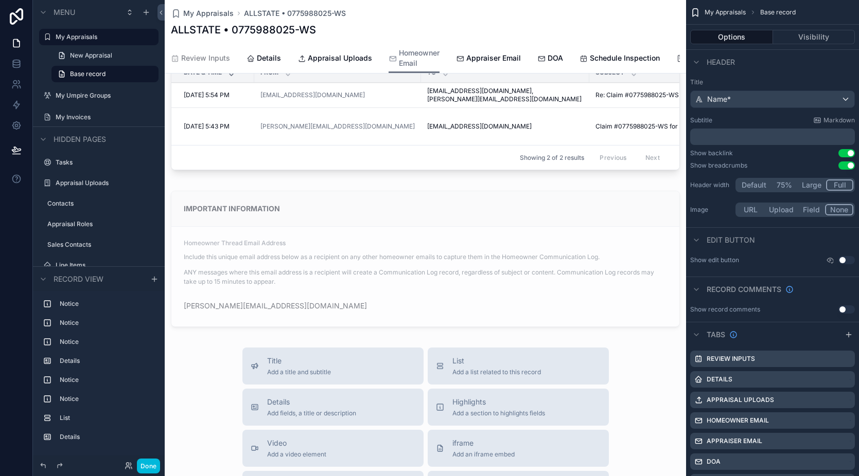
click at [460, 55] on icon "scrollable content" at bounding box center [460, 59] width 8 height 8
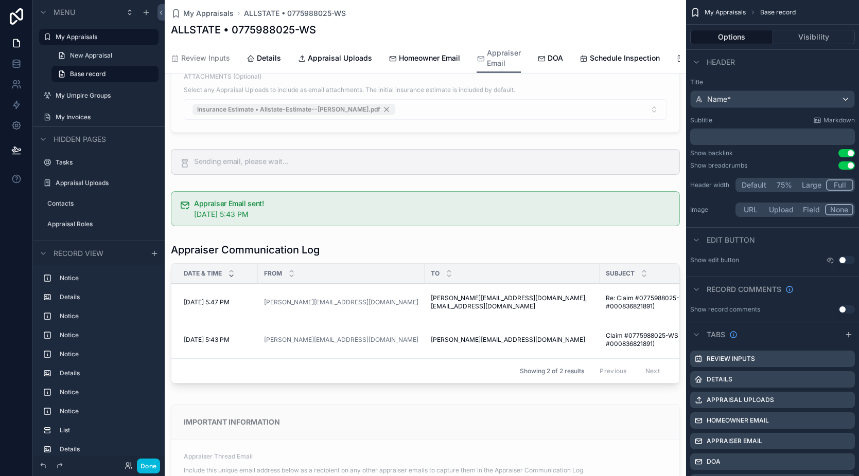
scroll to position [978, 0]
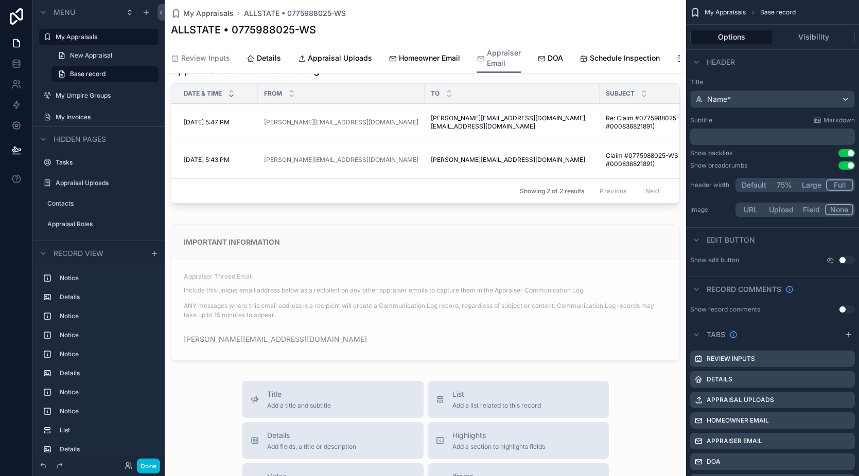
click at [537, 59] on icon "scrollable content" at bounding box center [541, 59] width 8 height 8
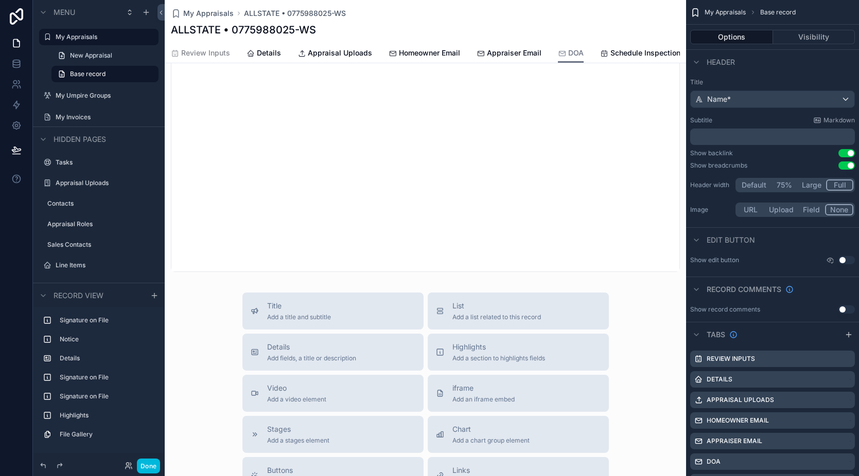
scroll to position [826, 0]
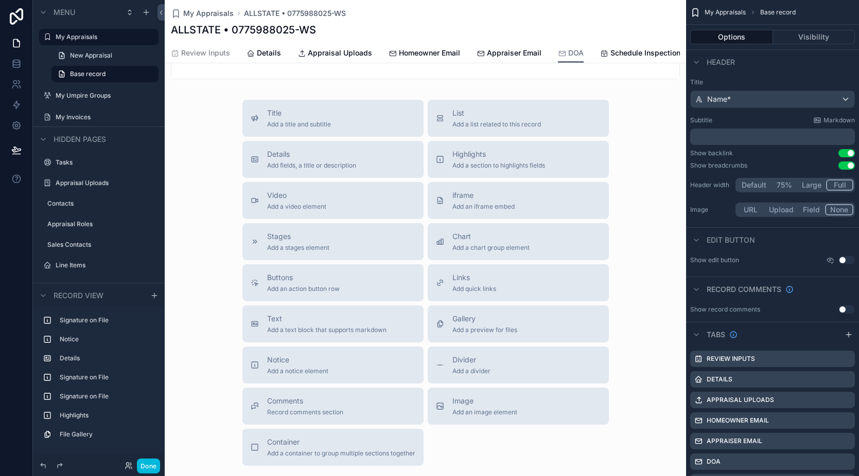
click at [626, 53] on span "Schedule Inspection" at bounding box center [645, 53] width 70 height 10
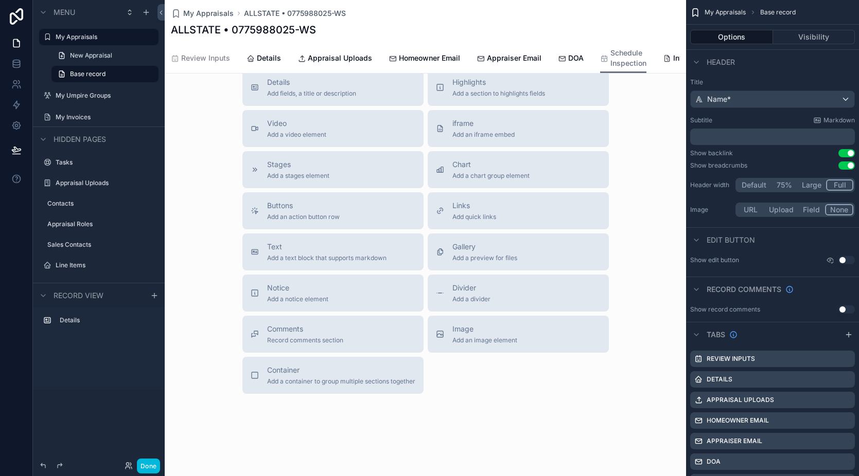
scroll to position [0, 27]
click at [651, 62] on span "Invoices" at bounding box center [665, 58] width 29 height 10
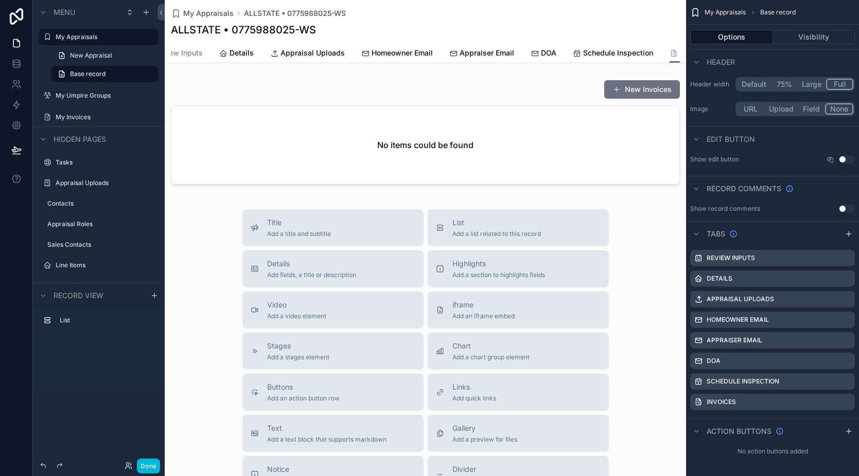
scroll to position [101, 0]
click at [153, 470] on button "Done" at bounding box center [148, 466] width 23 height 15
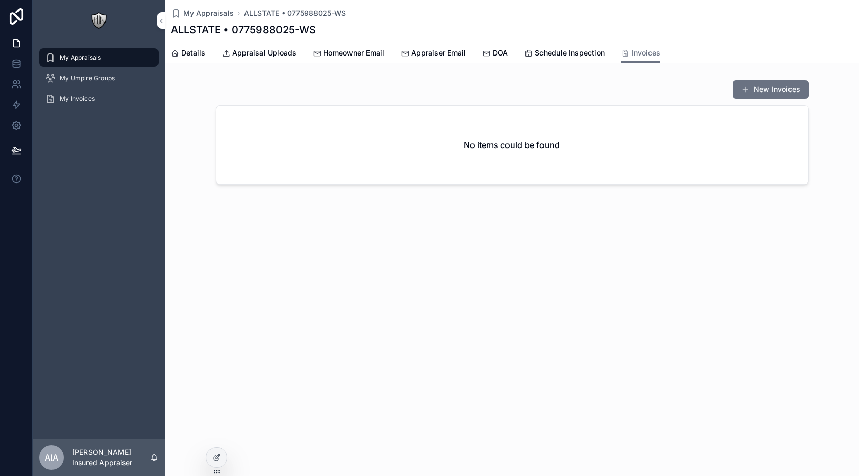
click at [563, 56] on span "Schedule Inspection" at bounding box center [570, 53] width 70 height 10
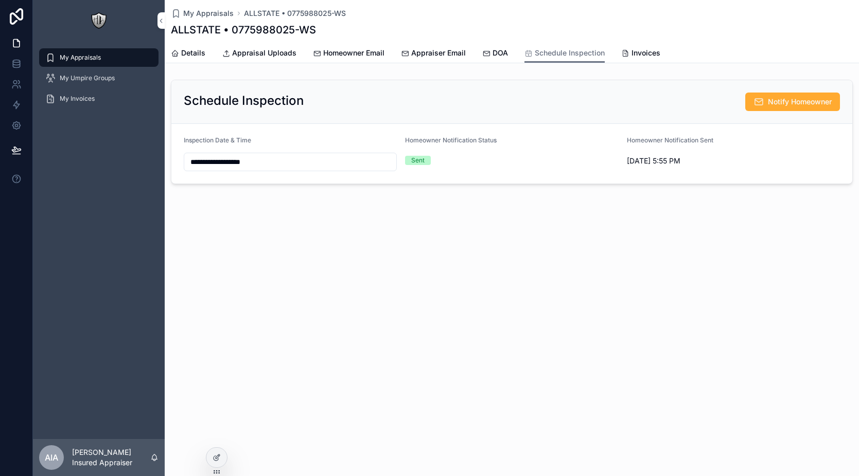
click at [643, 47] on link "Invoices" at bounding box center [640, 54] width 39 height 21
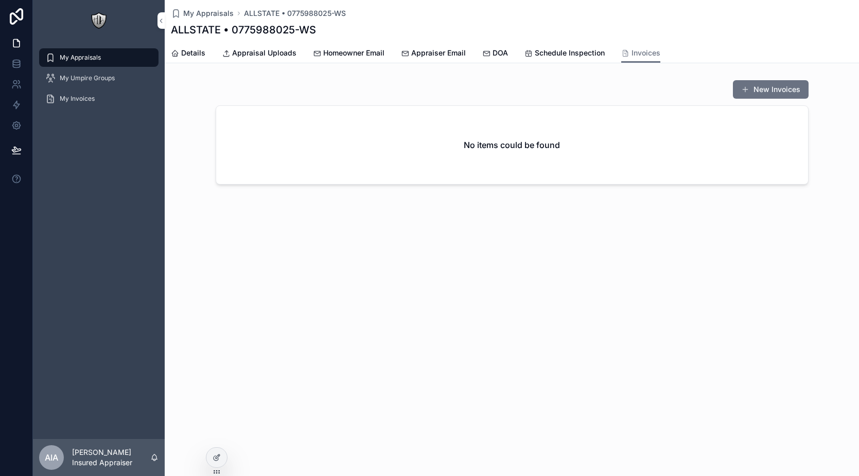
click at [767, 84] on button "New Invoices" at bounding box center [771, 89] width 76 height 19
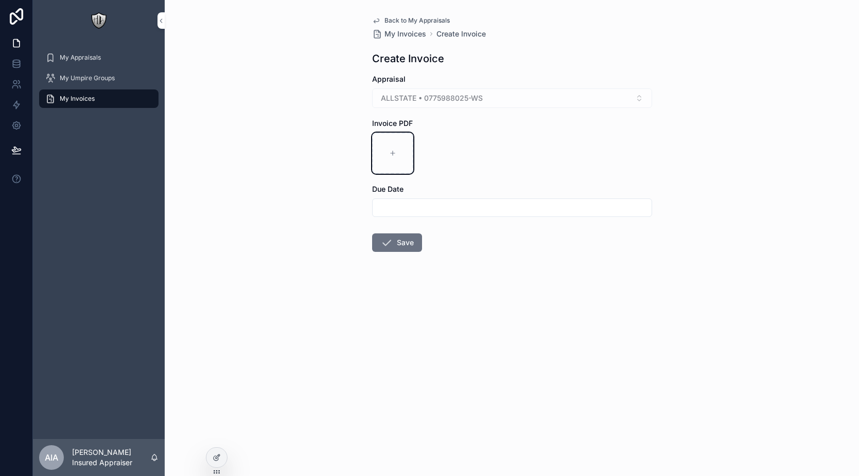
click at [390, 166] on div "scrollable content" at bounding box center [392, 153] width 41 height 41
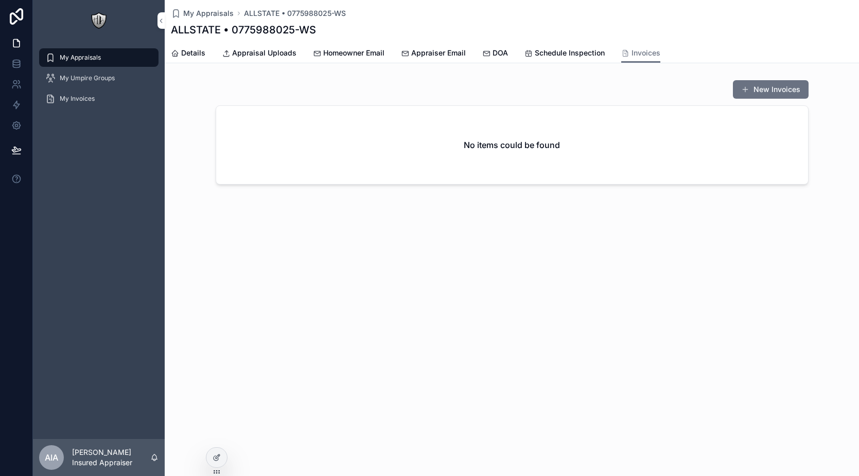
click at [578, 56] on span "Schedule Inspection" at bounding box center [570, 53] width 70 height 10
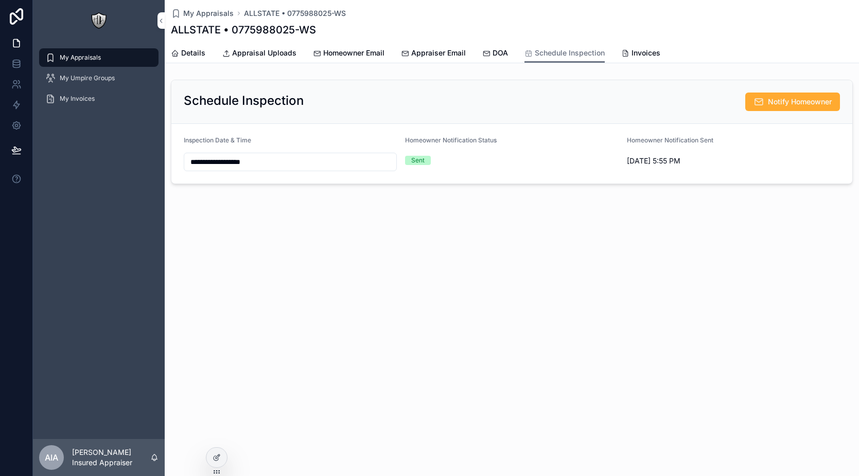
click at [465, 53] on div "Details Appraisal Uploads Homeowner Email Appraiser Email DOA Schedule Inspecti…" at bounding box center [512, 53] width 682 height 20
click at [486, 50] on icon "scrollable content" at bounding box center [486, 53] width 8 height 8
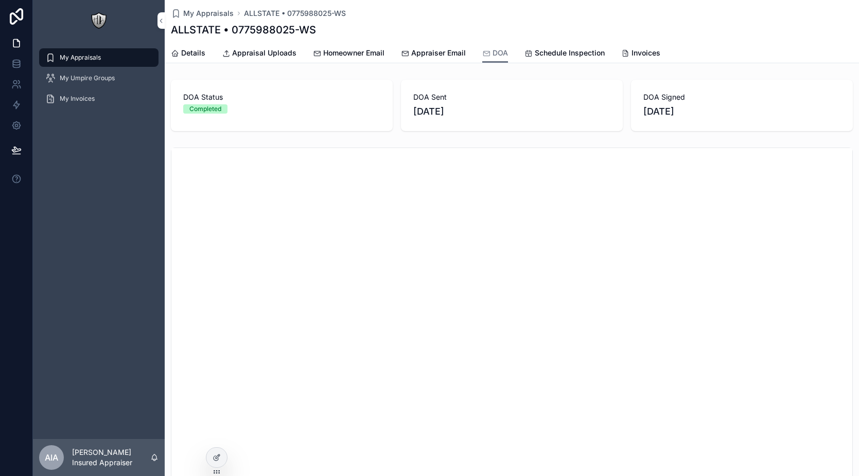
click at [446, 48] on span "Appraiser Email" at bounding box center [438, 53] width 55 height 10
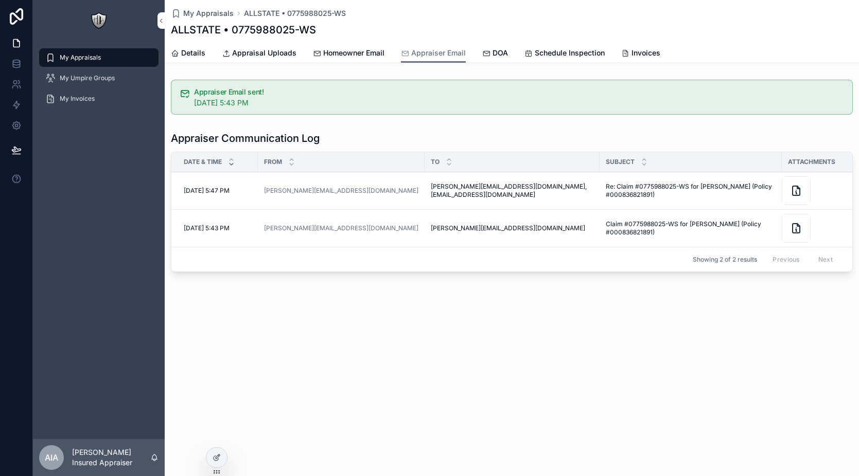
click at [358, 58] on link "Homeowner Email" at bounding box center [349, 54] width 72 height 21
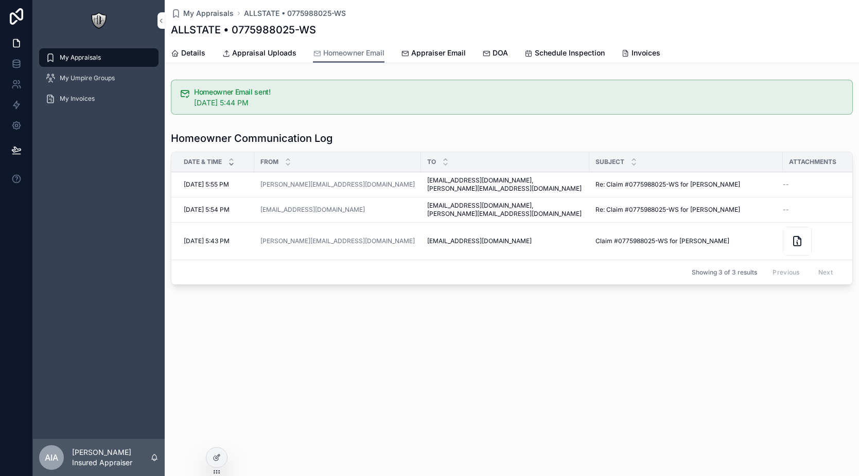
click at [498, 53] on span "DOA" at bounding box center [499, 53] width 15 height 10
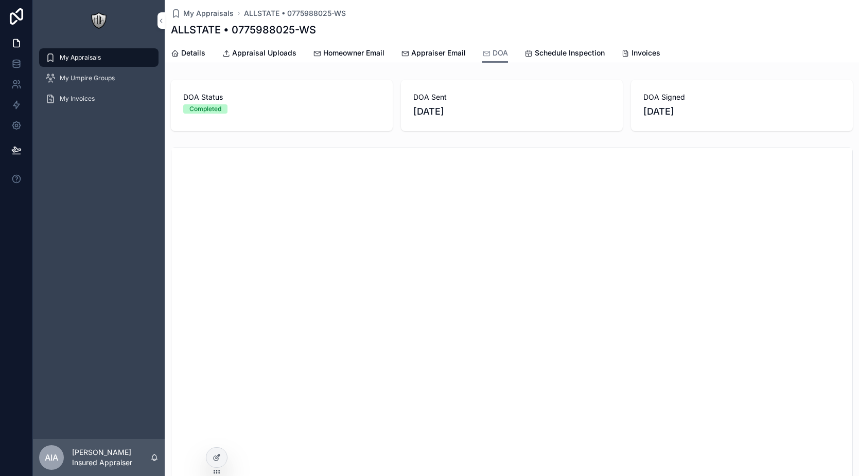
click at [544, 56] on span "Schedule Inspection" at bounding box center [570, 53] width 70 height 10
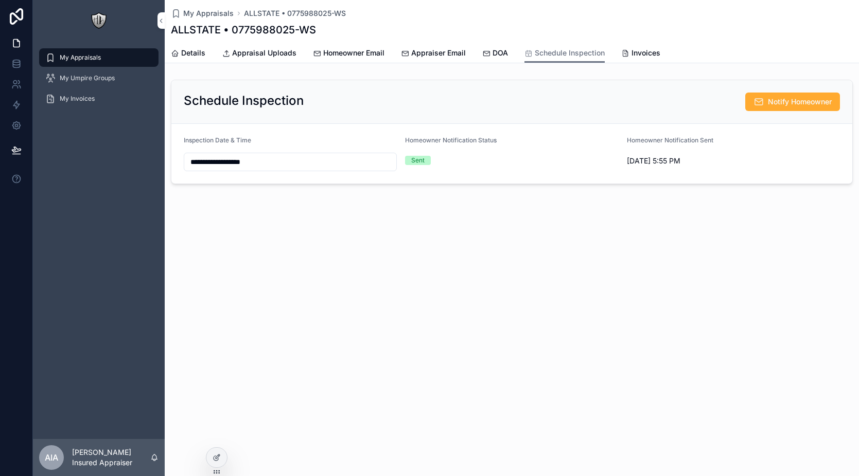
click at [626, 51] on icon "scrollable content" at bounding box center [625, 53] width 8 height 8
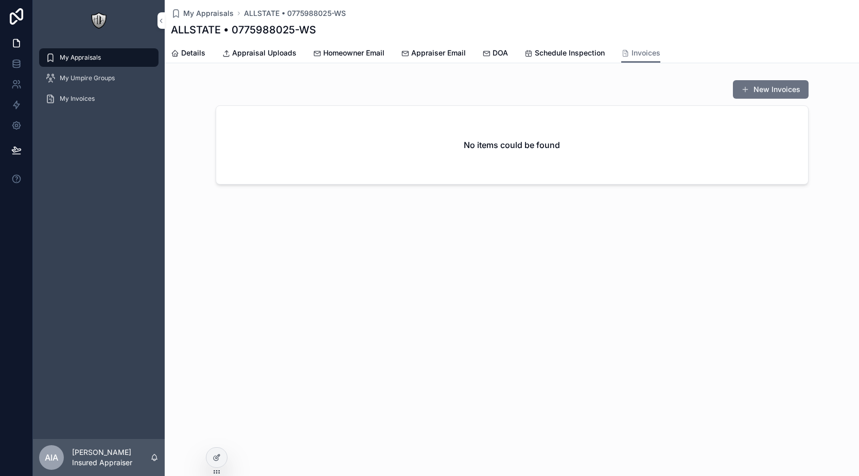
click at [343, 48] on span "Homeowner Email" at bounding box center [353, 53] width 61 height 10
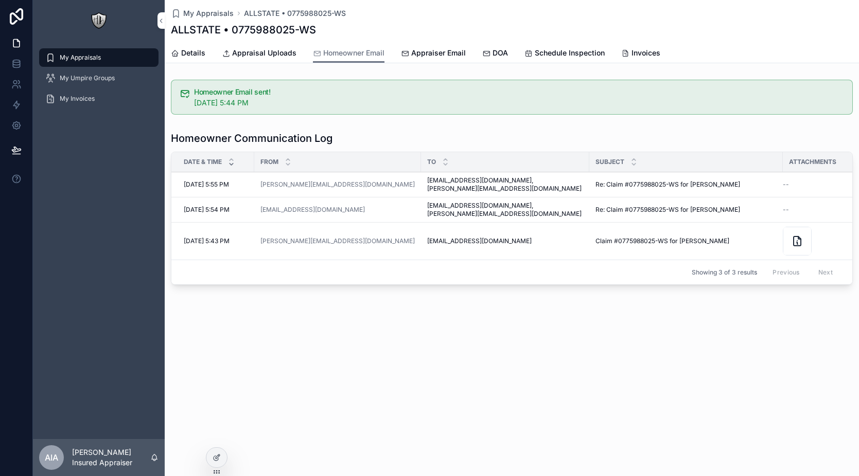
click at [0, 0] on span "View Details" at bounding box center [0, 0] width 0 height 0
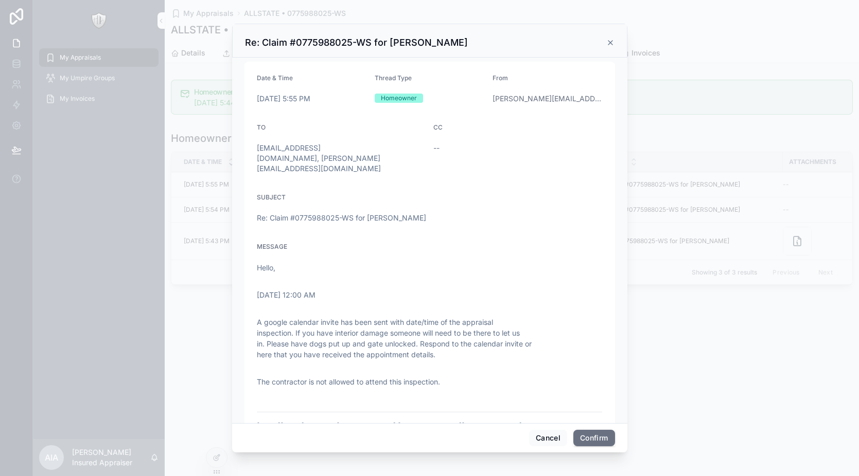
click at [610, 43] on icon at bounding box center [610, 43] width 4 height 4
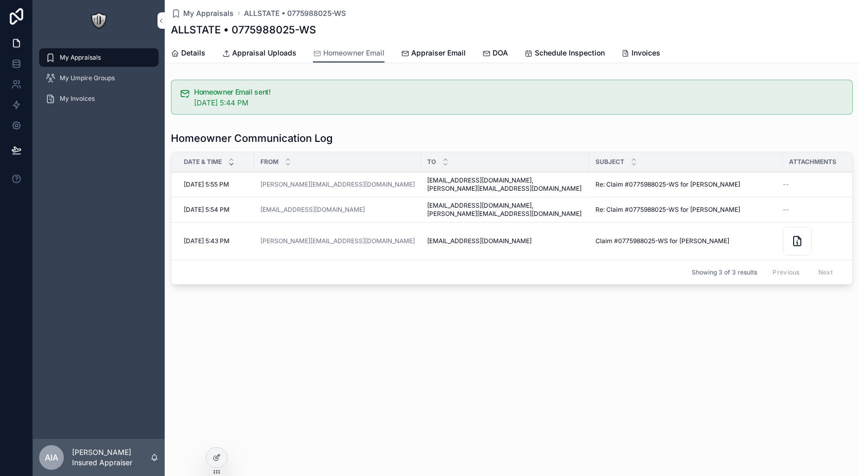
click at [0, 0] on span "View Details" at bounding box center [0, 0] width 0 height 0
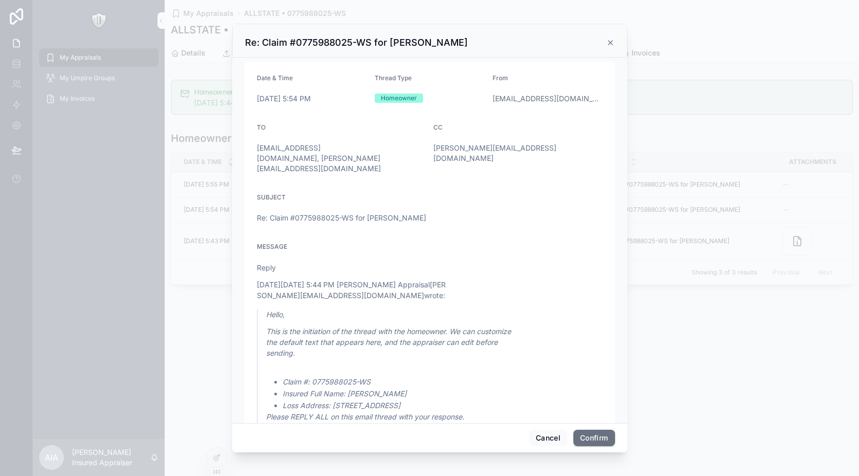
click at [611, 43] on icon at bounding box center [610, 43] width 8 height 8
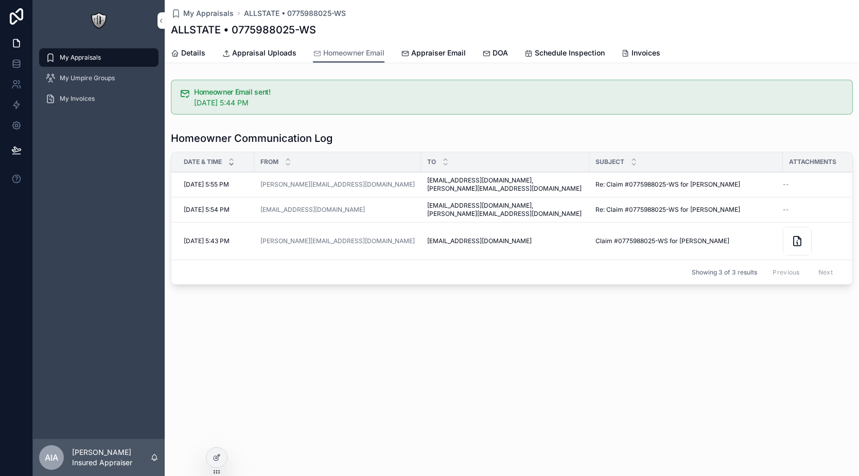
click at [124, 64] on div "My Appraisals" at bounding box center [98, 57] width 107 height 16
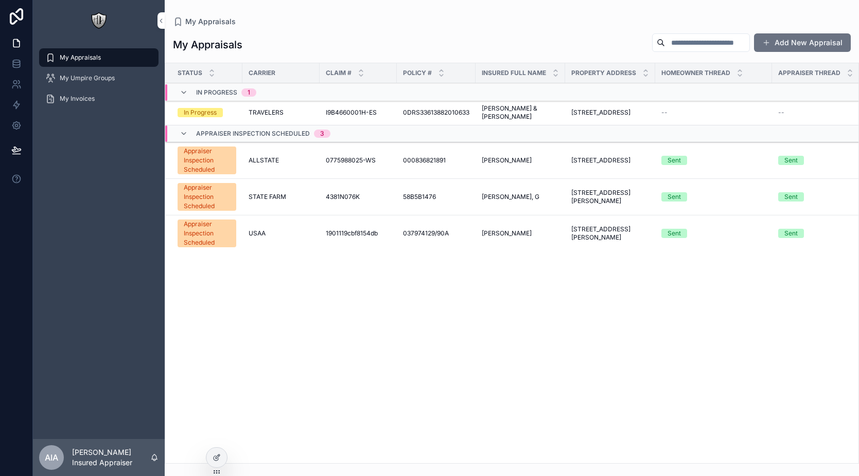
click at [114, 58] on div "My Appraisals" at bounding box center [98, 57] width 107 height 16
click at [282, 114] on span "TRAVELERS" at bounding box center [266, 113] width 35 height 8
click at [345, 161] on span "0775988025-WS" at bounding box center [351, 160] width 50 height 8
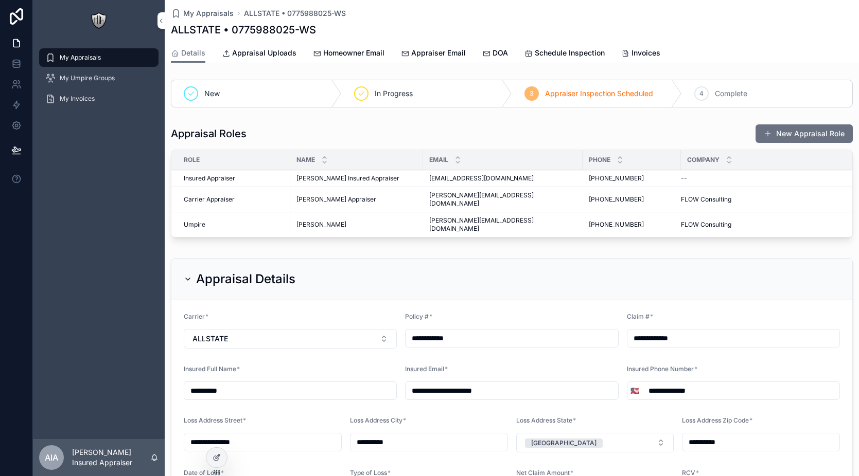
click at [277, 52] on span "Appraisal Uploads" at bounding box center [264, 53] width 64 height 10
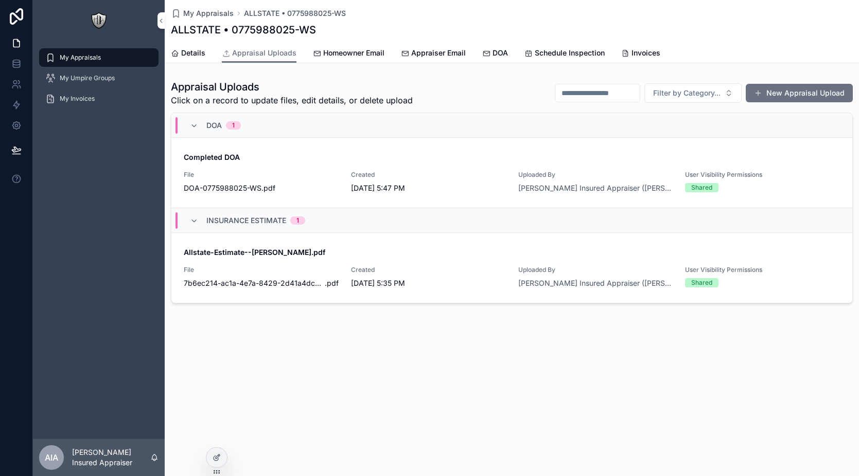
click at [356, 56] on span "Homeowner Email" at bounding box center [353, 53] width 61 height 10
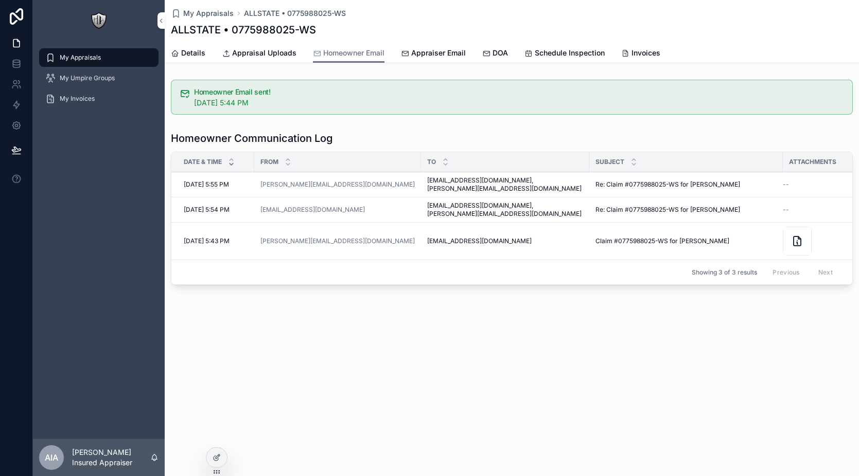
click at [439, 57] on span "Appraiser Email" at bounding box center [438, 53] width 55 height 10
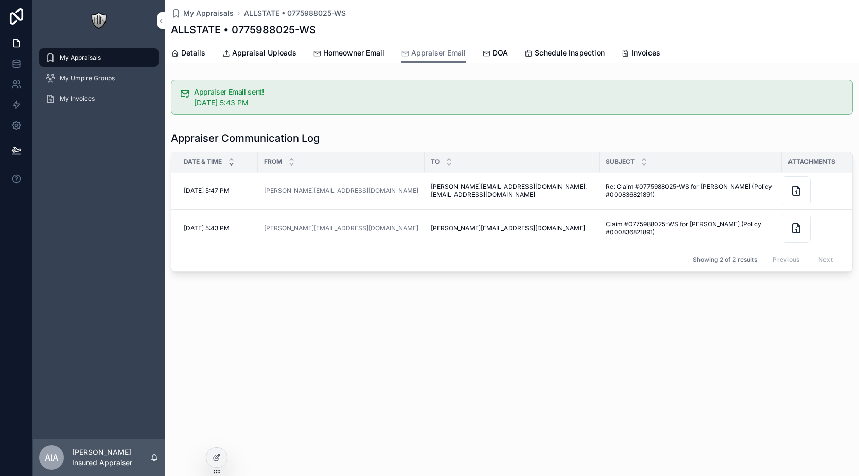
click at [497, 53] on span "DOA" at bounding box center [499, 53] width 15 height 10
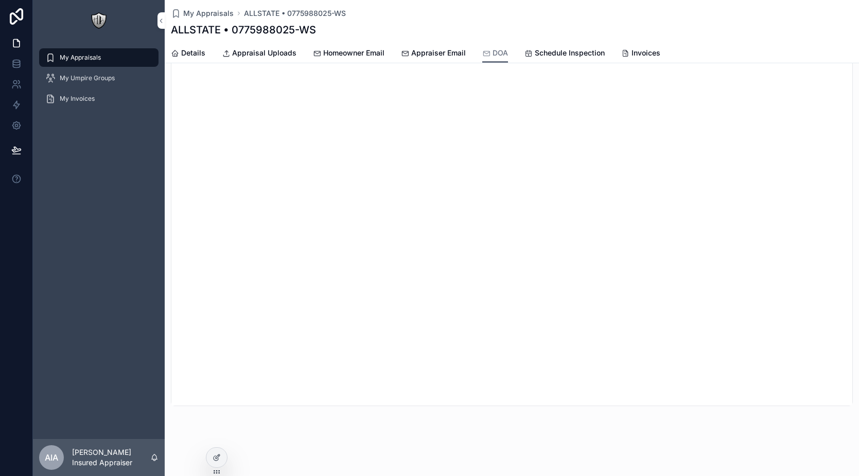
scroll to position [7, 0]
click at [536, 56] on span "Schedule Inspection" at bounding box center [570, 53] width 70 height 10
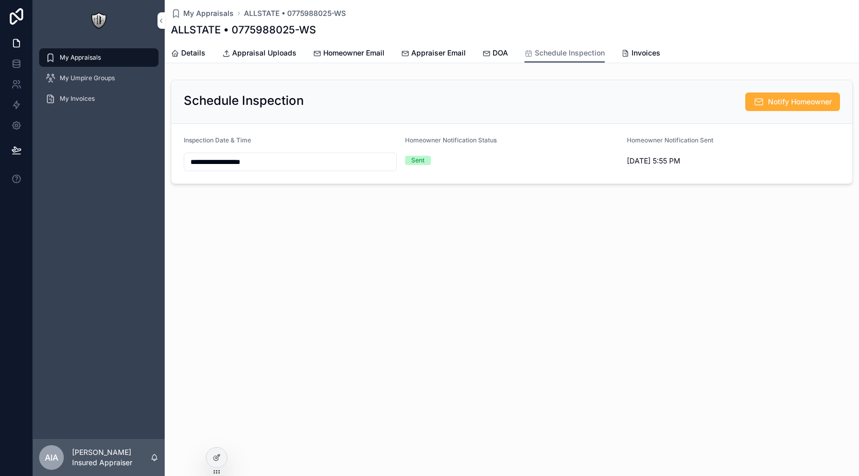
click at [632, 56] on span "Invoices" at bounding box center [645, 53] width 29 height 10
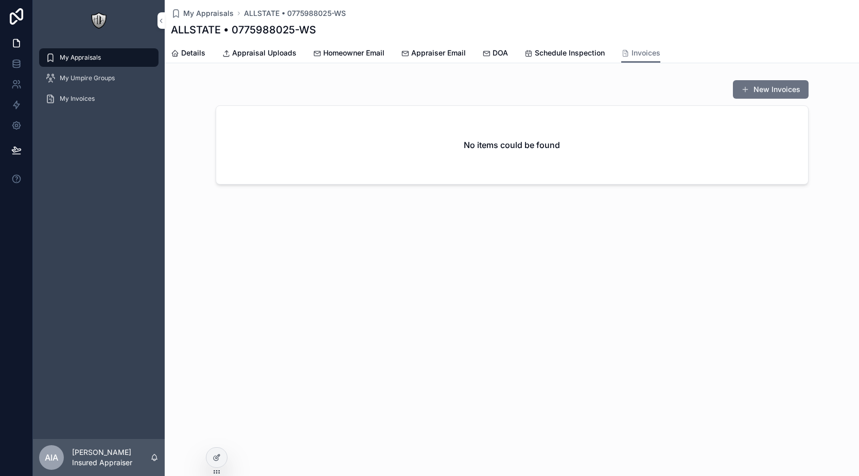
click at [765, 98] on button "New Invoices" at bounding box center [771, 89] width 76 height 19
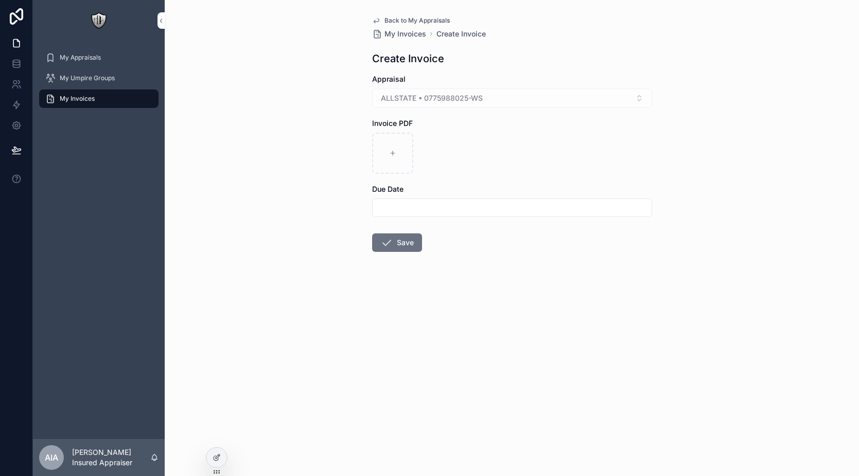
click at [399, 238] on button "Save" at bounding box center [397, 243] width 50 height 19
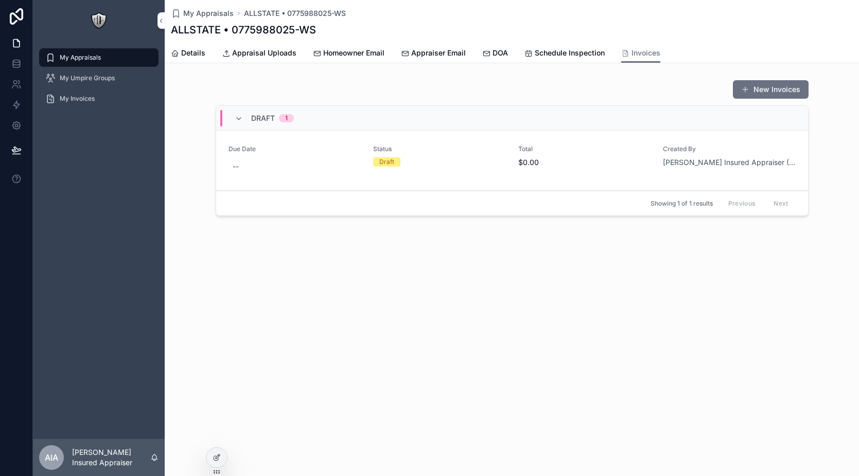
click at [461, 157] on div "Draft" at bounding box center [439, 161] width 133 height 9
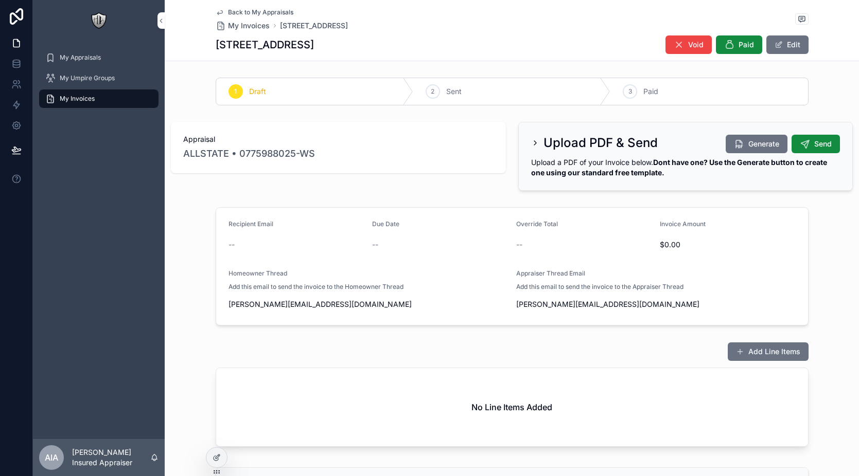
click at [739, 353] on span "scrollable content" at bounding box center [740, 352] width 8 height 8
click at [220, 242] on form "Recipient Email -- Due Date -- Override Total -- Invoice Amount $0.00 Homeowner…" at bounding box center [512, 266] width 592 height 117
click at [744, 348] on button "Add Line Items" at bounding box center [768, 352] width 81 height 19
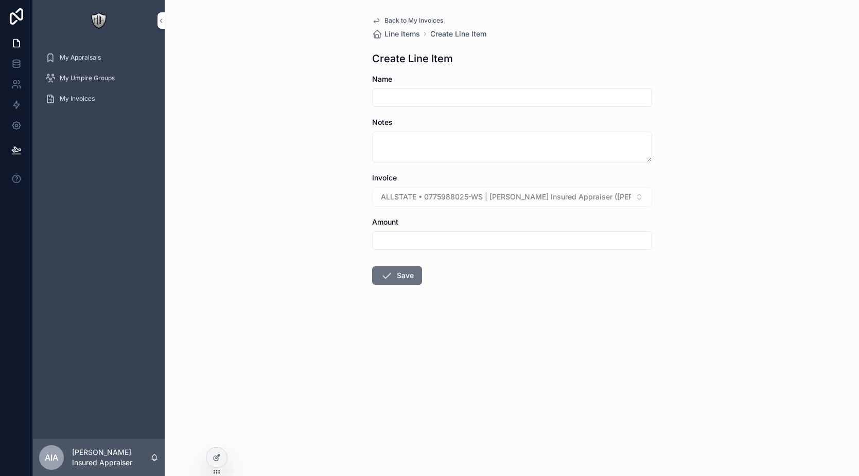
click at [402, 100] on input "scrollable content" at bounding box center [512, 98] width 279 height 14
type input "*"
click at [419, 240] on input "scrollable content" at bounding box center [512, 241] width 279 height 14
type input "*******"
click at [404, 277] on button "Save" at bounding box center [397, 276] width 50 height 19
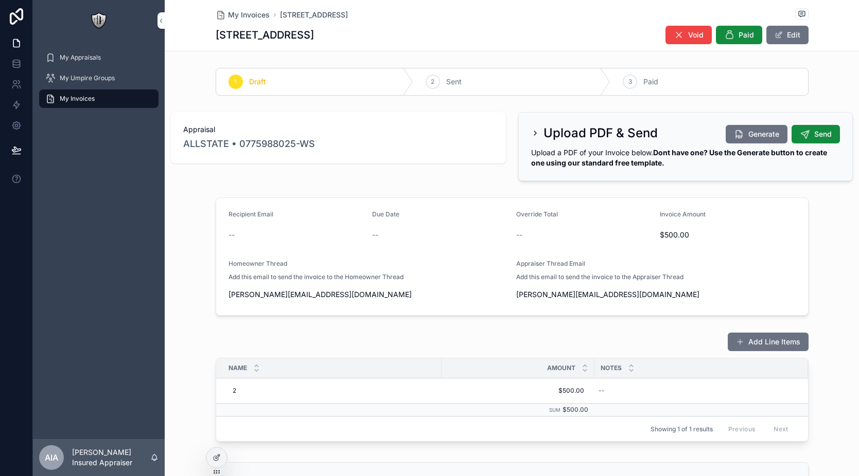
click at [791, 136] on button "Send" at bounding box center [815, 134] width 48 height 19
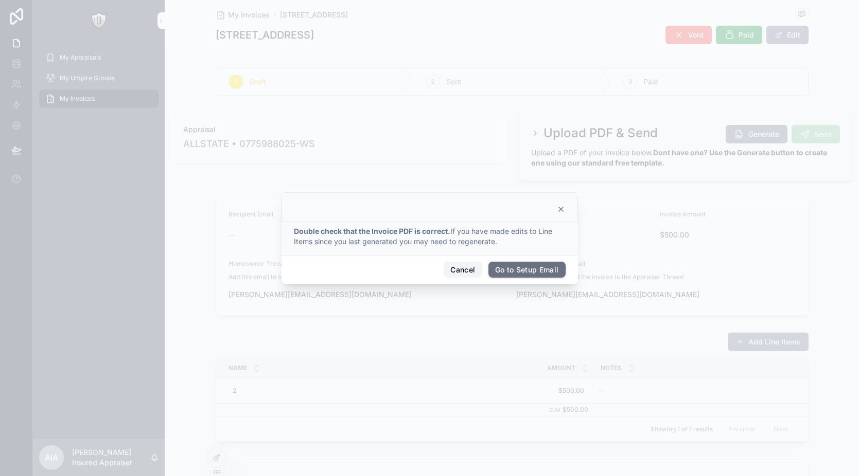
click at [456, 272] on button "Cancel" at bounding box center [463, 270] width 38 height 16
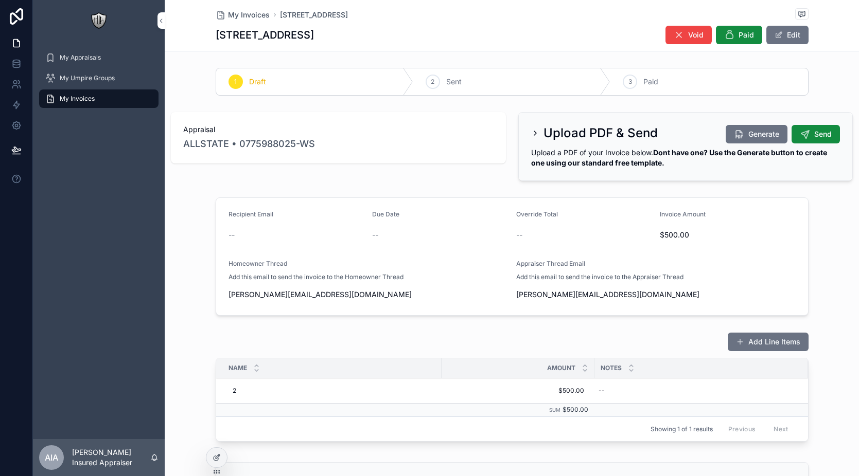
click at [531, 133] on icon "scrollable content" at bounding box center [535, 133] width 8 height 8
click at [535, 134] on div "Upload PDF & Send" at bounding box center [594, 133] width 127 height 16
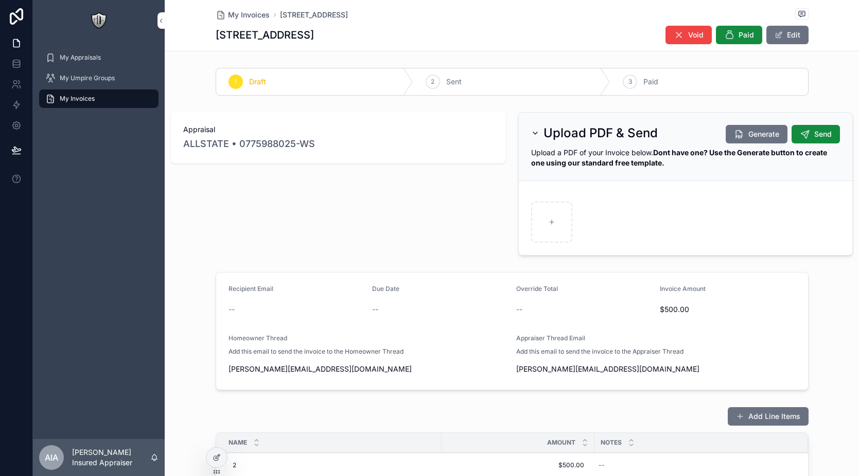
click at [817, 134] on span "Send" at bounding box center [822, 134] width 17 height 10
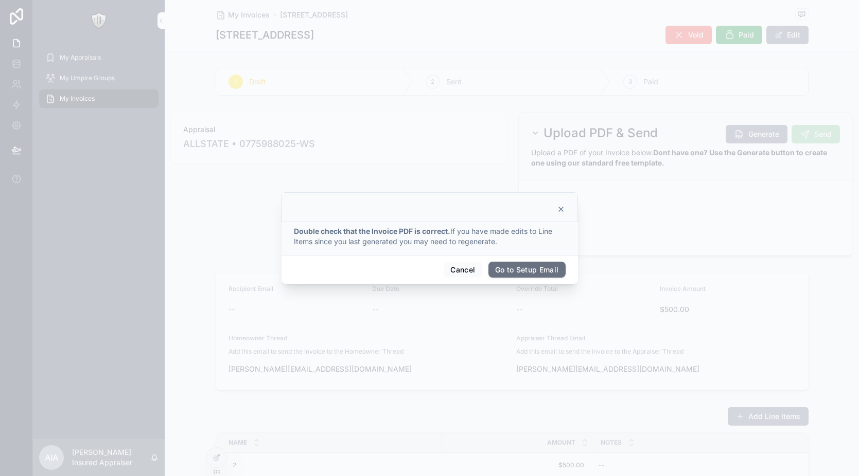
click at [525, 265] on button "Go to Setup Email" at bounding box center [526, 270] width 77 height 16
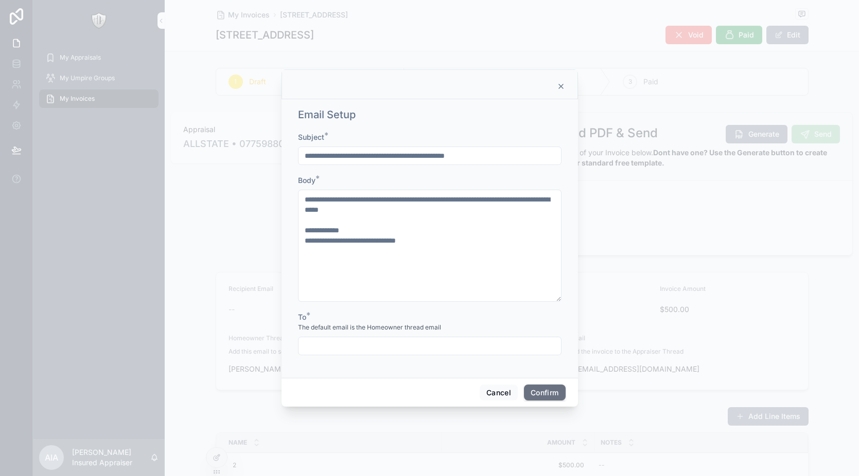
click at [560, 87] on icon at bounding box center [561, 86] width 4 height 4
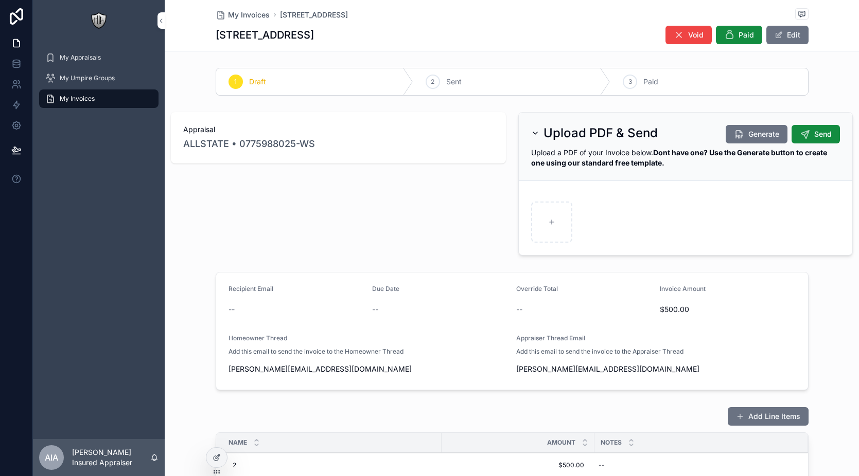
click at [234, 307] on div "--" at bounding box center [296, 310] width 136 height 10
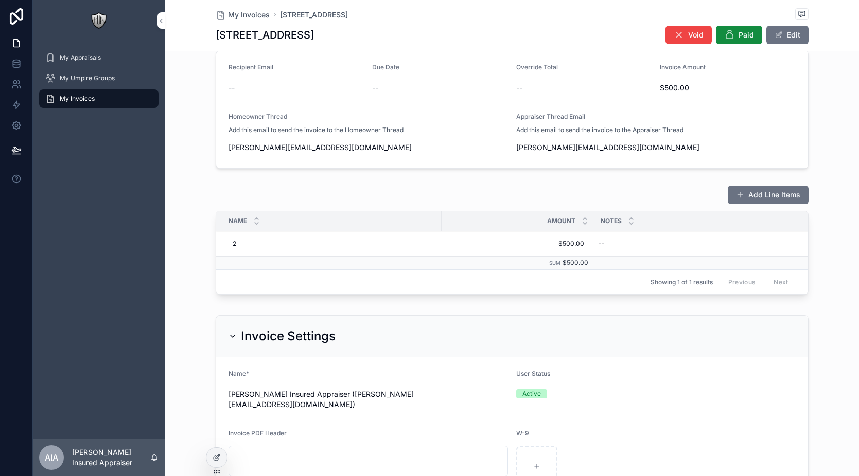
scroll to position [305, 0]
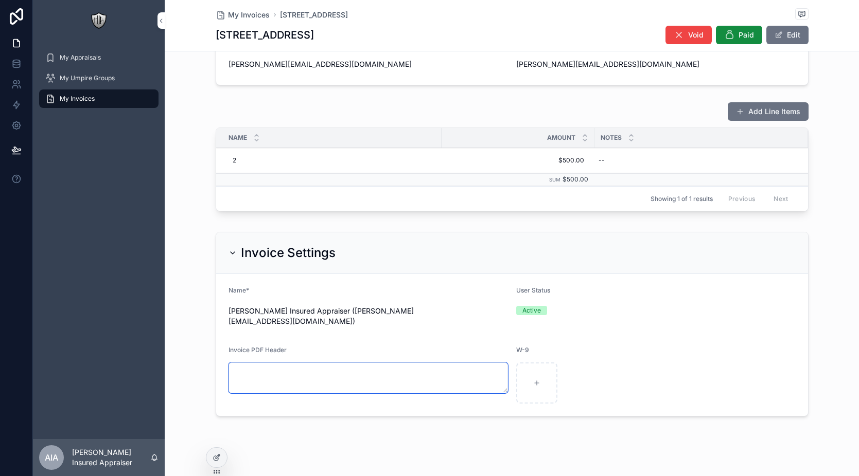
click at [435, 366] on textarea "scrollable content" at bounding box center [367, 378] width 279 height 31
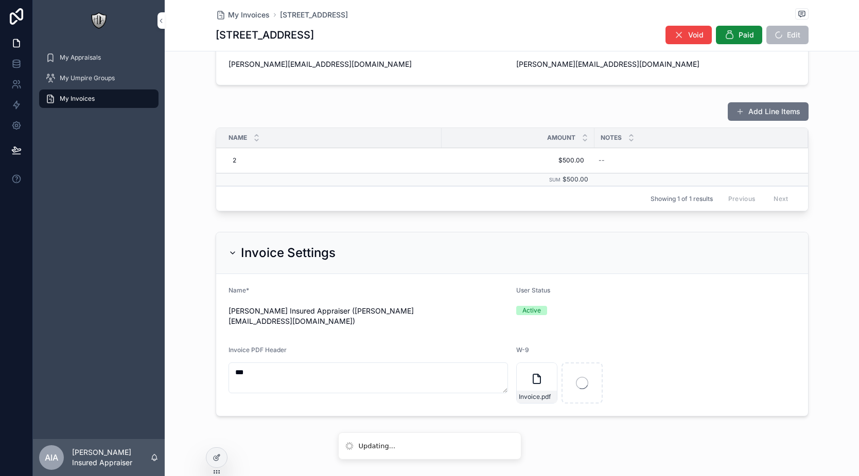
click at [0, 0] on icon "scrollable content" at bounding box center [0, 0] width 0 height 0
type textarea "***"
click at [556, 346] on icon "scrollable content" at bounding box center [556, 343] width 8 height 8
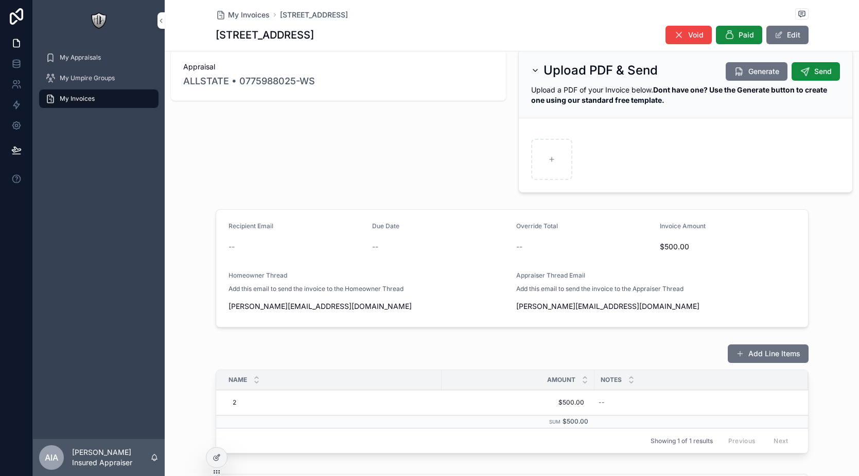
scroll to position [0, 0]
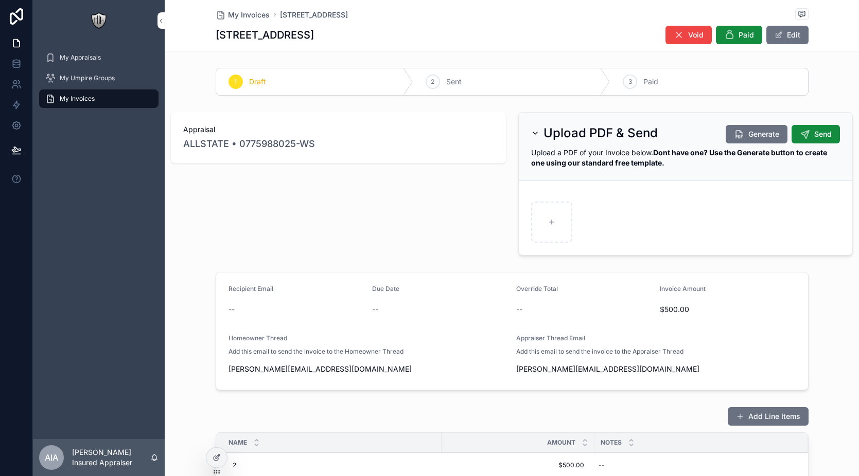
click at [0, 0] on icon "scrollable content" at bounding box center [0, 0] width 0 height 0
click at [758, 133] on span "Generate" at bounding box center [763, 134] width 31 height 10
click at [517, 308] on span "--" at bounding box center [519, 310] width 6 height 10
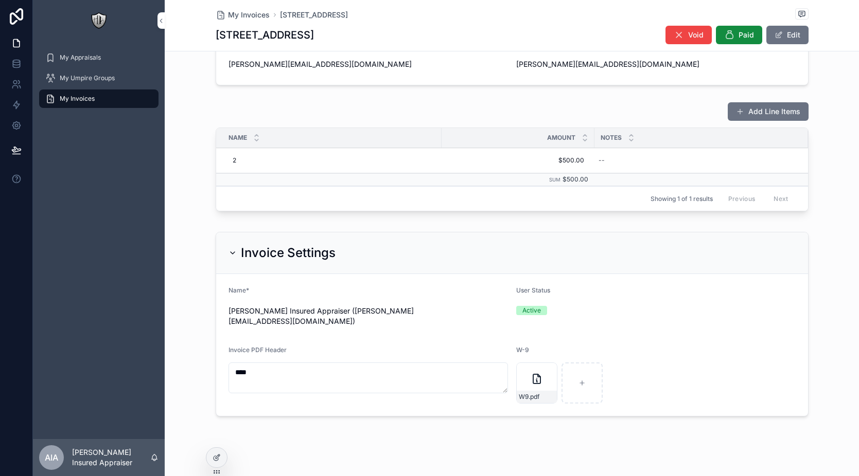
scroll to position [7, 0]
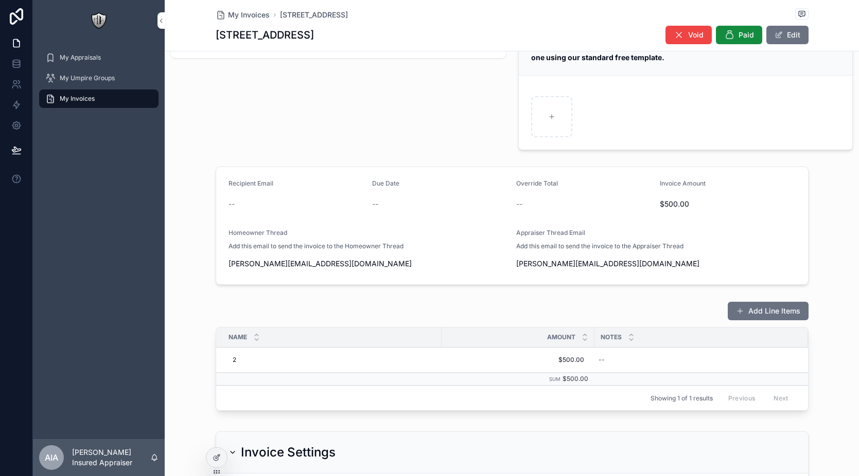
scroll to position [7, 0]
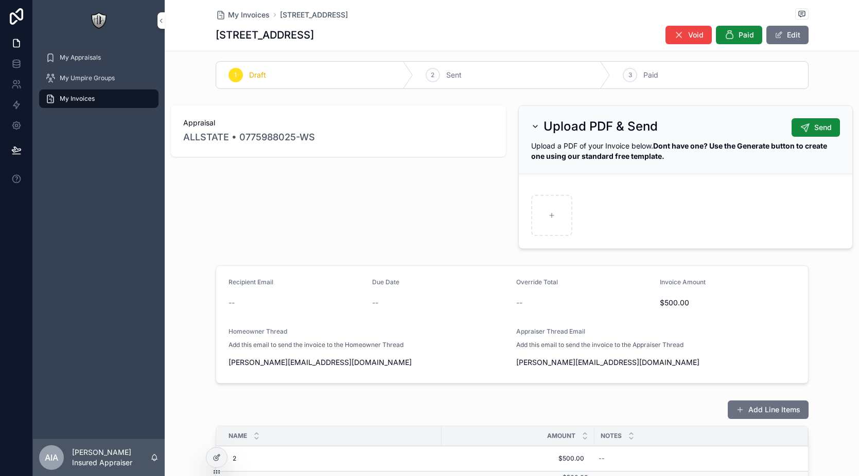
click at [778, 40] on button "Edit" at bounding box center [787, 35] width 42 height 19
click at [772, 38] on span "scrollable content" at bounding box center [774, 35] width 8 height 8
click at [779, 33] on button "Edit" at bounding box center [787, 35] width 42 height 19
click at [289, 307] on input "scrollable content" at bounding box center [296, 304] width 135 height 14
paste input "**********"
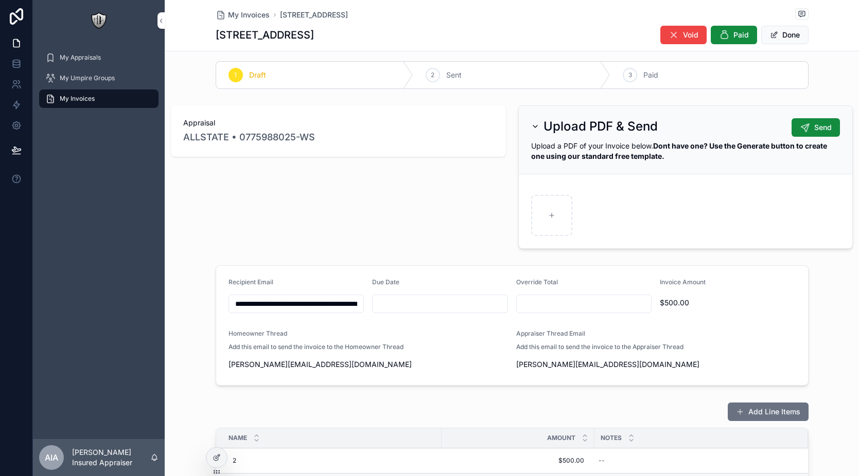
scroll to position [0, 64]
type input "**********"
click at [390, 305] on input "scrollable content" at bounding box center [440, 304] width 135 height 14
click at [471, 277] on button "31" at bounding box center [473, 279] width 19 height 19
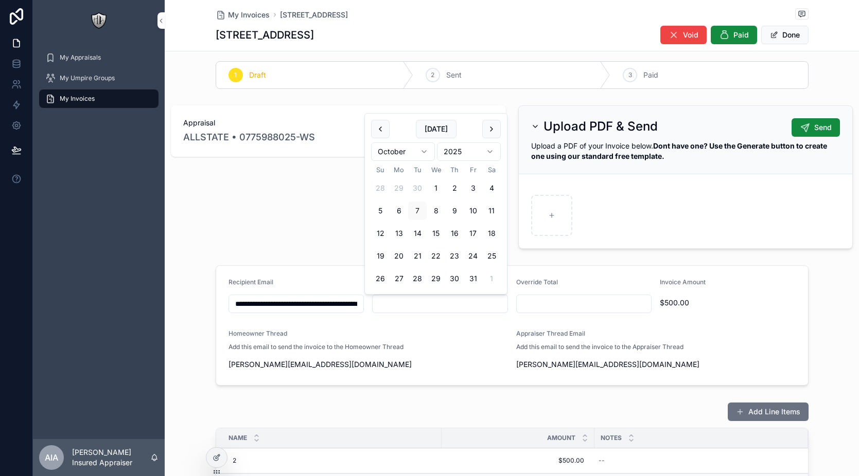
type input "**********"
click at [621, 256] on div "**********" at bounding box center [512, 389] width 694 height 664
click at [778, 37] on button "Done" at bounding box center [784, 35] width 47 height 19
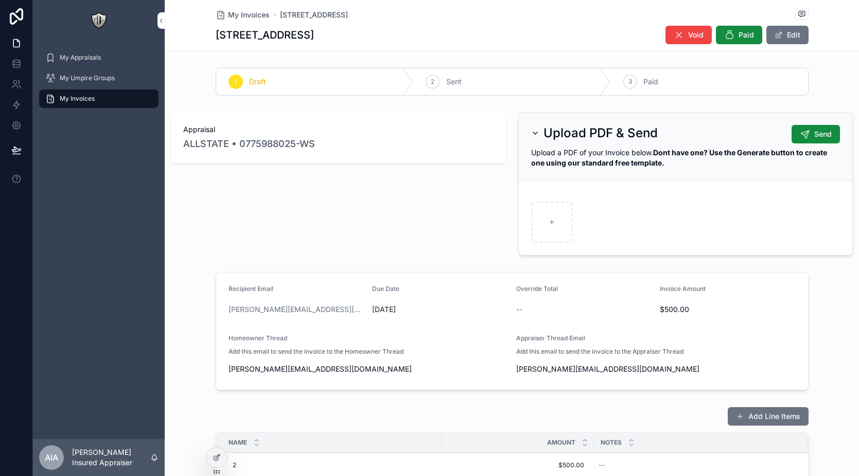
click at [384, 298] on div "Due Date [DATE]" at bounding box center [440, 301] width 136 height 33
click at [384, 307] on p "[DATE]" at bounding box center [384, 310] width 24 height 10
click at [219, 458] on icon at bounding box center [216, 458] width 8 height 8
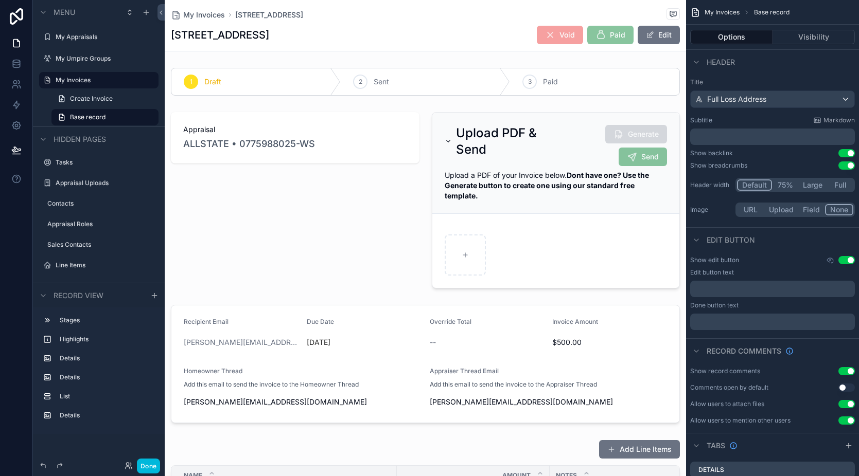
click at [530, 142] on div "scrollable content" at bounding box center [555, 200] width 261 height 185
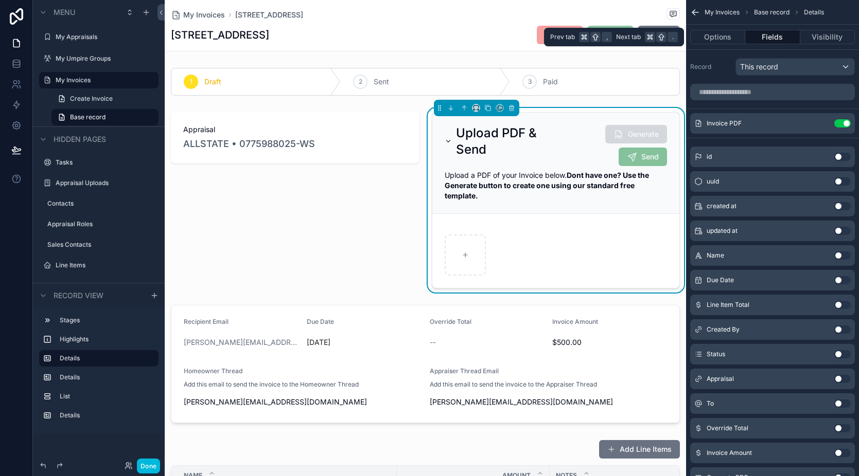
click at [718, 33] on button "Options" at bounding box center [717, 37] width 55 height 14
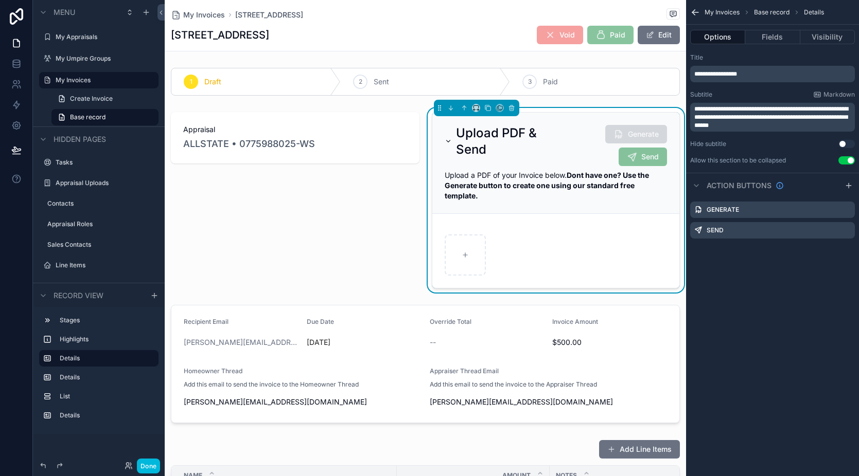
click at [0, 0] on icon "scrollable content" at bounding box center [0, 0] width 0 height 0
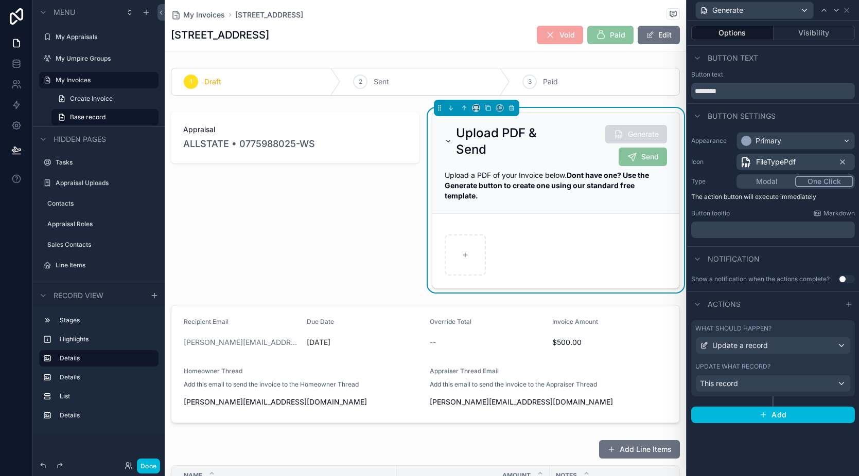
click at [810, 30] on button "Visibility" at bounding box center [814, 33] width 82 height 14
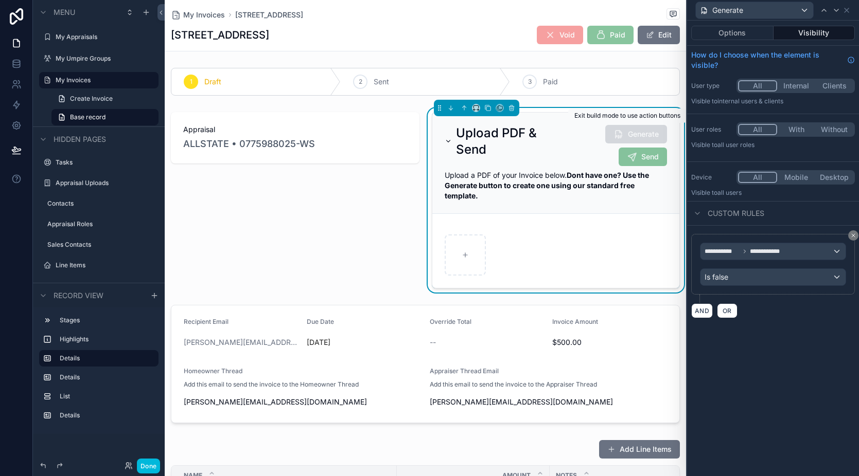
click at [628, 135] on span "Generate" at bounding box center [636, 134] width 62 height 19
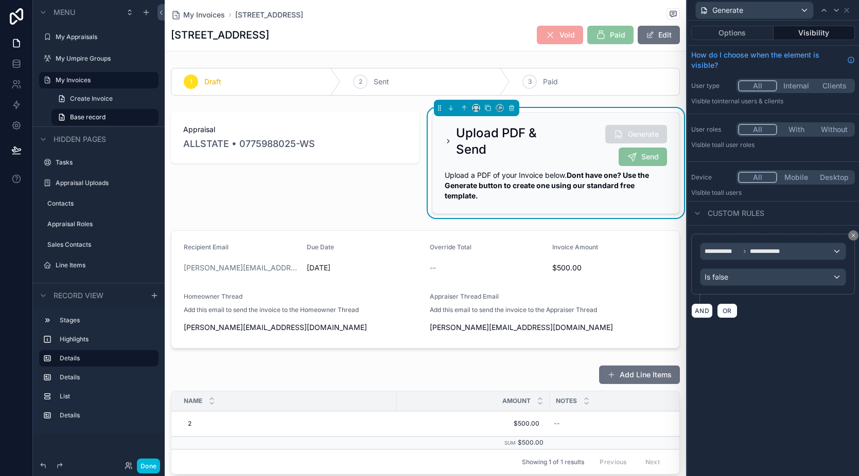
click at [624, 137] on span "Generate" at bounding box center [636, 134] width 62 height 19
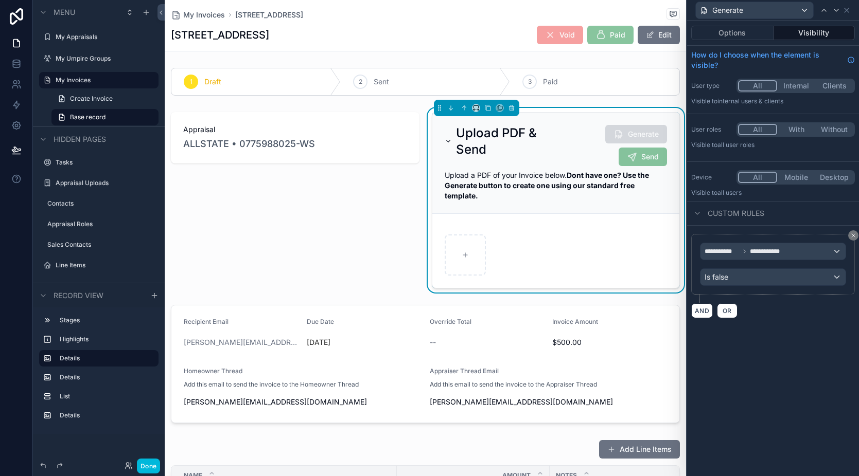
click at [624, 137] on span "Generate" at bounding box center [636, 134] width 62 height 19
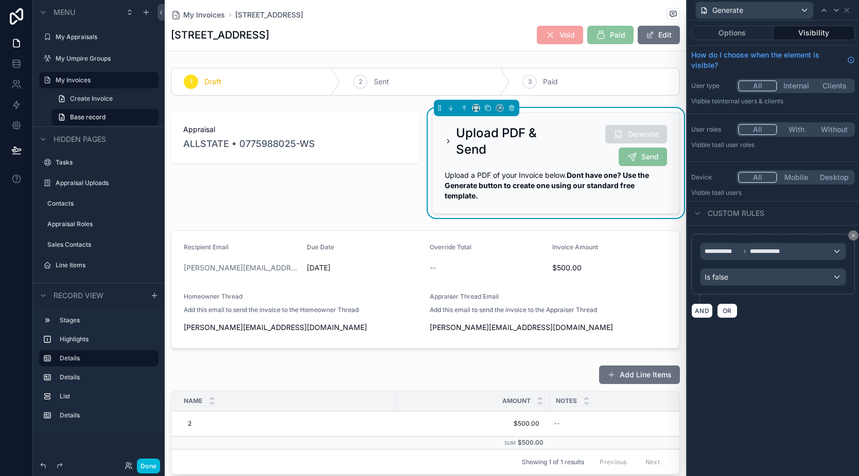
click at [624, 137] on span "Generate" at bounding box center [636, 134] width 62 height 19
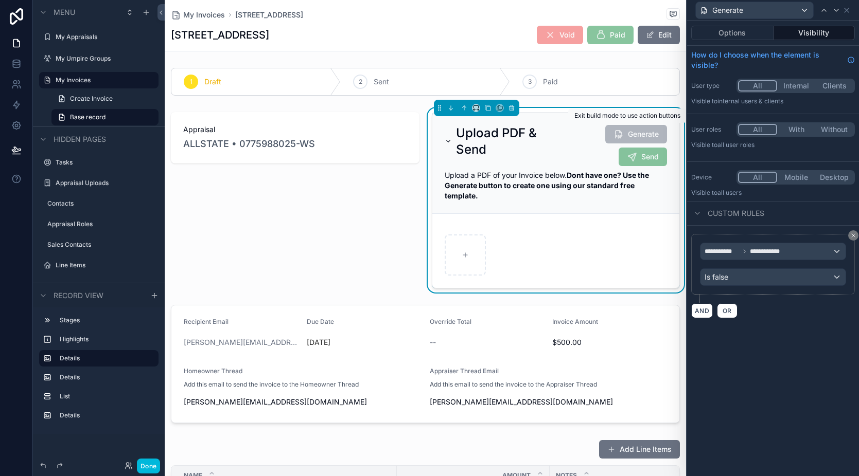
click at [150, 466] on button "Done" at bounding box center [148, 466] width 23 height 15
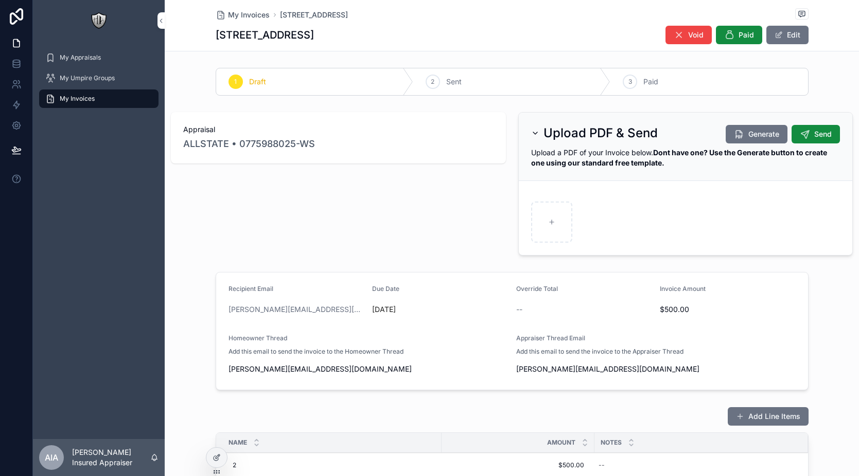
click at [734, 134] on icon "scrollable content" at bounding box center [739, 134] width 10 height 10
click at [427, 208] on div "Appraisal ALLSTATE • 0775988025-WS" at bounding box center [338, 184] width 347 height 152
click at [548, 223] on icon "scrollable content" at bounding box center [551, 218] width 7 height 9
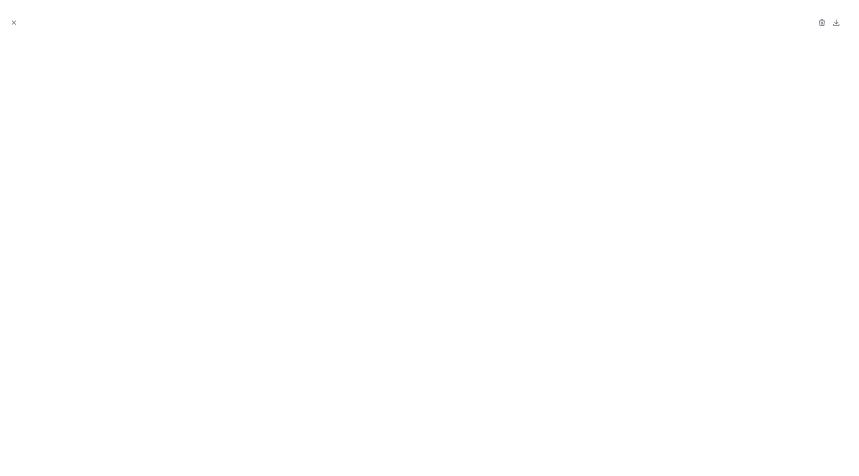
click at [14, 20] on icon "Close modal" at bounding box center [13, 22] width 7 height 7
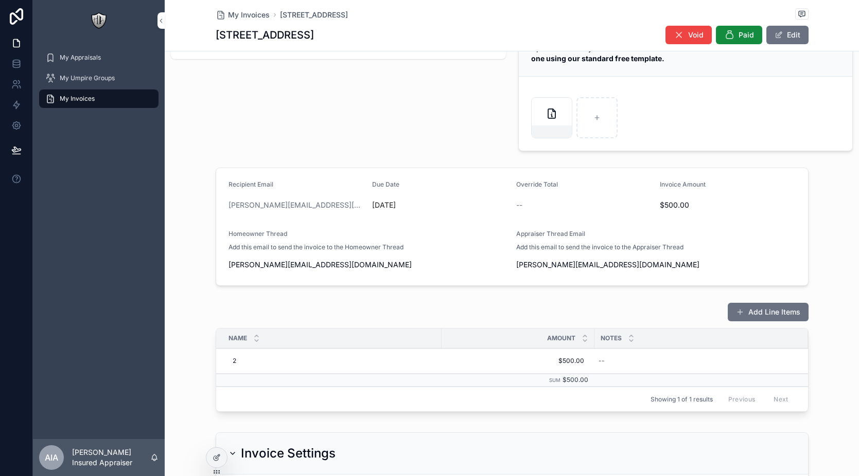
scroll to position [62, 0]
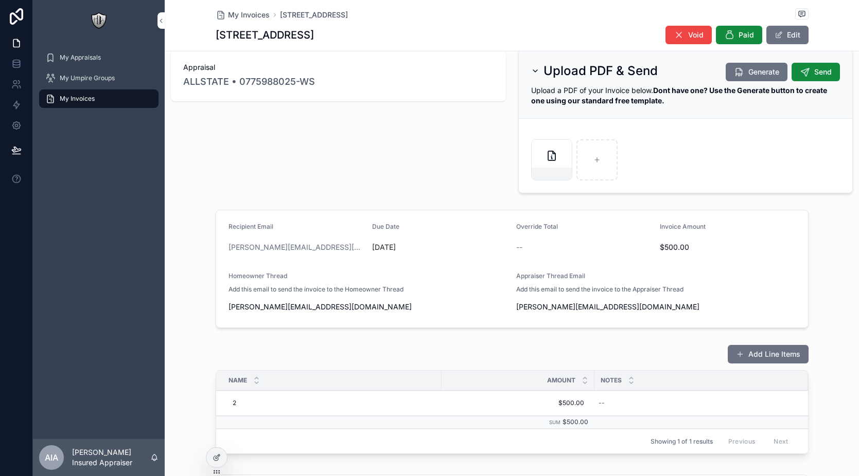
click at [531, 156] on div "scrollable content" at bounding box center [551, 159] width 41 height 41
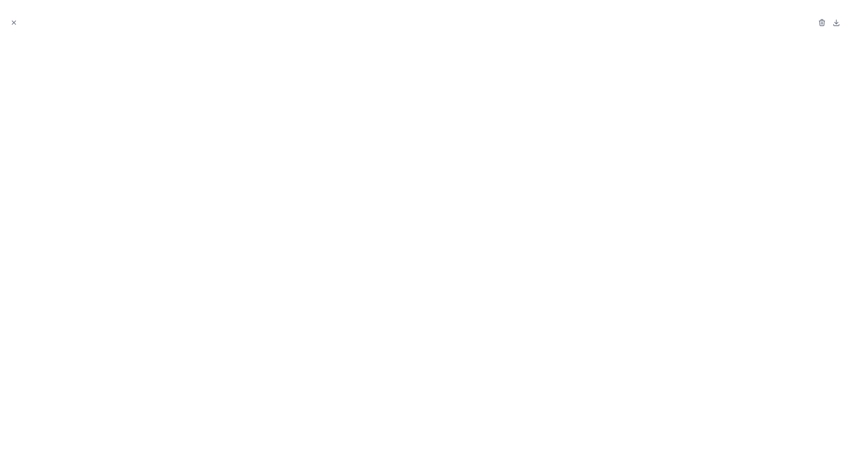
click at [15, 22] on icon "Close modal" at bounding box center [13, 22] width 7 height 7
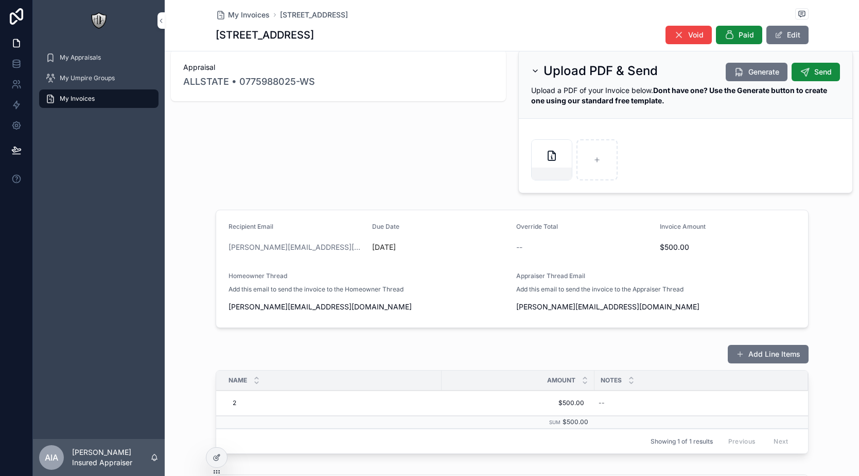
click at [74, 58] on span "My Appraisals" at bounding box center [80, 58] width 41 height 8
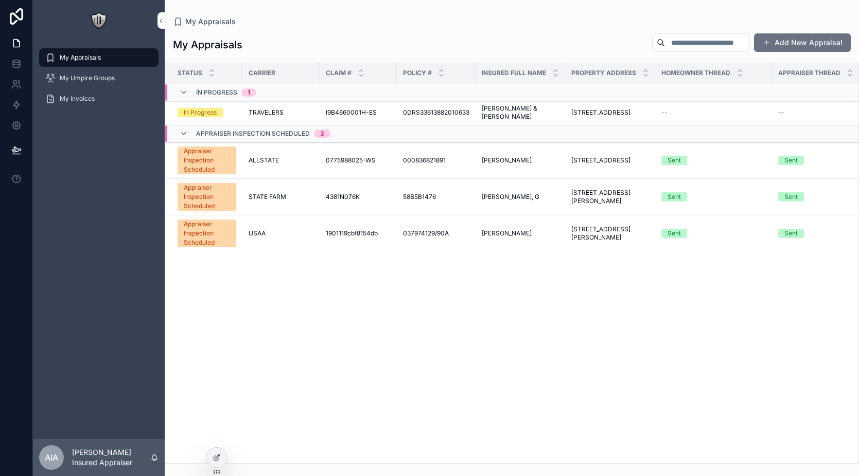
click at [294, 115] on div "TRAVELERS" at bounding box center [281, 113] width 65 height 8
click at [354, 162] on span "0775988025-WS" at bounding box center [351, 160] width 50 height 8
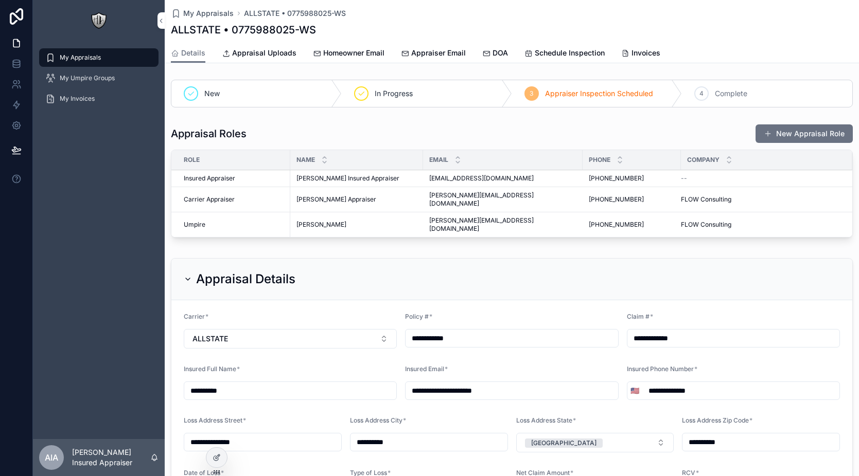
click at [631, 53] on span "Invoices" at bounding box center [645, 53] width 29 height 10
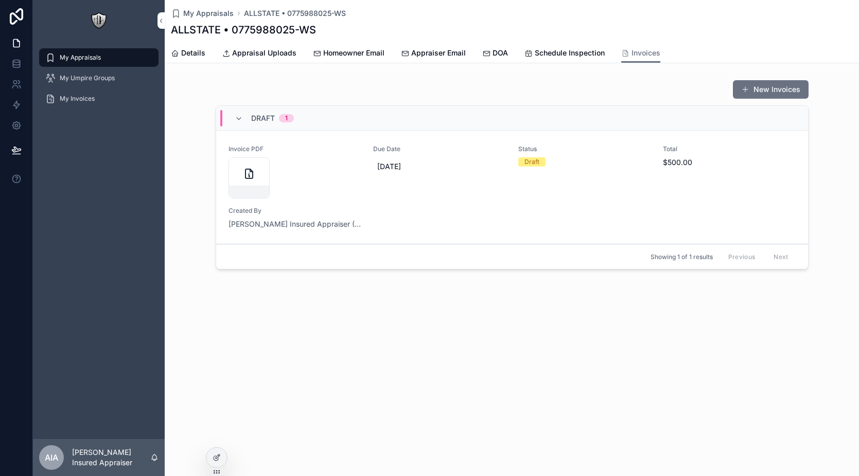
click at [489, 194] on div "Due Date [DATE]" at bounding box center [439, 172] width 133 height 54
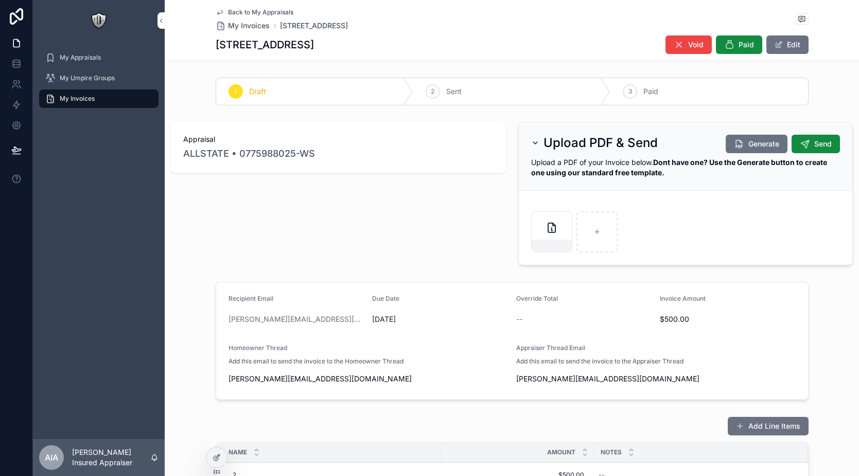
click at [800, 146] on icon "scrollable content" at bounding box center [805, 144] width 10 height 10
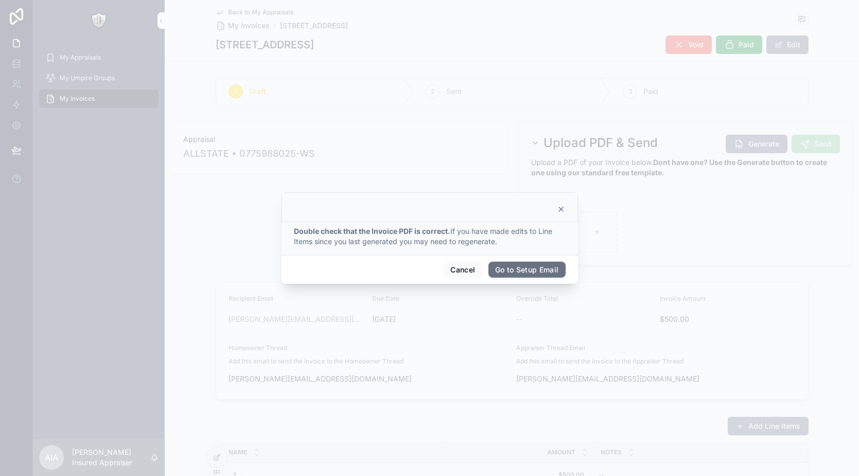
click at [503, 271] on button "Go to Setup Email" at bounding box center [526, 270] width 77 height 16
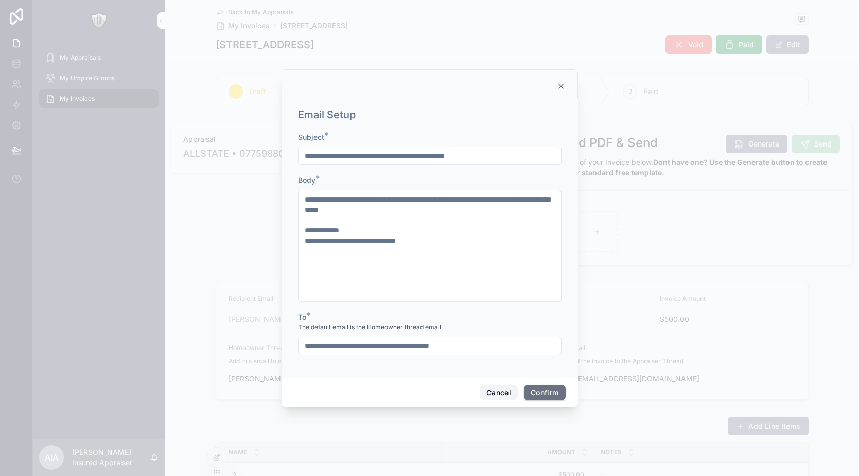
click at [487, 388] on button "Cancel" at bounding box center [499, 393] width 38 height 16
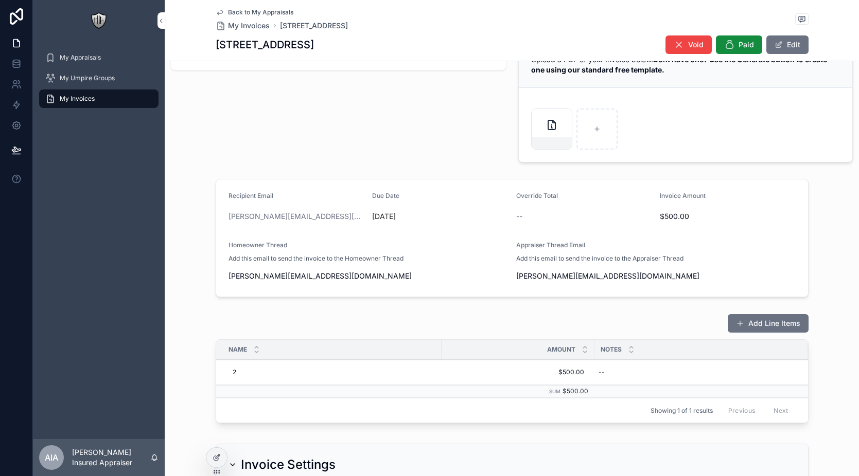
scroll to position [279, 0]
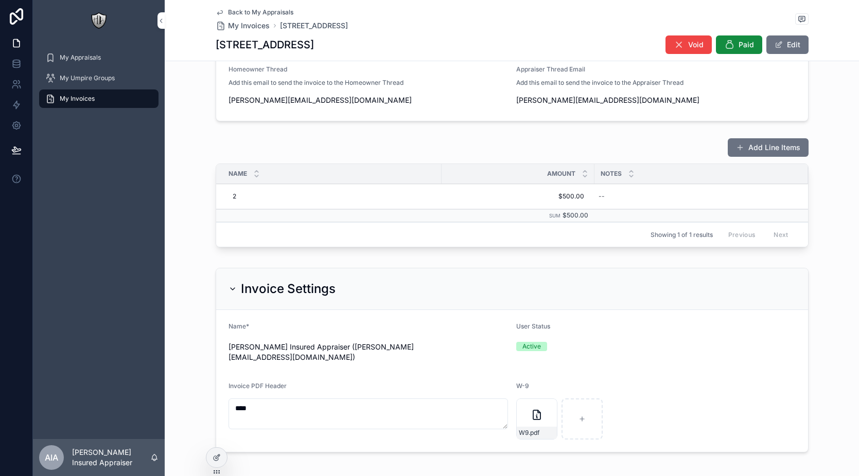
click at [742, 146] on button "Add Line Items" at bounding box center [768, 147] width 81 height 19
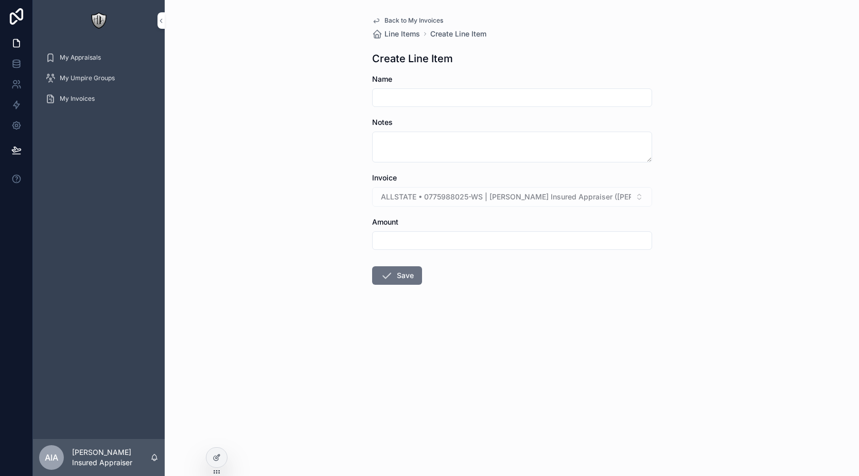
click at [419, 96] on input "scrollable content" at bounding box center [512, 98] width 279 height 14
type input "***"
click at [414, 238] on input "scrollable content" at bounding box center [512, 241] width 279 height 14
type input "*******"
click at [392, 277] on button "Save" at bounding box center [397, 276] width 50 height 19
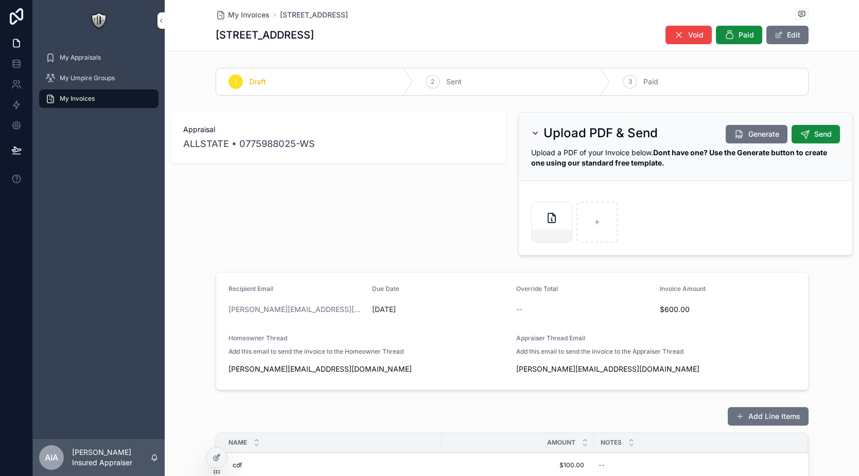
click at [734, 135] on icon "scrollable content" at bounding box center [739, 134] width 10 height 10
click at [534, 215] on div "scrollable content" at bounding box center [551, 222] width 41 height 41
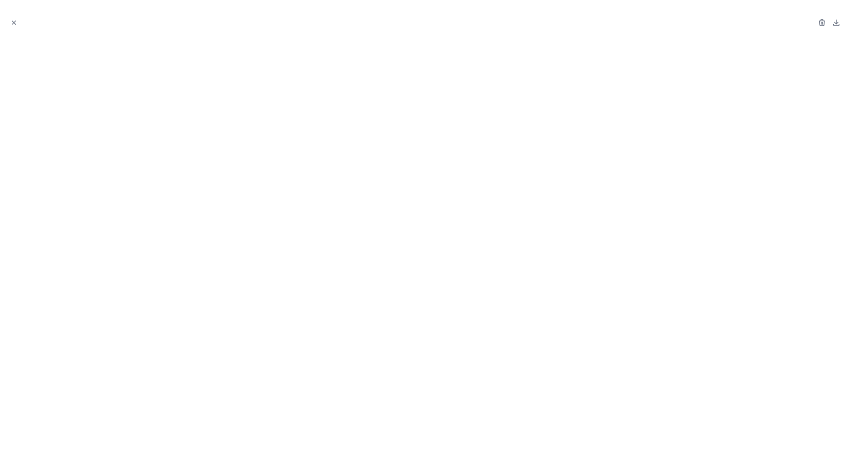
click at [13, 25] on icon "Close modal" at bounding box center [13, 22] width 7 height 7
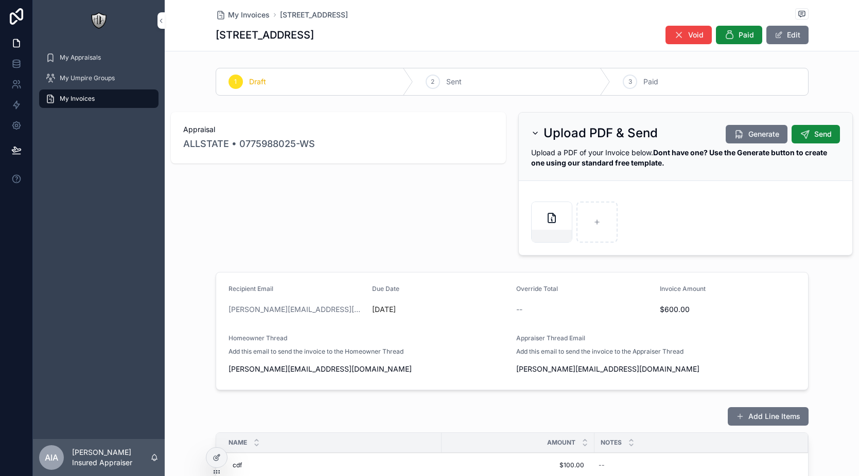
click at [817, 136] on span "Send" at bounding box center [822, 134] width 17 height 10
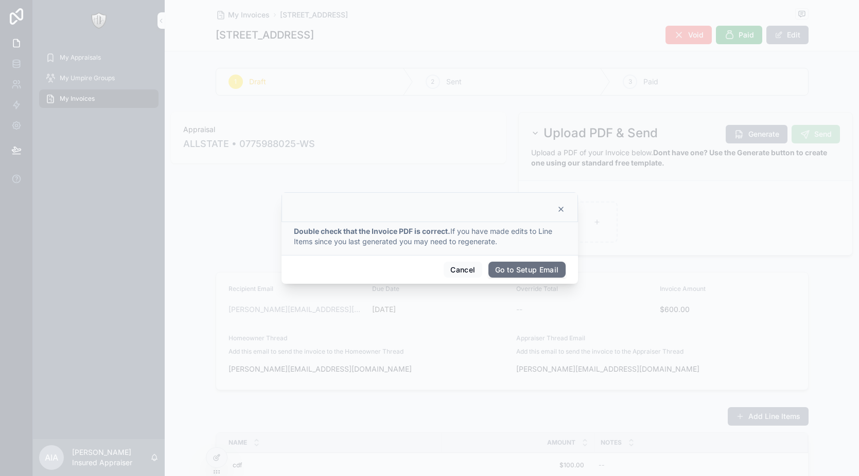
click at [538, 269] on button "Go to Setup Email" at bounding box center [526, 270] width 77 height 16
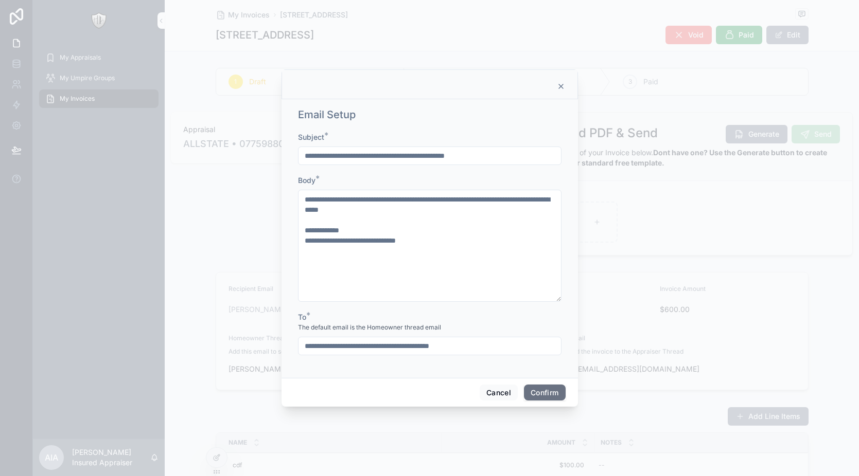
click at [544, 392] on button "Confirm" at bounding box center [544, 393] width 41 height 16
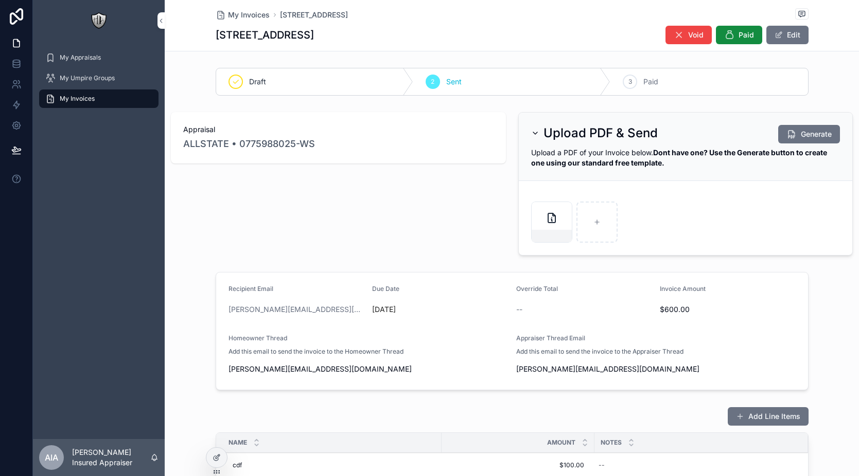
click at [99, 58] on span "My Appraisals" at bounding box center [80, 58] width 41 height 8
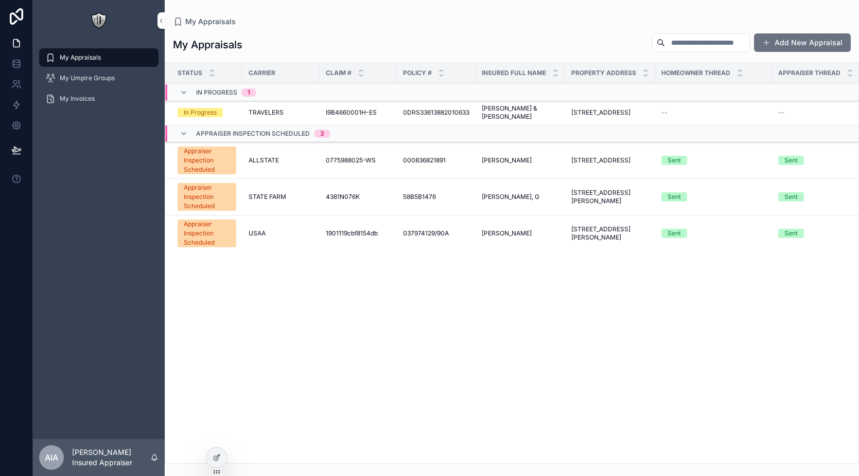
click at [326, 158] on span "0775988025-WS" at bounding box center [351, 160] width 50 height 8
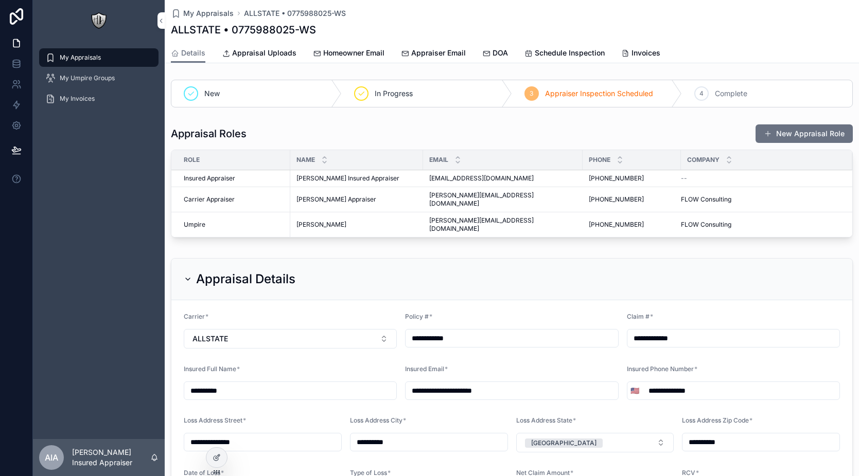
click at [488, 54] on icon "scrollable content" at bounding box center [486, 53] width 8 height 8
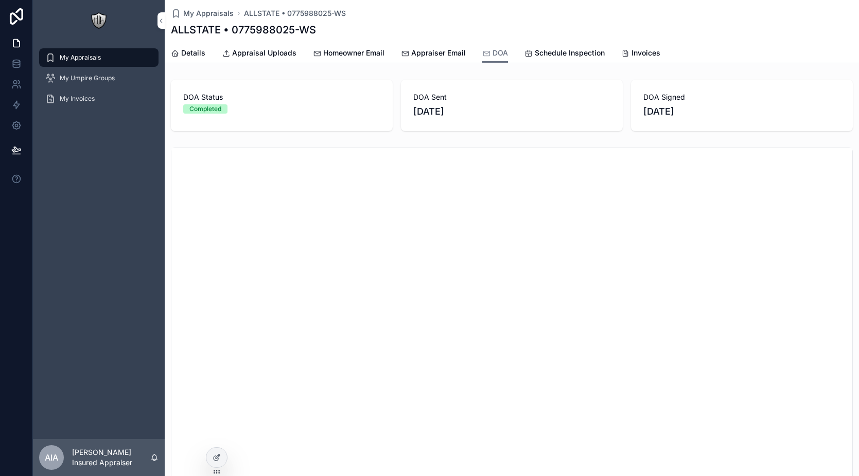
click at [540, 54] on span "Schedule Inspection" at bounding box center [570, 53] width 70 height 10
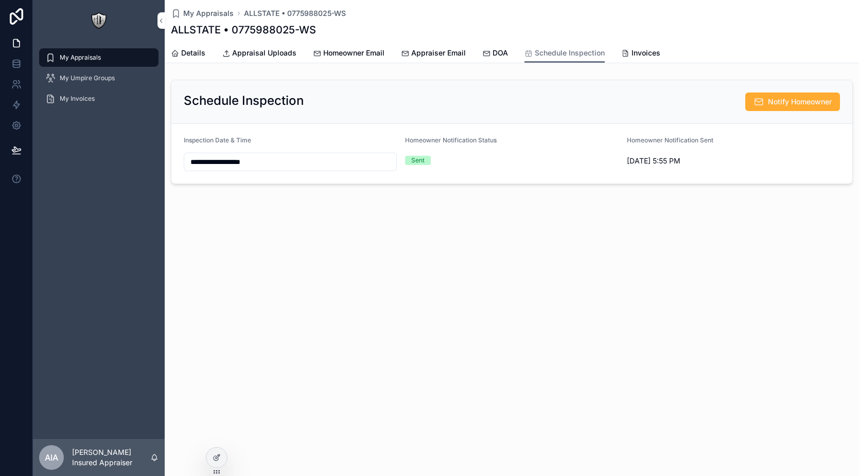
click at [418, 50] on span "Appraiser Email" at bounding box center [438, 53] width 55 height 10
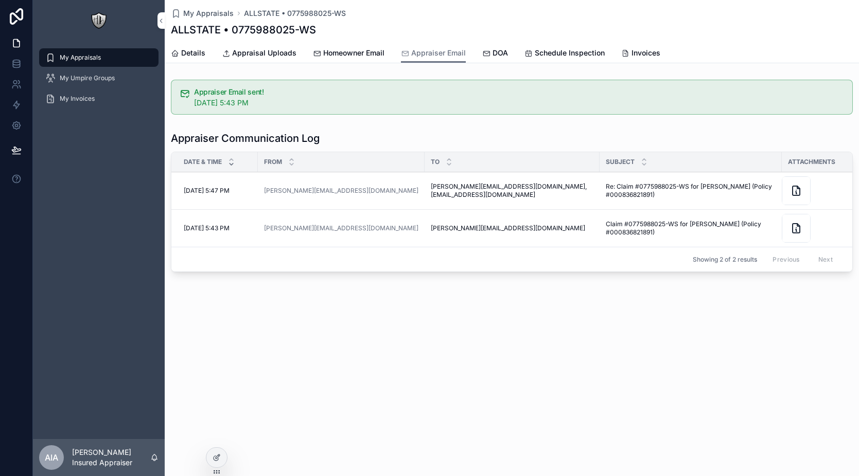
click at [373, 51] on span "Homeowner Email" at bounding box center [353, 53] width 61 height 10
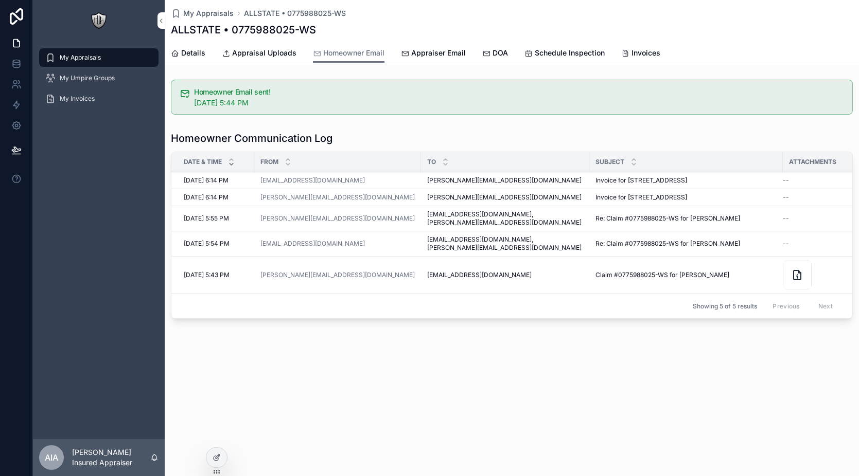
click at [0, 0] on button "View Details" at bounding box center [0, 0] width 0 height 0
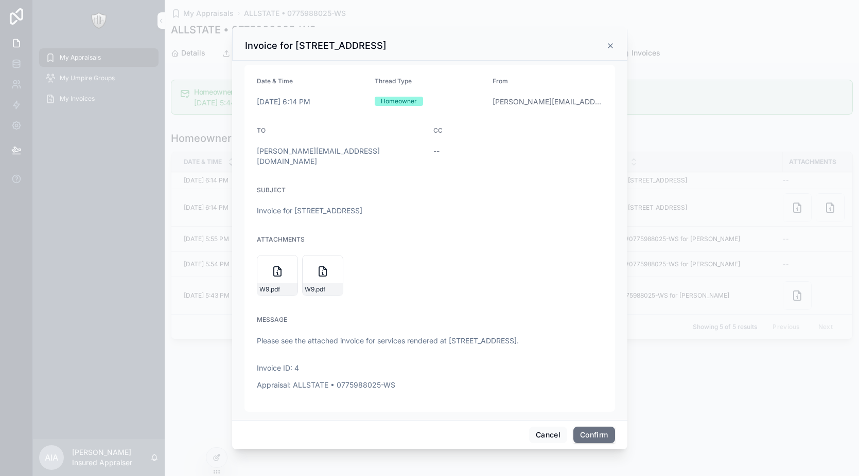
click at [607, 46] on icon at bounding box center [610, 46] width 8 height 8
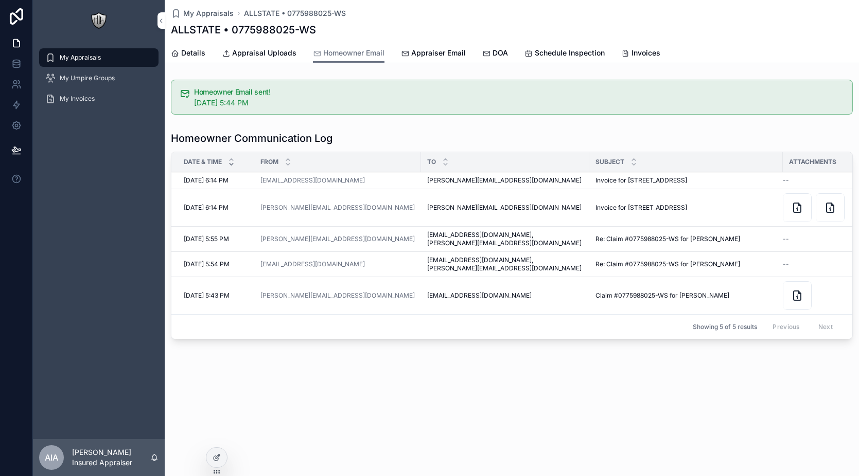
click at [0, 0] on span "View Details" at bounding box center [0, 0] width 0 height 0
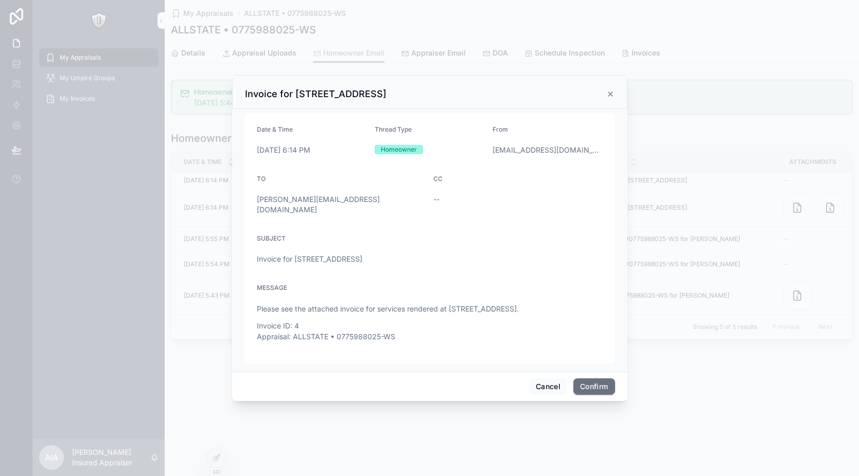
click at [610, 90] on icon at bounding box center [610, 94] width 8 height 8
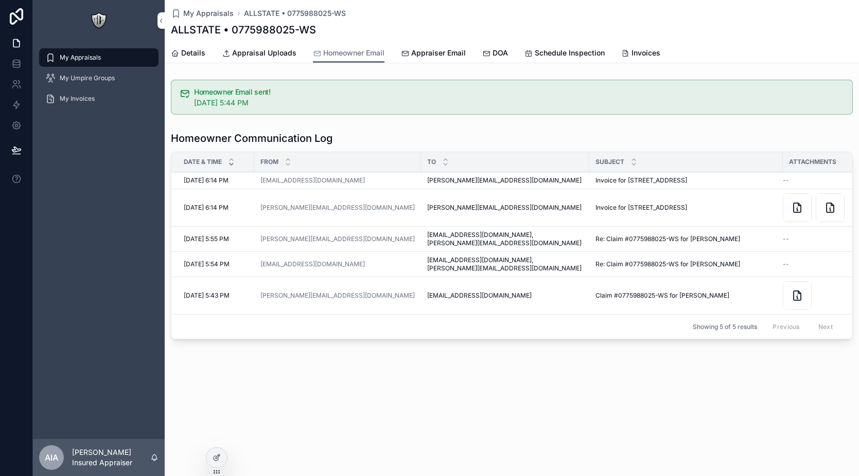
click at [639, 55] on span "Invoices" at bounding box center [645, 53] width 29 height 10
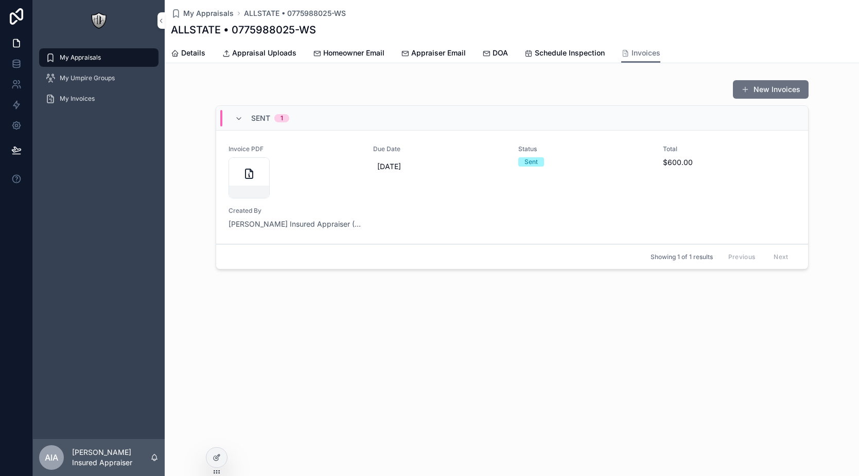
click at [556, 55] on span "Schedule Inspection" at bounding box center [570, 53] width 70 height 10
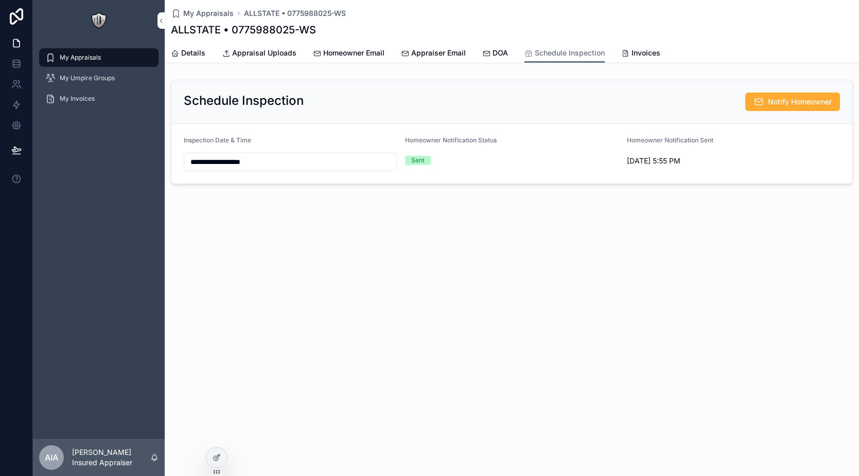
click at [502, 57] on span "DOA" at bounding box center [499, 53] width 15 height 10
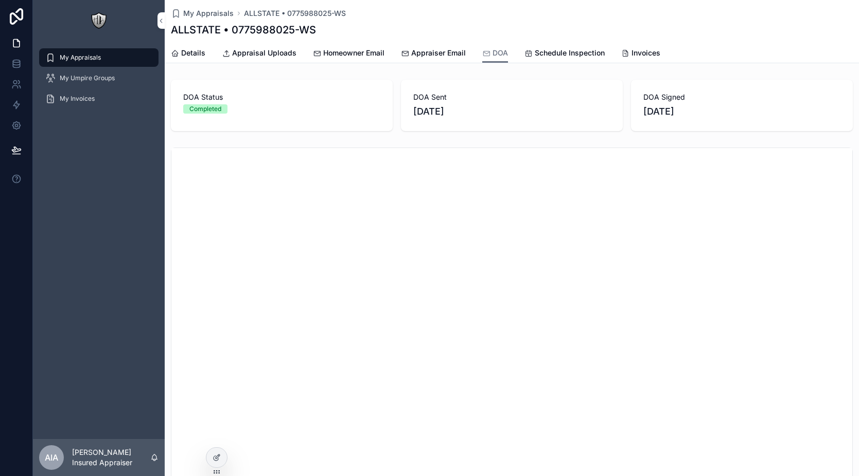
click at [434, 56] on span "Appraiser Email" at bounding box center [438, 53] width 55 height 10
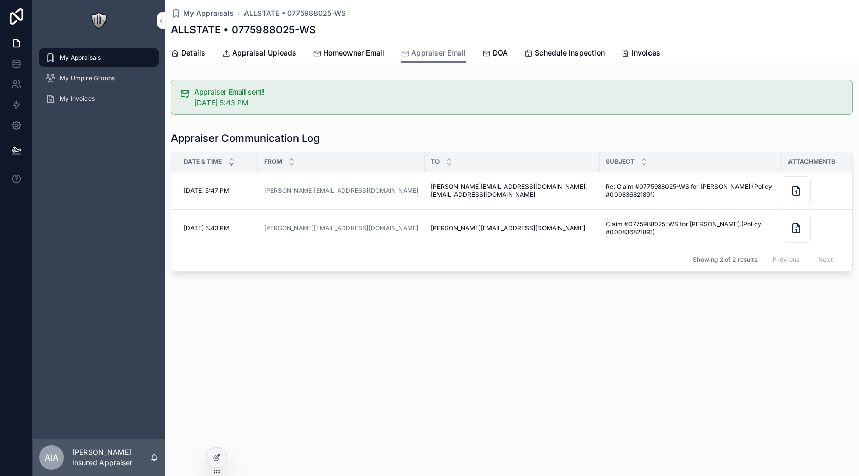
click at [342, 48] on span "Homeowner Email" at bounding box center [353, 53] width 61 height 10
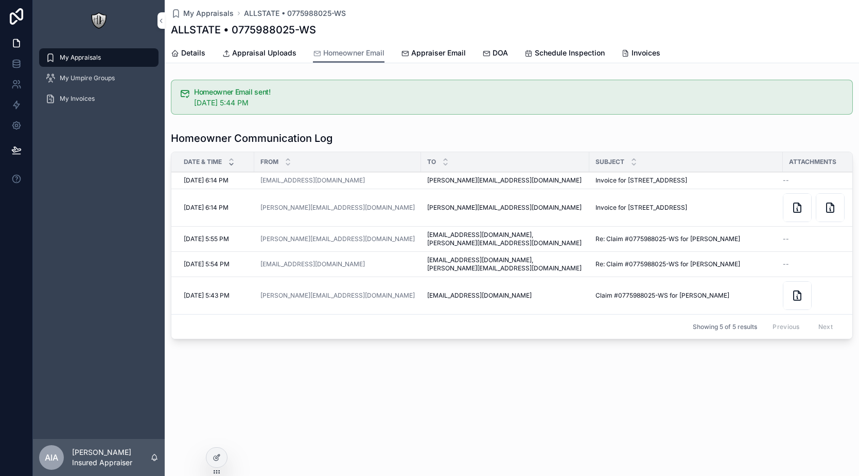
click at [259, 58] on link "Appraisal Uploads" at bounding box center [259, 54] width 75 height 21
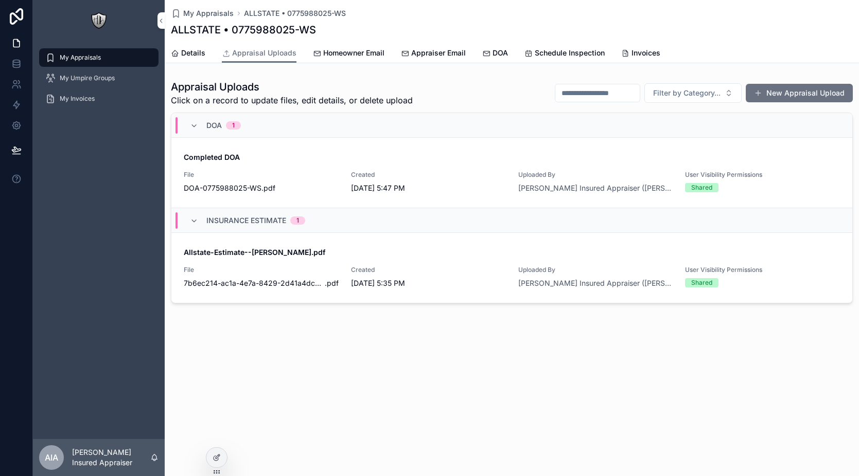
click at [413, 51] on span "Appraiser Email" at bounding box center [438, 53] width 55 height 10
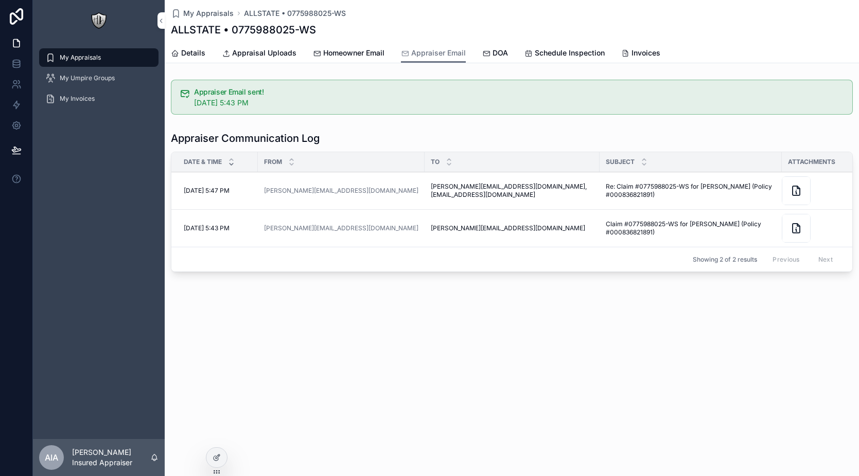
click at [508, 56] on div "Details Appraisal Uploads Homeowner Email Appraiser Email DOA Schedule Inspecti…" at bounding box center [512, 53] width 682 height 20
click at [486, 53] on icon "scrollable content" at bounding box center [486, 53] width 8 height 8
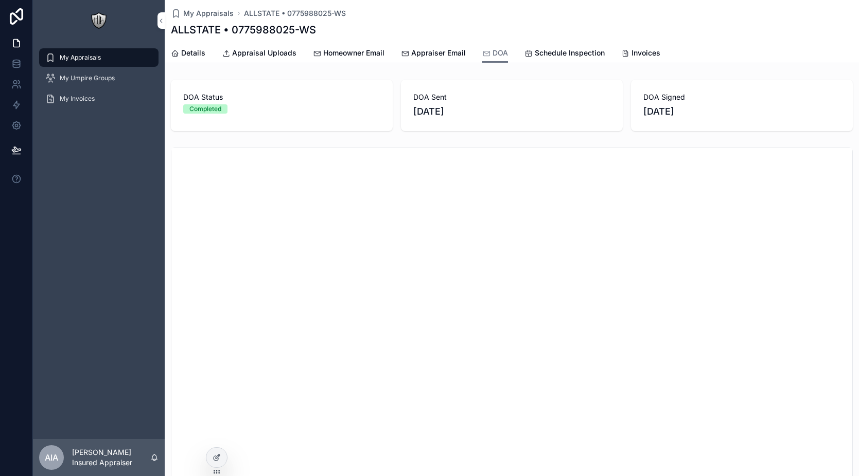
click at [539, 53] on span "Schedule Inspection" at bounding box center [570, 53] width 70 height 10
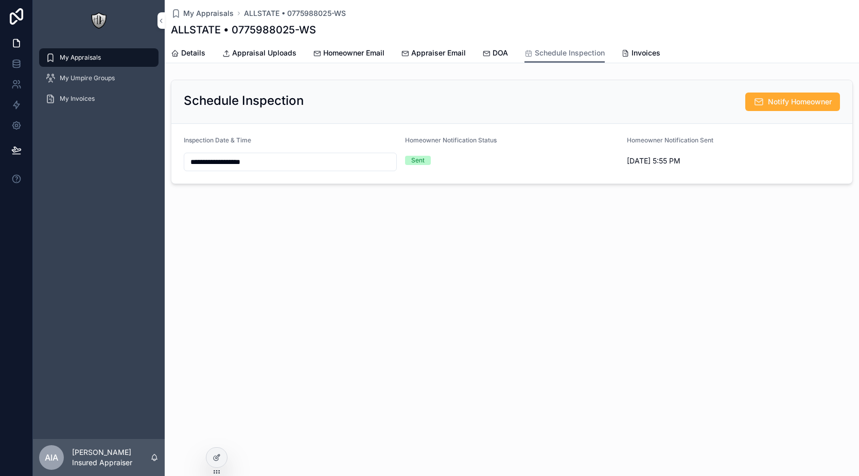
click at [649, 55] on span "Invoices" at bounding box center [645, 53] width 29 height 10
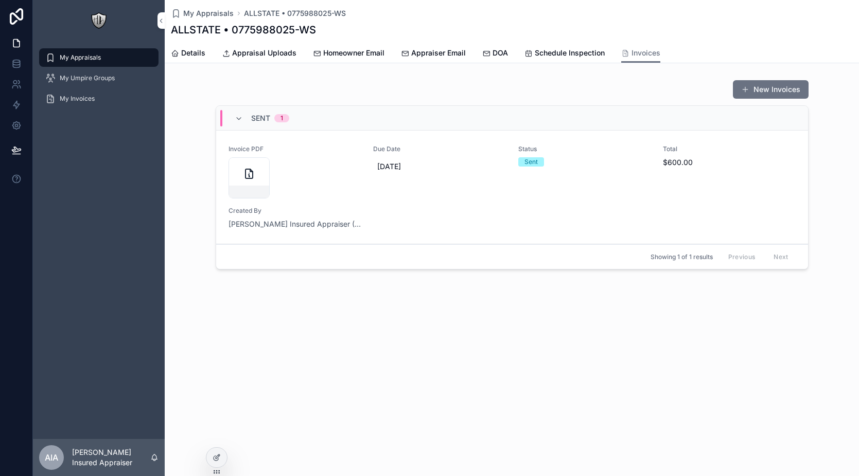
click at [484, 53] on icon "scrollable content" at bounding box center [486, 53] width 8 height 8
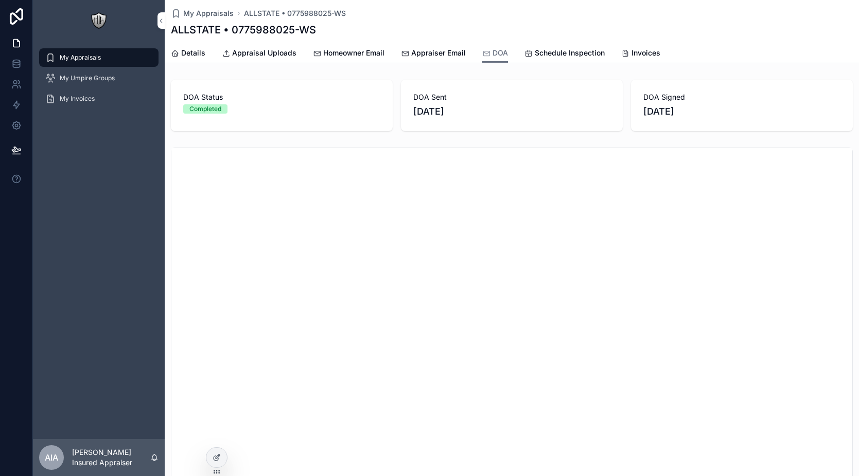
click at [445, 49] on span "Appraiser Email" at bounding box center [438, 53] width 55 height 10
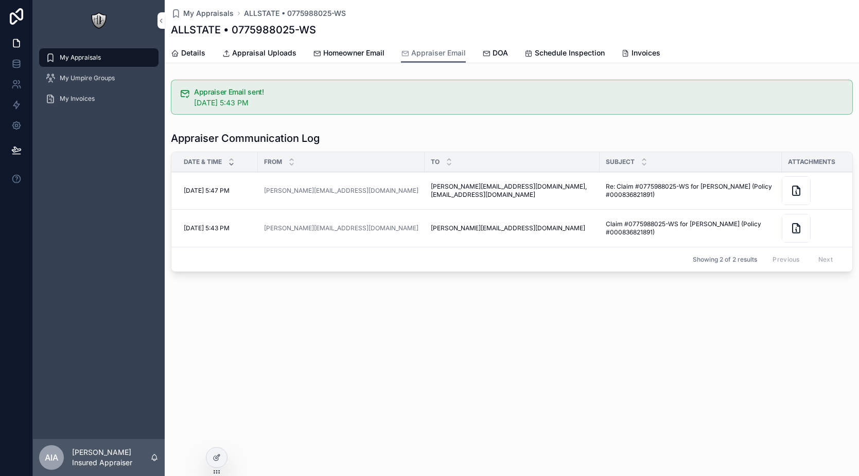
click at [362, 53] on span "Homeowner Email" at bounding box center [353, 53] width 61 height 10
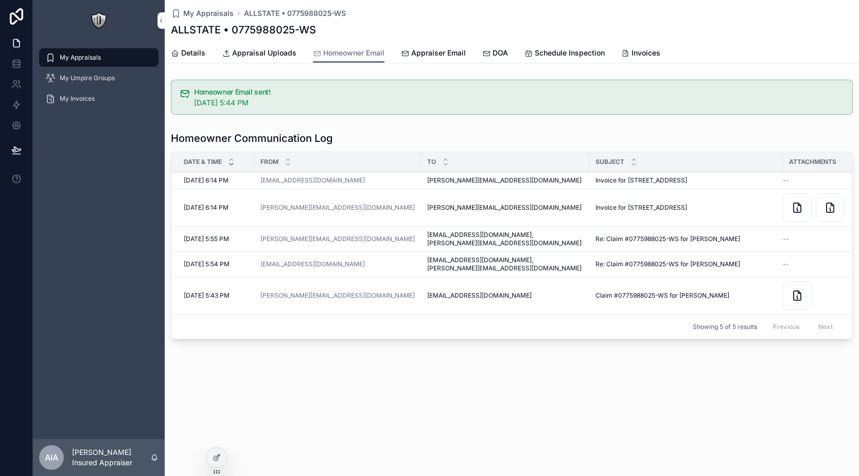
click at [270, 51] on span "Appraisal Uploads" at bounding box center [264, 53] width 64 height 10
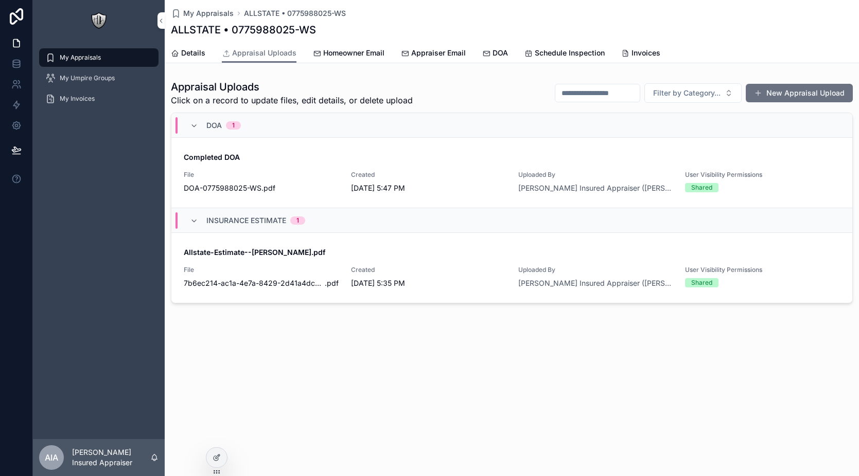
click at [624, 52] on icon "scrollable content" at bounding box center [625, 53] width 8 height 8
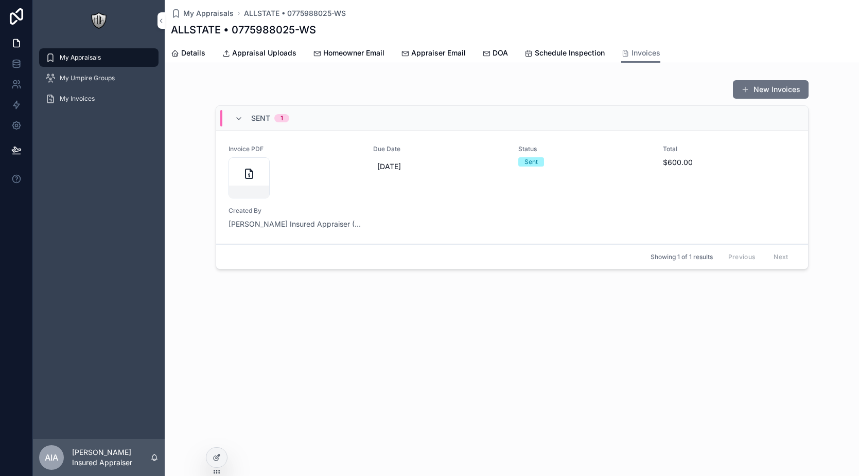
click at [538, 180] on div "Status Sent" at bounding box center [584, 172] width 133 height 54
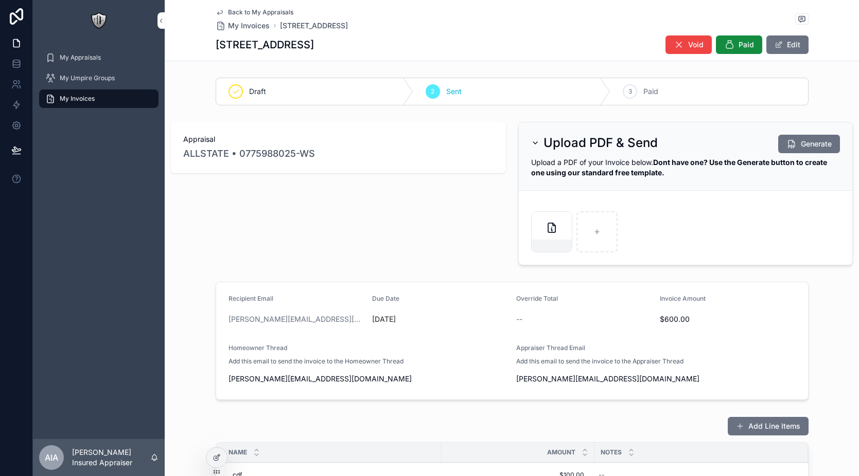
click at [746, 40] on span "Paid" at bounding box center [745, 45] width 15 height 10
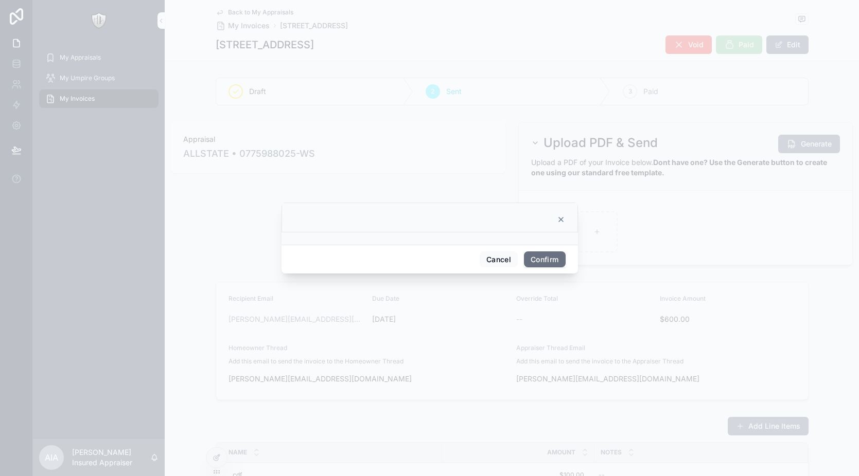
click at [547, 261] on button "Confirm" at bounding box center [544, 260] width 41 height 16
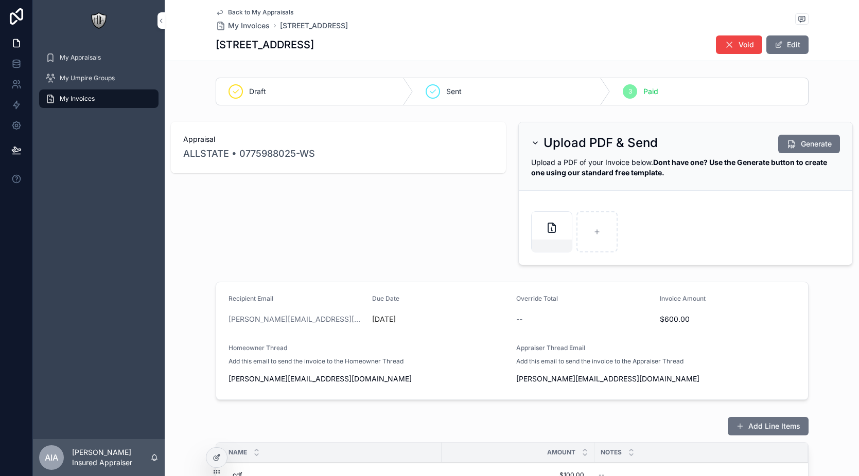
click at [254, 26] on span "My Invoices" at bounding box center [249, 26] width 42 height 10
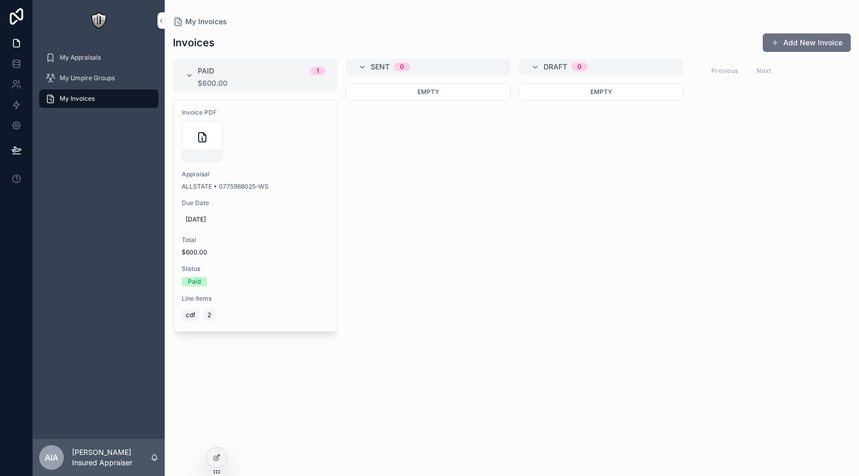
click at [82, 59] on span "My Appraisals" at bounding box center [80, 58] width 41 height 8
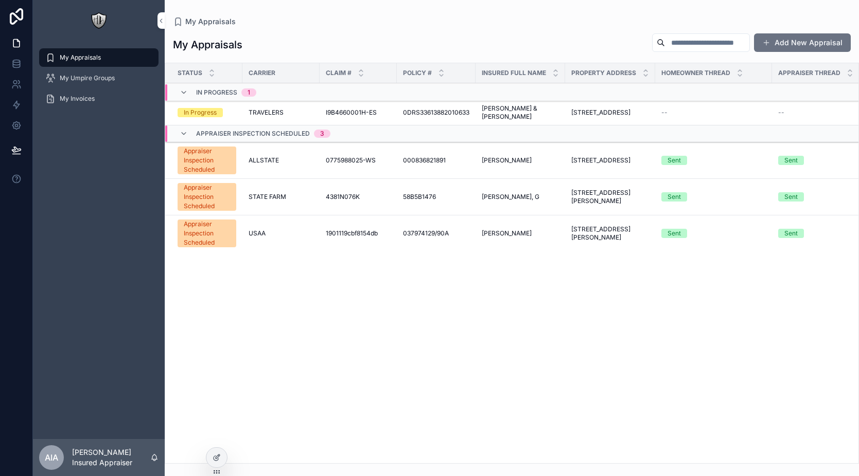
click at [344, 161] on span "0775988025-WS" at bounding box center [351, 160] width 50 height 8
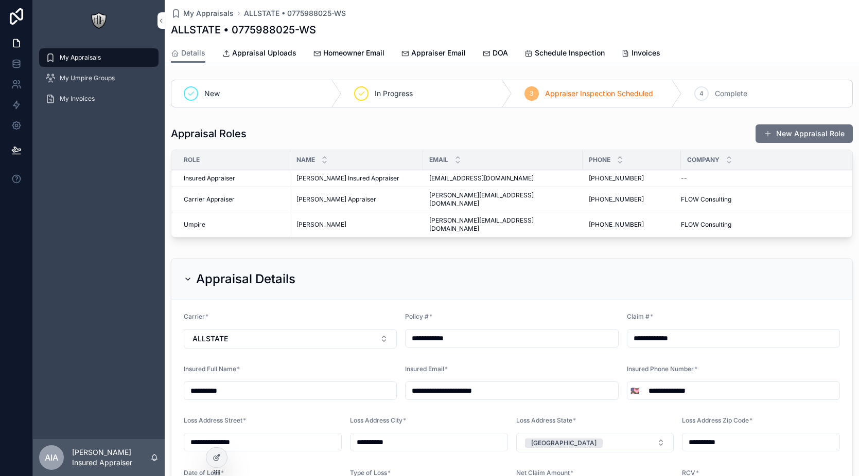
click at [651, 57] on span "Invoices" at bounding box center [645, 53] width 29 height 10
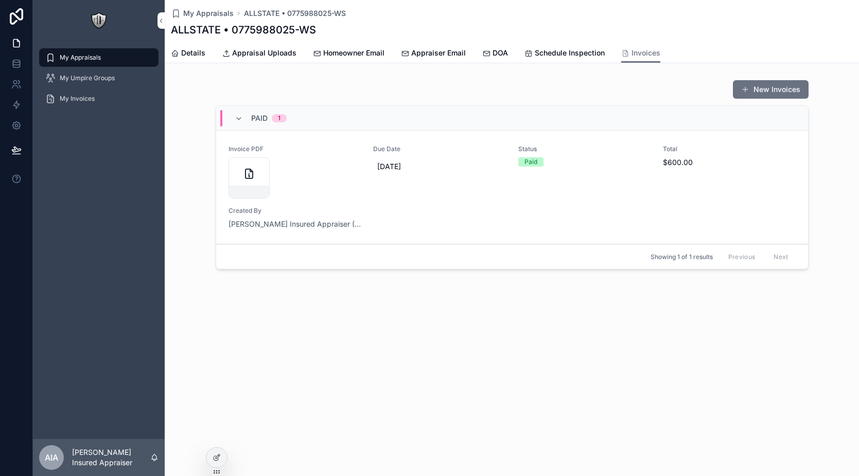
click at [557, 52] on span "Schedule Inspection" at bounding box center [570, 53] width 70 height 10
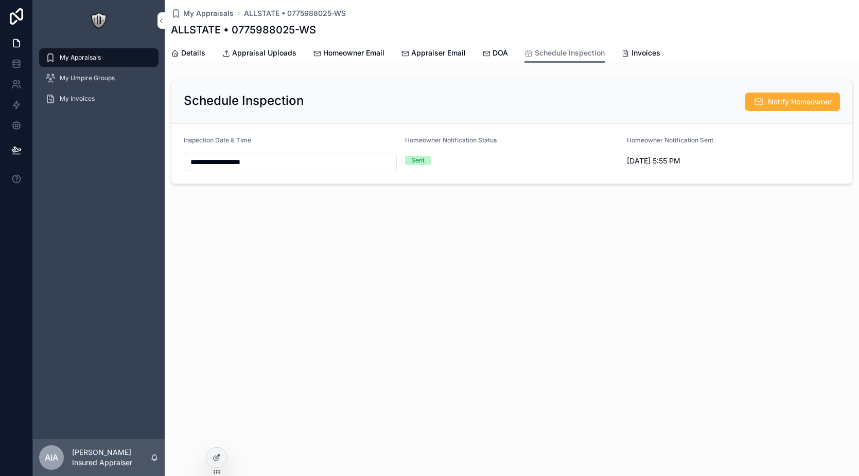
click at [475, 53] on div "Details Appraisal Uploads Homeowner Email Appraiser Email DOA Schedule Inspecti…" at bounding box center [512, 53] width 682 height 20
click at [483, 52] on icon "scrollable content" at bounding box center [486, 53] width 8 height 8
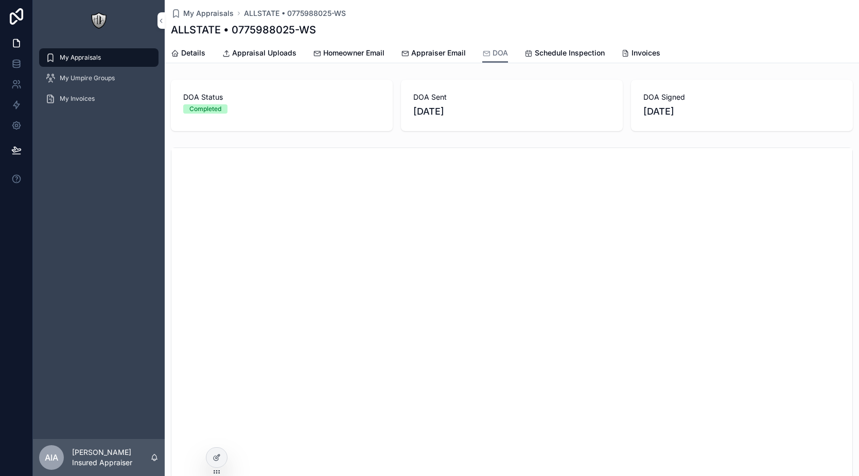
click at [412, 48] on span "Appraiser Email" at bounding box center [438, 53] width 55 height 10
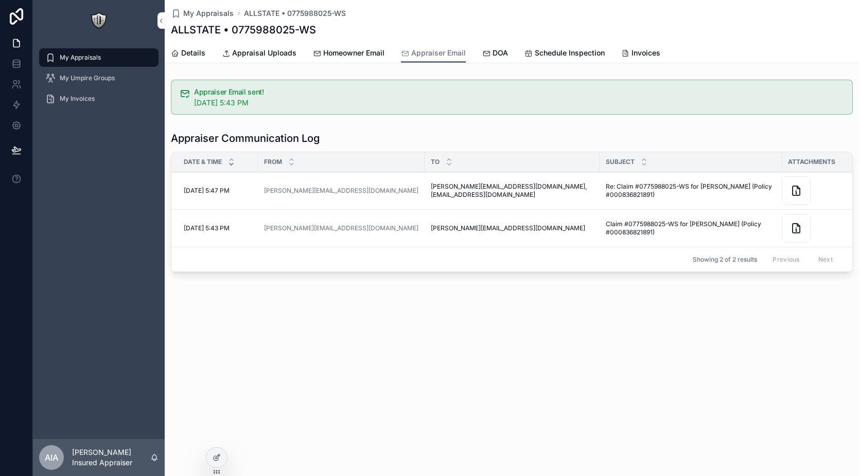
click at [364, 56] on span "Homeowner Email" at bounding box center [353, 53] width 61 height 10
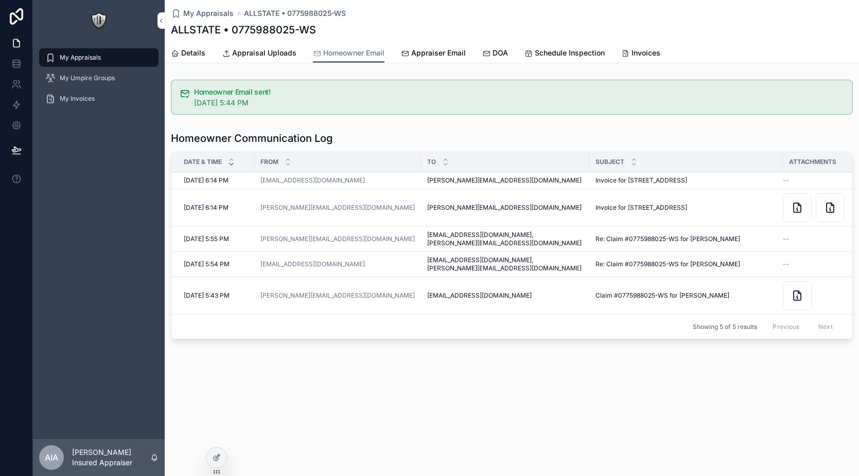
click at [265, 60] on link "Appraisal Uploads" at bounding box center [259, 54] width 75 height 21
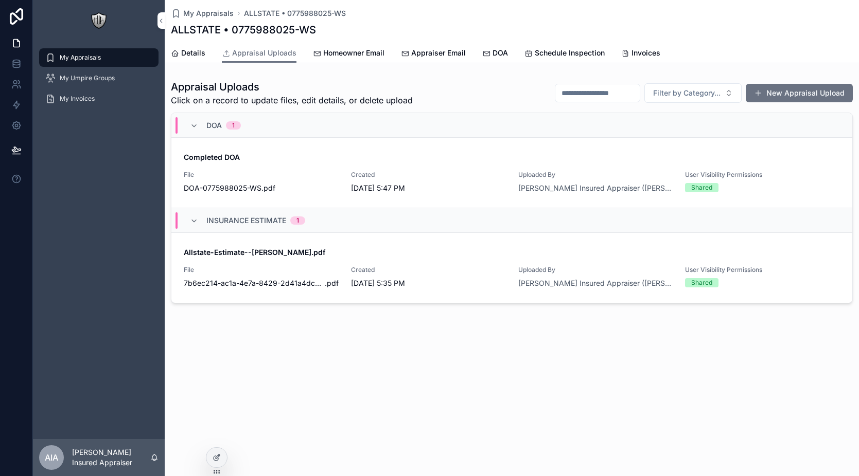
click at [335, 58] on span "Homeowner Email" at bounding box center [353, 53] width 61 height 10
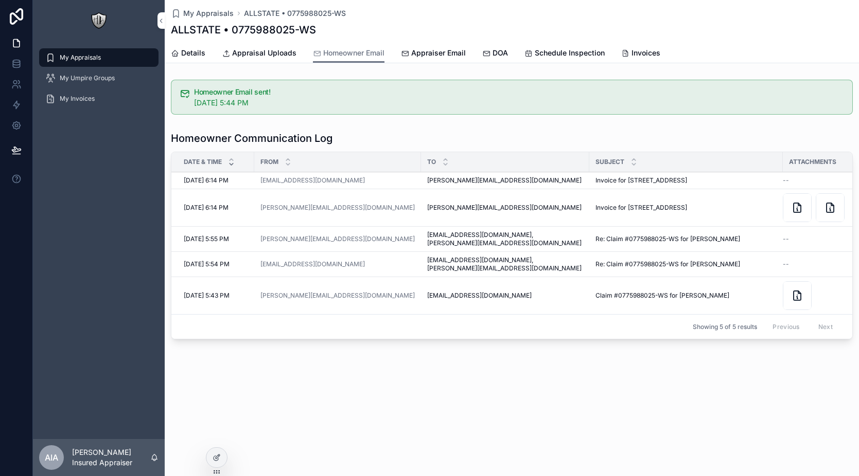
click at [271, 56] on span "Appraisal Uploads" at bounding box center [264, 53] width 64 height 10
